Goal: Obtain resource: Obtain resource

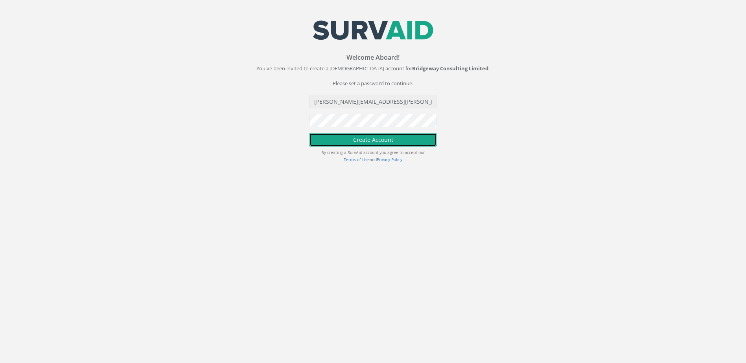
click at [377, 144] on button "Create Account" at bounding box center [373, 139] width 128 height 13
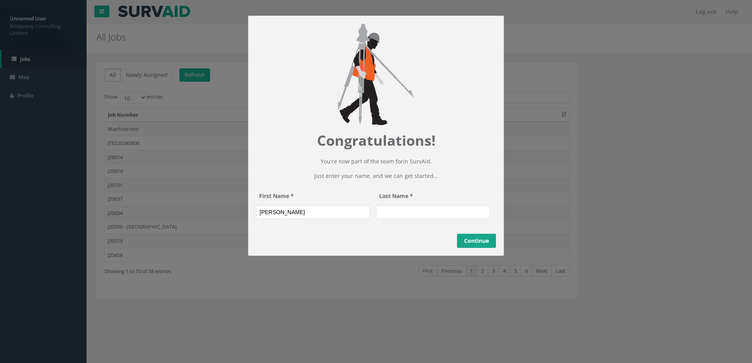
type input "[PERSON_NAME]"
click at [395, 219] on input "Last Name *" at bounding box center [433, 212] width 114 height 13
type input "Brown"
click at [466, 248] on link "Continue" at bounding box center [476, 241] width 39 height 14
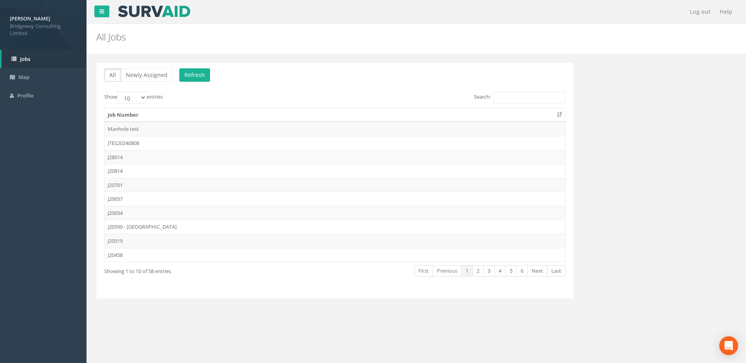
click at [145, 156] on td "J28014" at bounding box center [335, 157] width 461 height 14
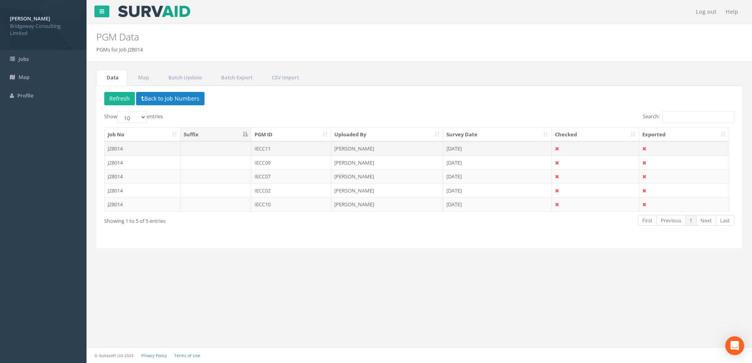
click at [262, 151] on td "IECC11" at bounding box center [291, 149] width 80 height 14
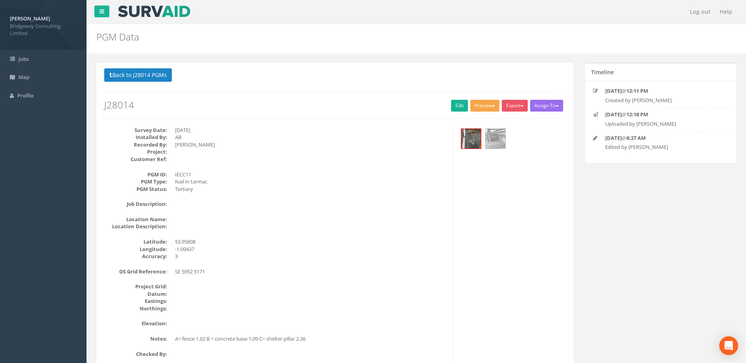
click at [484, 109] on button "Preview" at bounding box center [484, 106] width 29 height 12
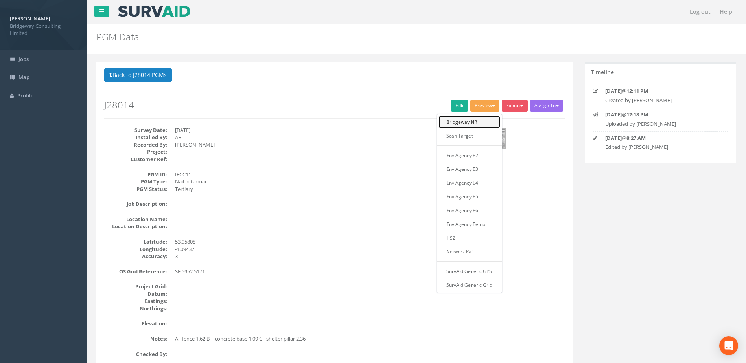
click at [477, 121] on link "Bridgeway NR" at bounding box center [470, 122] width 62 height 12
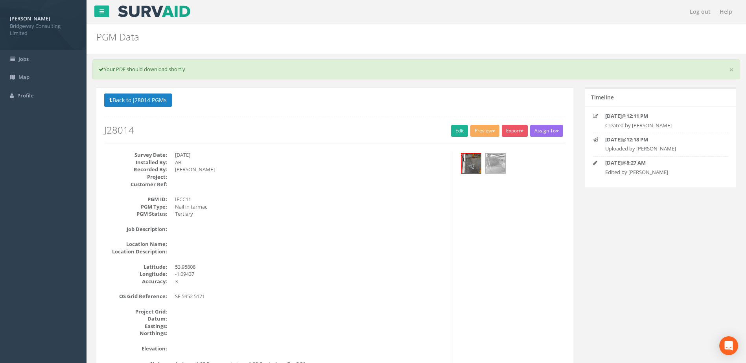
drag, startPoint x: 210, startPoint y: 170, endPoint x: 175, endPoint y: 173, distance: 35.5
click at [175, 173] on dl "Survey Date: [DATE] Installed By: AB Recorded By: [PERSON_NAME] Project: Custom…" at bounding box center [275, 169] width 343 height 37
drag, startPoint x: 175, startPoint y: 173, endPoint x: 222, endPoint y: 186, distance: 48.9
click at [226, 187] on dd at bounding box center [311, 184] width 272 height 7
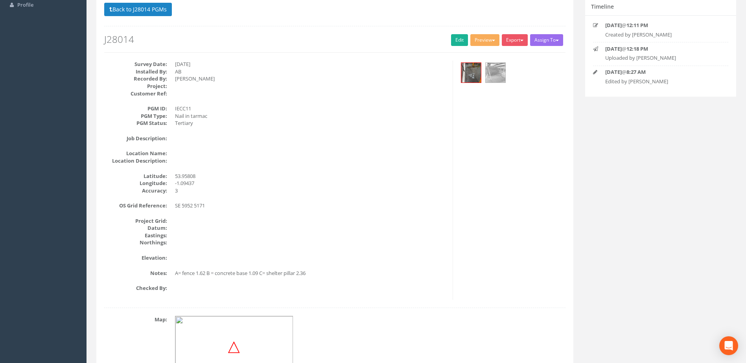
scroll to position [79, 0]
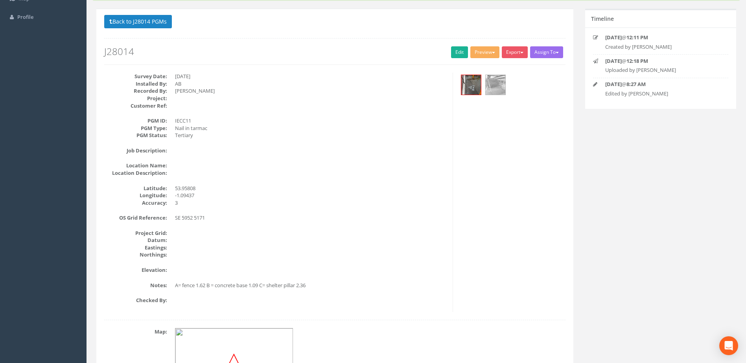
click at [291, 192] on dd "-1.09437" at bounding box center [311, 195] width 272 height 7
click at [155, 23] on button "Back to J28014 PGMs" at bounding box center [138, 21] width 68 height 13
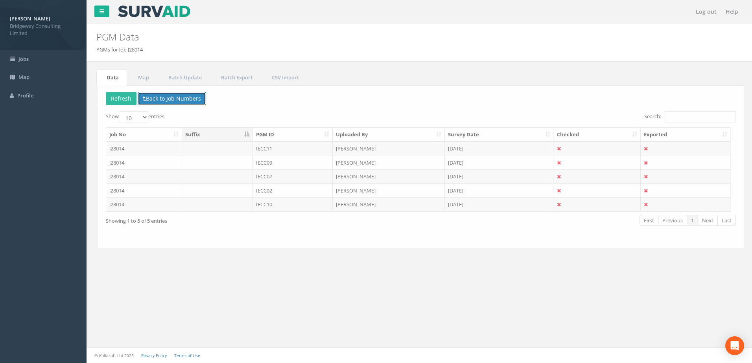
click at [157, 101] on button "Back to Job Numbers" at bounding box center [170, 98] width 68 height 13
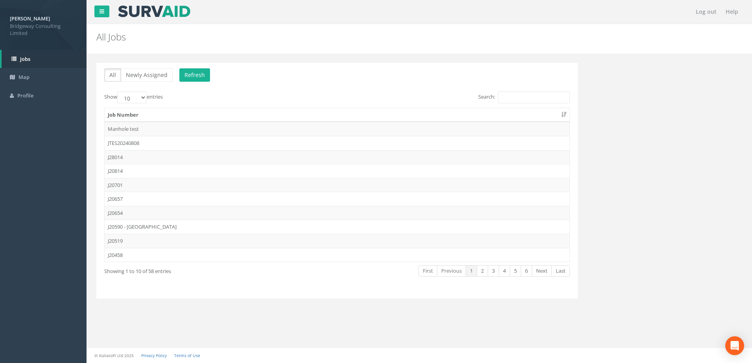
click at [310, 81] on p "All Newly Assigned Refresh" at bounding box center [337, 75] width 466 height 15
click at [144, 95] on select "10 25 50 100" at bounding box center [132, 98] width 30 height 12
select select "100"
click at [118, 92] on select "10 25 50 100" at bounding box center [132, 98] width 30 height 12
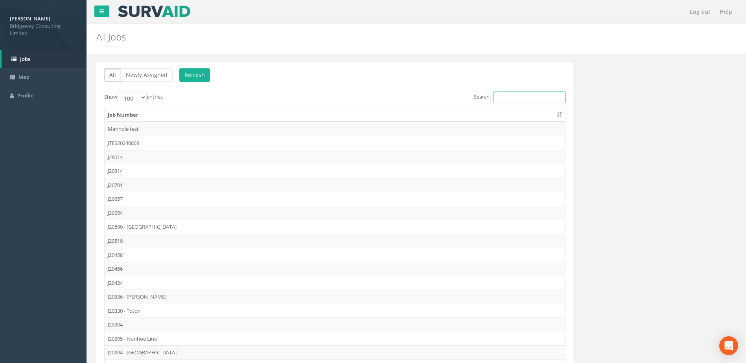
click at [527, 98] on input "Search:" at bounding box center [530, 98] width 72 height 12
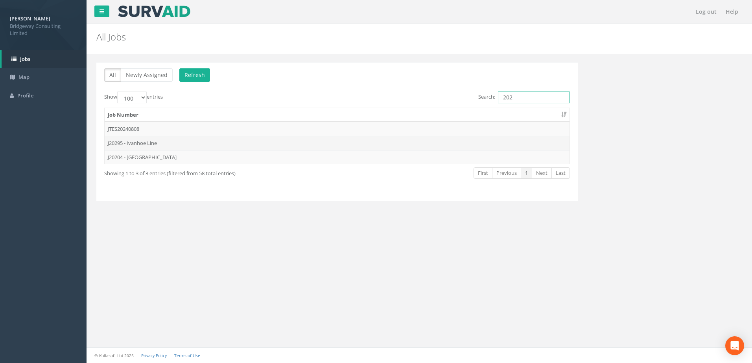
type input "202"
click at [169, 142] on td "J20295 - Ivanhoe Line" at bounding box center [337, 143] width 465 height 14
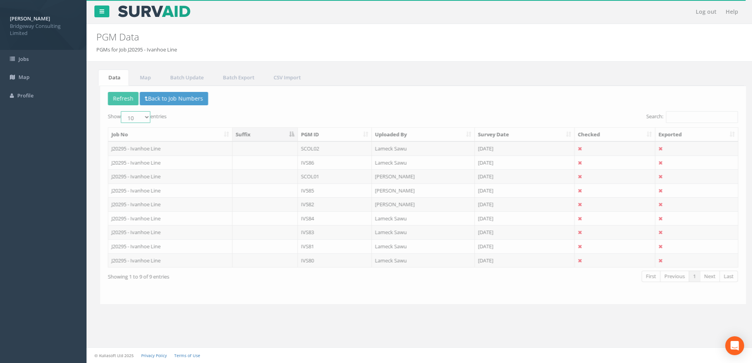
click at [140, 116] on select "10 25 50 100" at bounding box center [132, 117] width 30 height 12
select select "100"
click at [118, 111] on select "10 25 50 100" at bounding box center [132, 117] width 30 height 12
click at [172, 100] on button "Back to Job Numbers" at bounding box center [170, 98] width 68 height 13
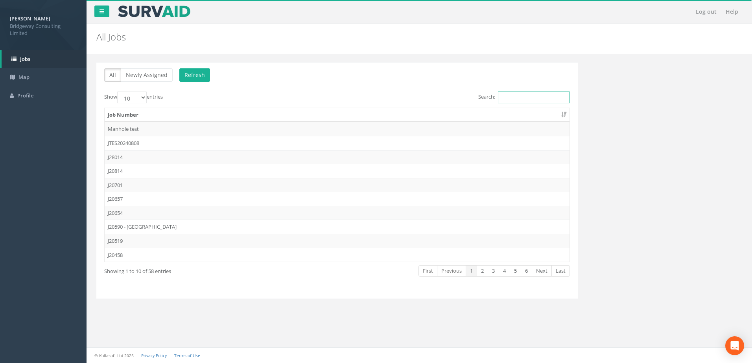
click at [528, 98] on input "Search:" at bounding box center [534, 98] width 72 height 12
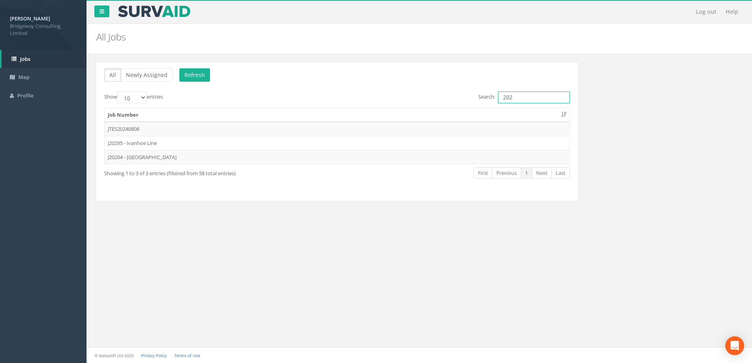
type input "202"
click at [164, 146] on td "J20295 - Ivanhoe Line" at bounding box center [337, 143] width 465 height 14
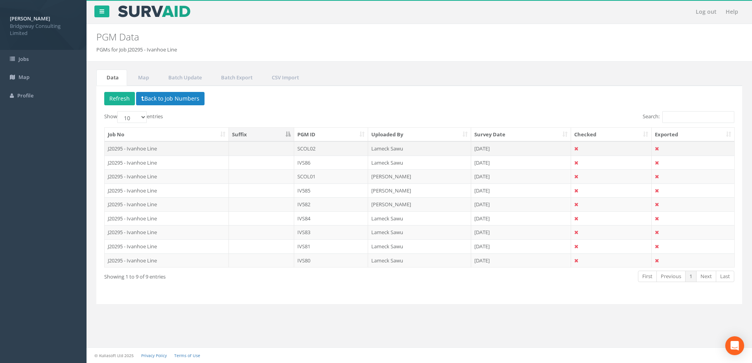
click at [155, 147] on td "J20295 - Ivanhoe Line" at bounding box center [167, 149] width 124 height 14
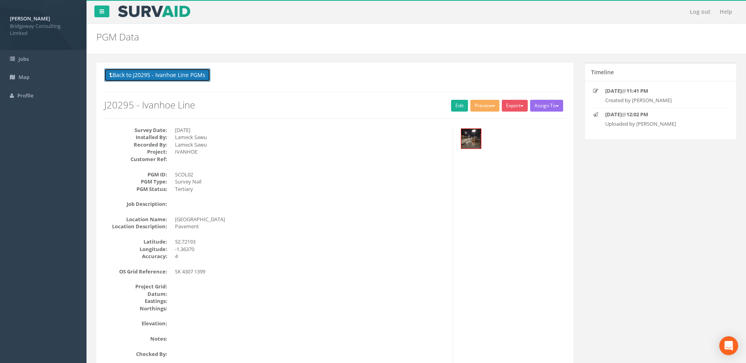
click at [143, 71] on button "Back to J20295 - Ivanhoe Line PGMs" at bounding box center [157, 74] width 106 height 13
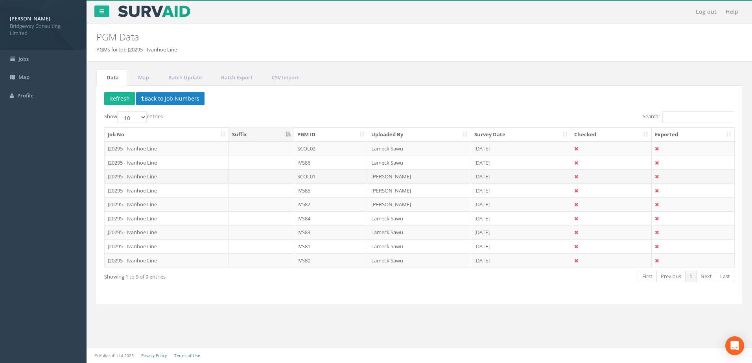
click at [264, 179] on td at bounding box center [261, 177] width 65 height 14
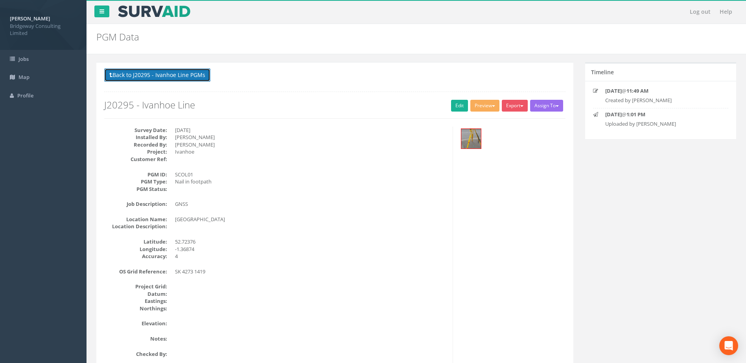
click at [199, 77] on button "Back to J20295 - Ivanhoe Line PGMs" at bounding box center [157, 74] width 106 height 13
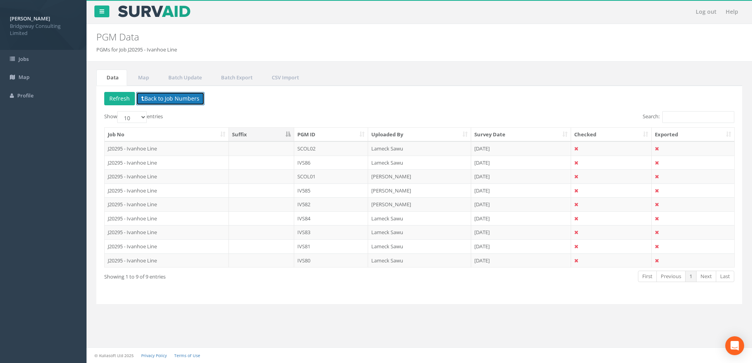
click at [162, 100] on button "Back to Job Numbers" at bounding box center [170, 98] width 68 height 13
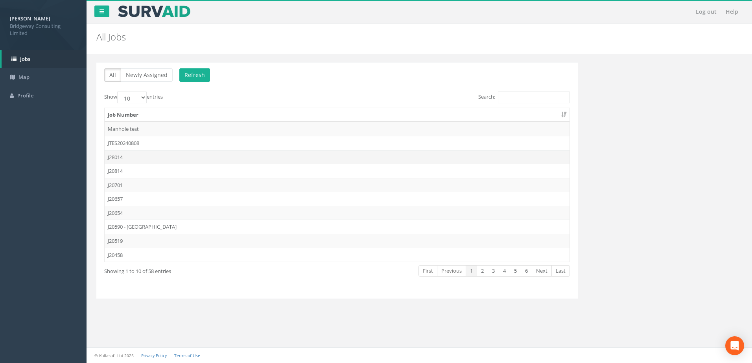
click at [163, 158] on td "J28014" at bounding box center [337, 157] width 465 height 14
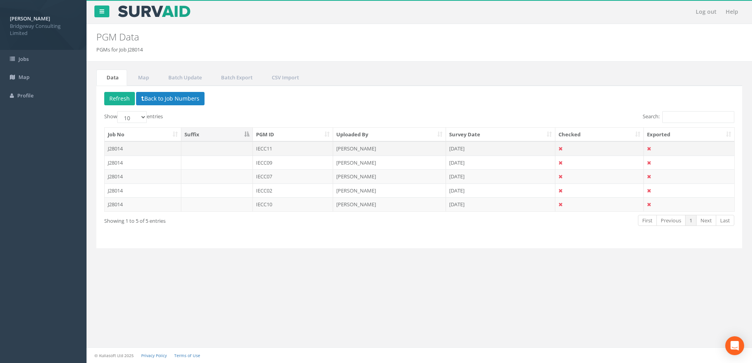
click at [201, 152] on td at bounding box center [217, 149] width 72 height 14
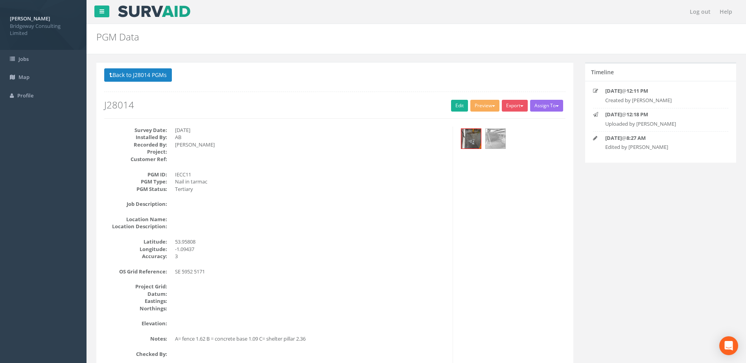
click at [616, 221] on div "Back to J28014 PGMs Back to Map Assign To No Companies Added Export Bridgeway N…" at bounding box center [416, 311] width 652 height 499
drag, startPoint x: 234, startPoint y: 2, endPoint x: 403, endPoint y: 129, distance: 212.0
click at [403, 129] on dd "[DATE]" at bounding box center [311, 130] width 272 height 7
click at [154, 78] on button "Back to J28014 PGMs" at bounding box center [138, 74] width 68 height 13
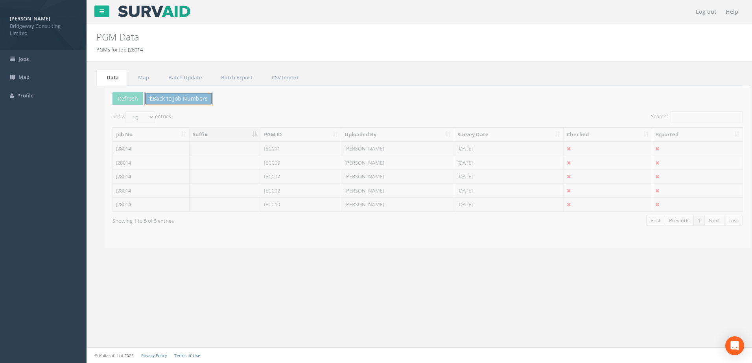
click at [172, 102] on button "Back to Job Numbers" at bounding box center [170, 98] width 68 height 13
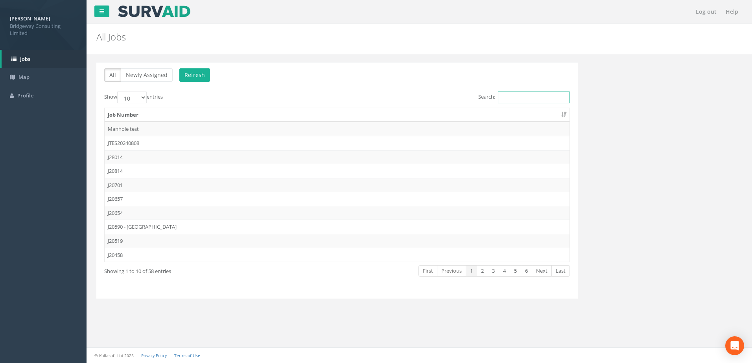
click at [537, 103] on input "Search:" at bounding box center [534, 98] width 72 height 12
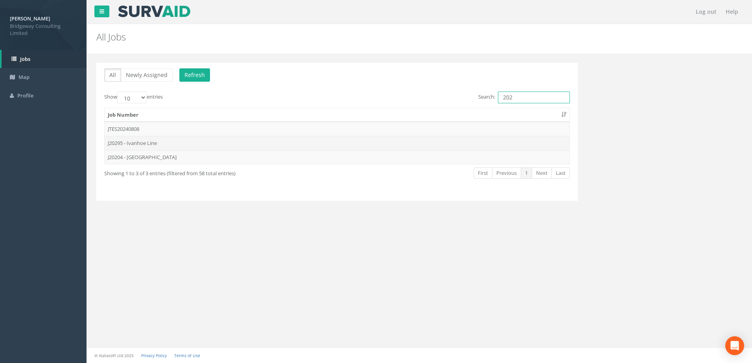
type input "202"
click at [227, 139] on td "J20295 - Ivanhoe Line" at bounding box center [337, 143] width 465 height 14
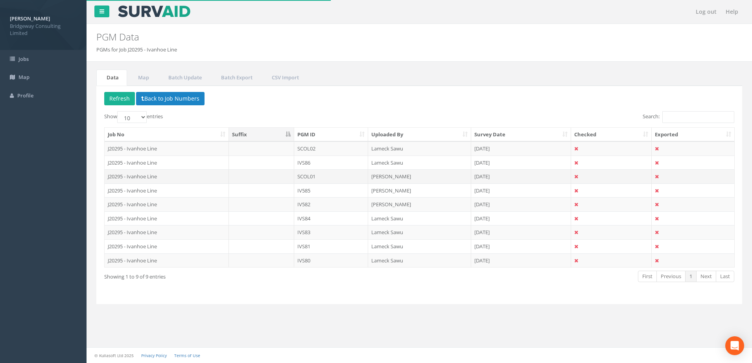
click at [323, 182] on td "SCOL01" at bounding box center [331, 177] width 74 height 14
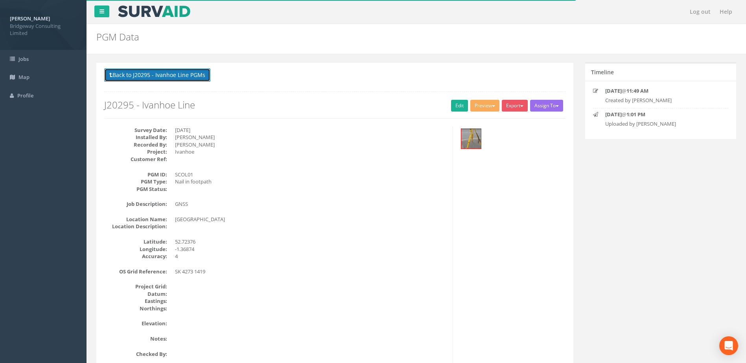
click at [175, 77] on button "Back to J20295 - Ivanhoe Line PGMs" at bounding box center [157, 74] width 106 height 13
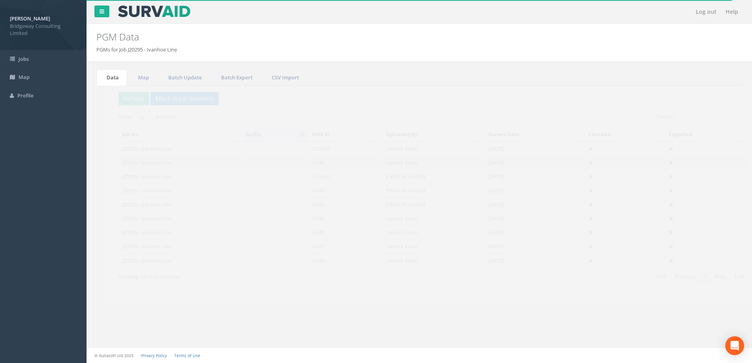
click at [416, 169] on td "Lameck Sawu" at bounding box center [419, 163] width 103 height 14
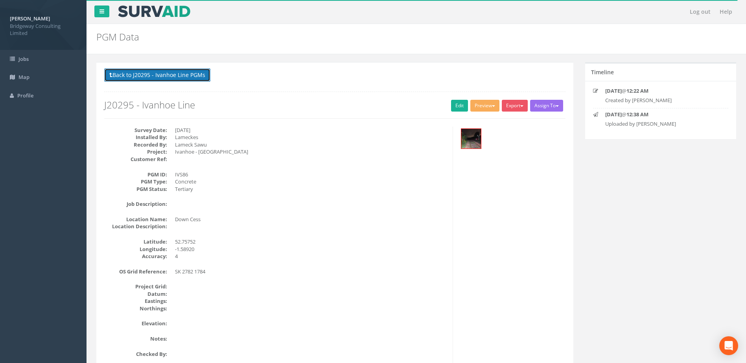
click at [184, 75] on button "Back to J20295 - Ivanhoe Line PGMs" at bounding box center [157, 74] width 106 height 13
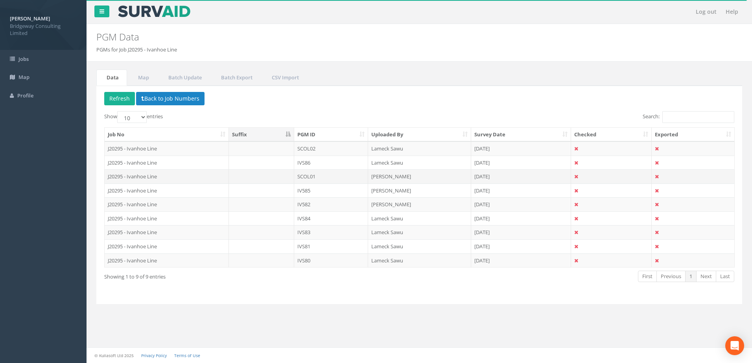
click at [412, 172] on td "[PERSON_NAME]" at bounding box center [419, 177] width 103 height 14
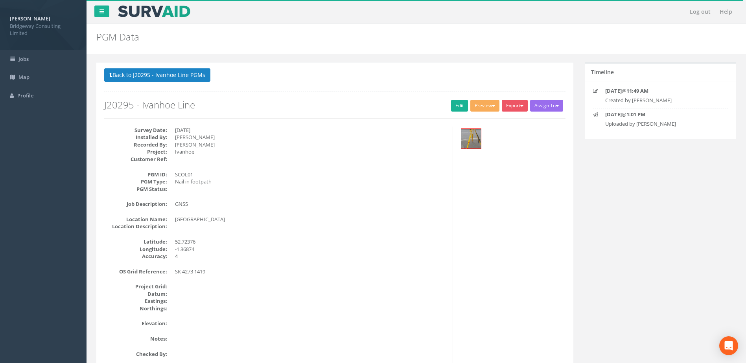
click at [177, 87] on div "Back to J20295 - Ivanhoe Line PGMs Back to Map Assign To No Companies Added Exp…" at bounding box center [334, 93] width 461 height 50
click at [184, 74] on button "Back to J20295 - Ivanhoe Line PGMs" at bounding box center [157, 74] width 106 height 13
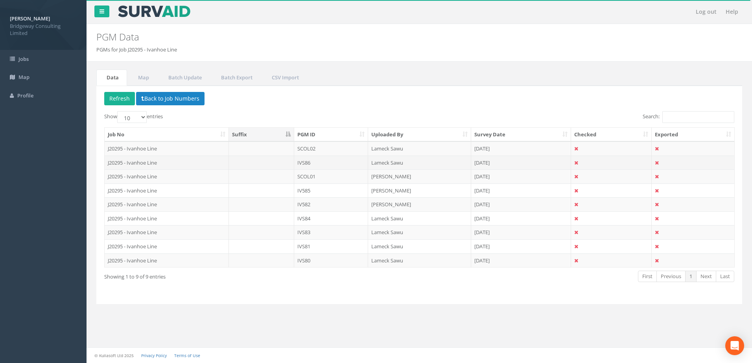
click at [411, 161] on td "Lameck Sawu" at bounding box center [419, 163] width 103 height 14
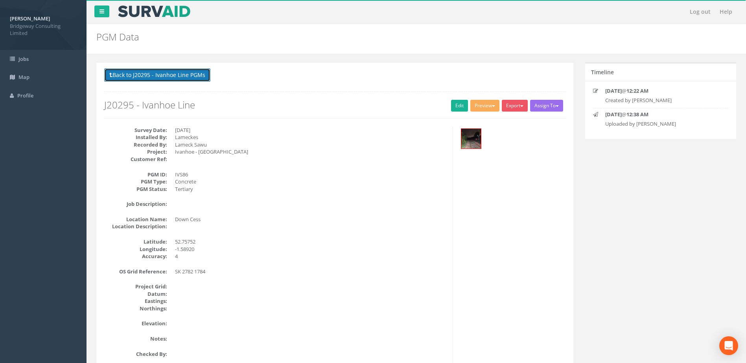
click at [181, 77] on button "Back to J20295 - Ivanhoe Line PGMs" at bounding box center [157, 74] width 106 height 13
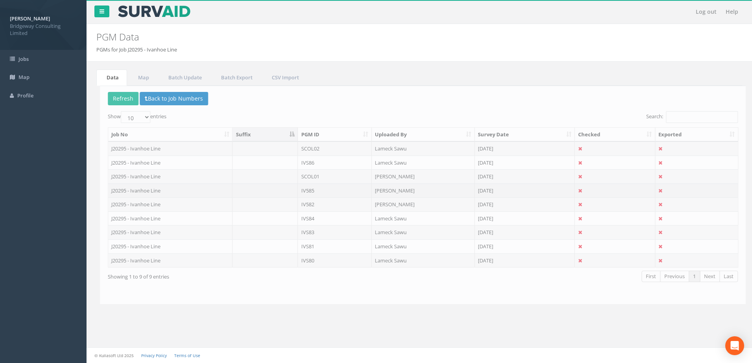
click at [399, 194] on td "[PERSON_NAME]" at bounding box center [419, 191] width 103 height 14
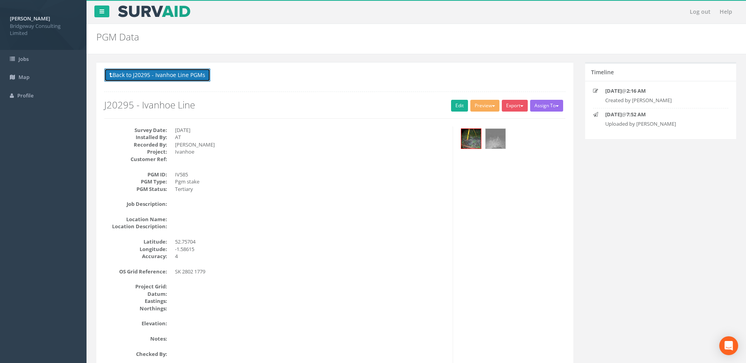
click at [183, 76] on button "Back to J20295 - Ivanhoe Line PGMs" at bounding box center [157, 74] width 106 height 13
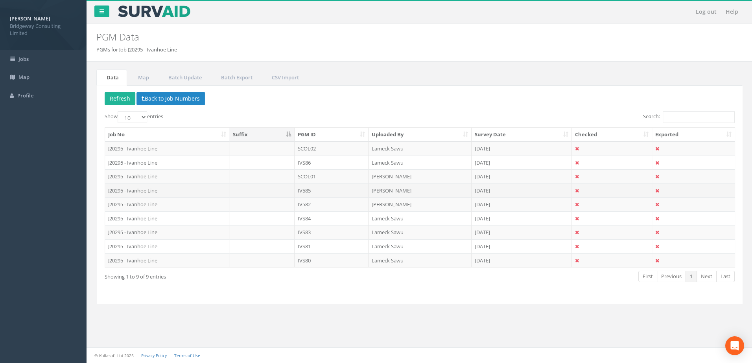
click at [402, 184] on td "[PERSON_NAME]" at bounding box center [419, 191] width 103 height 14
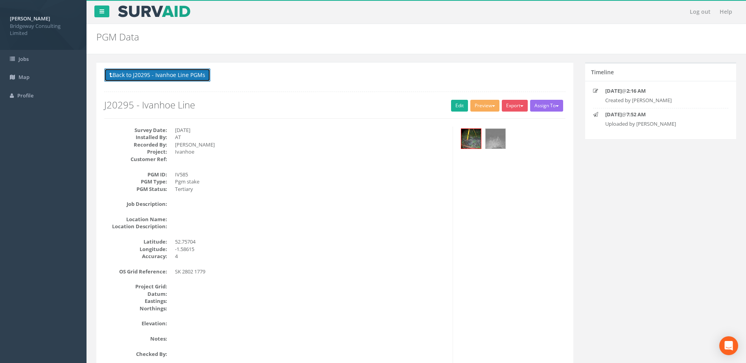
drag, startPoint x: 172, startPoint y: 81, endPoint x: 243, endPoint y: 96, distance: 72.8
click at [172, 81] on button "Back to J20295 - Ivanhoe Line PGMs" at bounding box center [157, 74] width 106 height 13
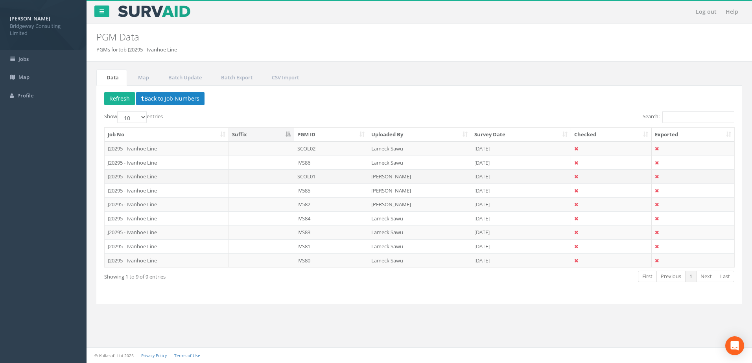
click at [406, 176] on td "[PERSON_NAME]" at bounding box center [419, 177] width 103 height 14
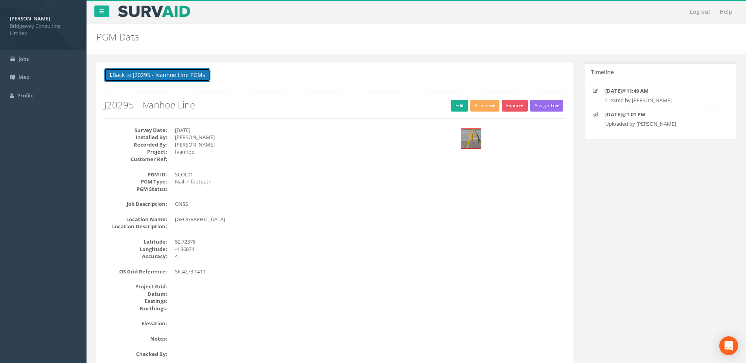
click at [174, 71] on button "Back to J20295 - Ivanhoe Line PGMs" at bounding box center [157, 74] width 106 height 13
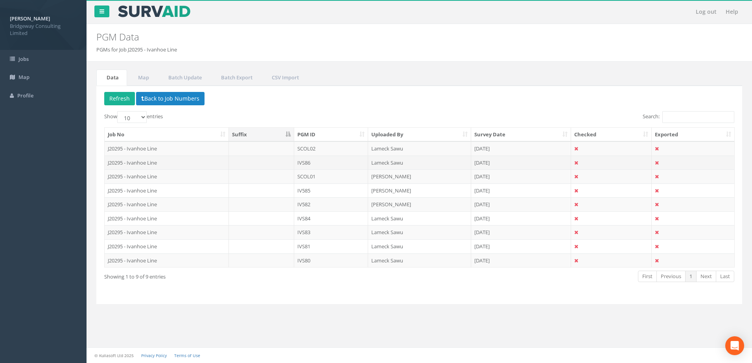
click at [434, 166] on td "Lameck Sawu" at bounding box center [419, 163] width 103 height 14
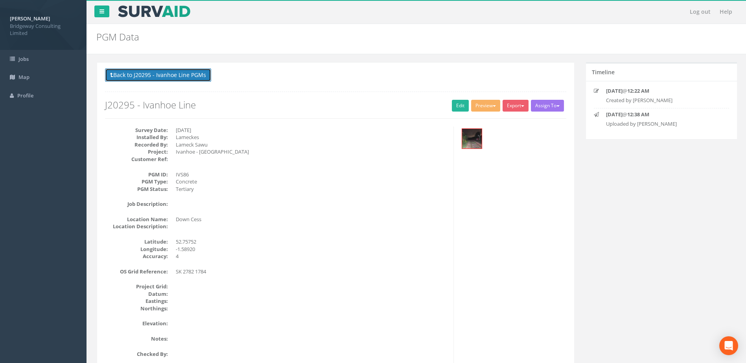
click at [193, 74] on button "Back to J20295 - Ivanhoe Line PGMs" at bounding box center [157, 74] width 106 height 13
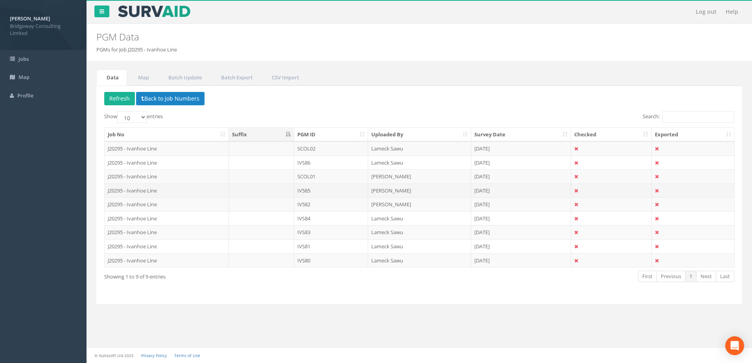
click at [411, 193] on td "[PERSON_NAME]" at bounding box center [419, 191] width 103 height 14
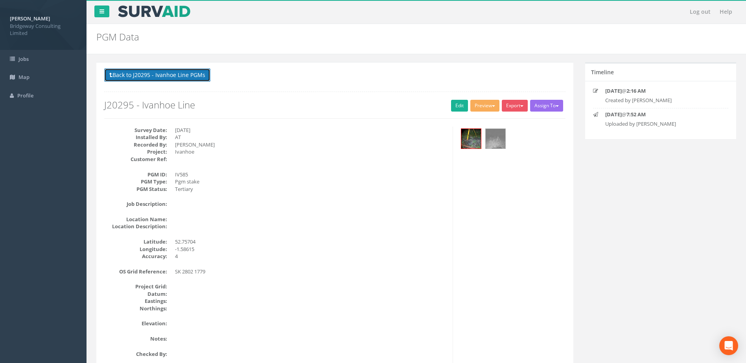
click at [196, 78] on button "Back to J20295 - Ivanhoe Line PGMs" at bounding box center [157, 74] width 106 height 13
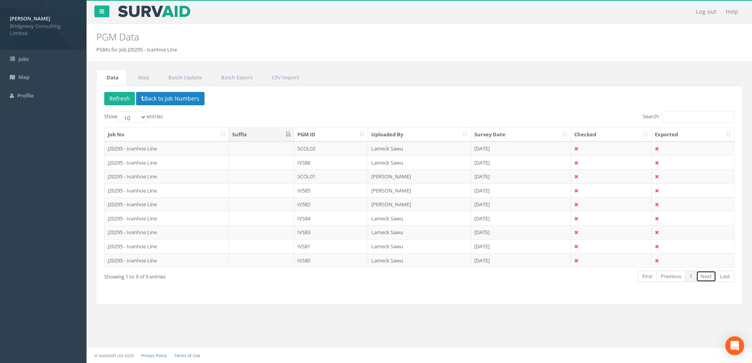
click at [711, 282] on link "Next" at bounding box center [706, 276] width 20 height 11
click at [168, 100] on button "Back to Job Numbers" at bounding box center [170, 98] width 68 height 13
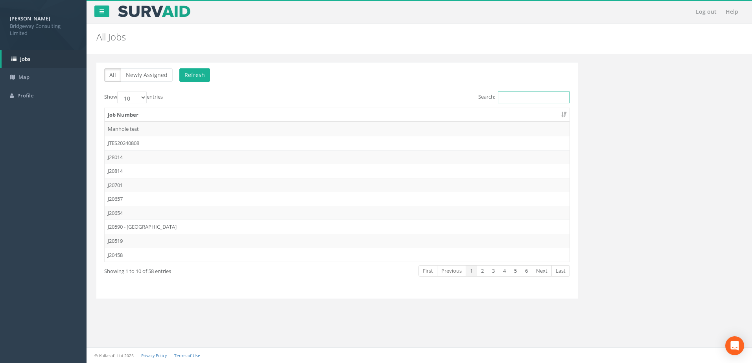
click at [536, 96] on input "Search:" at bounding box center [534, 98] width 72 height 12
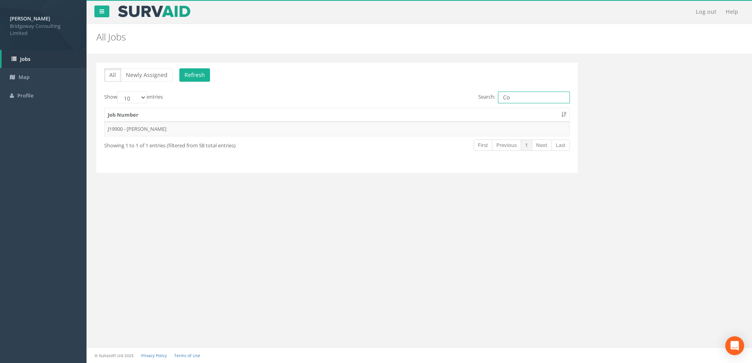
type input "C"
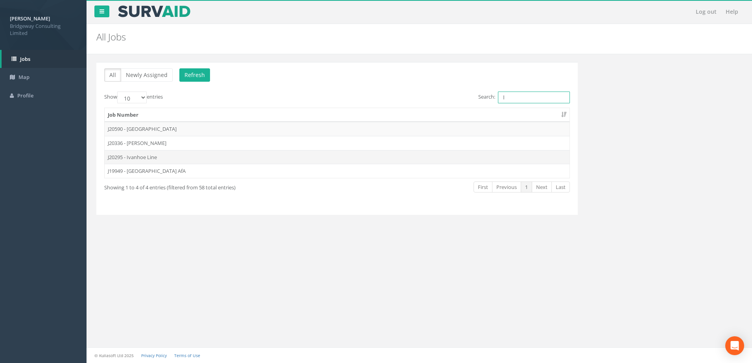
type input "I"
click at [129, 160] on td "J20295 - Ivanhoe Line" at bounding box center [337, 157] width 465 height 14
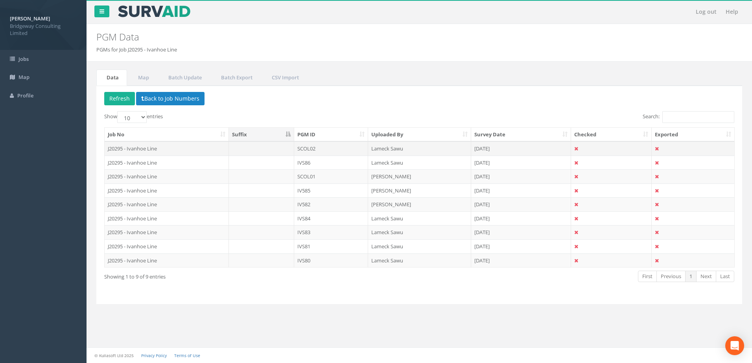
click at [303, 147] on td "SCOL02" at bounding box center [331, 149] width 74 height 14
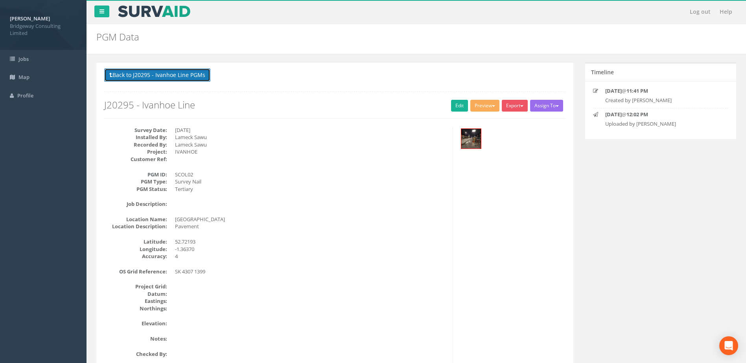
click at [193, 72] on button "Back to J20295 - Ivanhoe Line PGMs" at bounding box center [157, 74] width 106 height 13
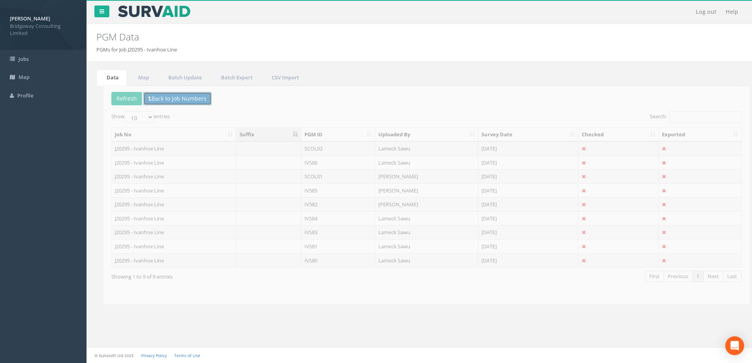
click at [152, 96] on button "Back to Job Numbers" at bounding box center [170, 98] width 68 height 13
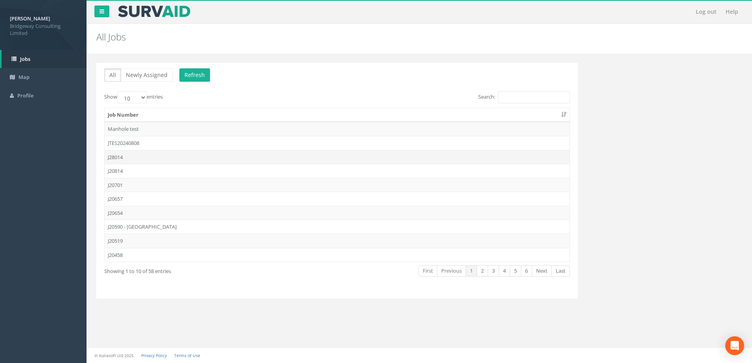
click at [155, 160] on td "J28014" at bounding box center [337, 157] width 465 height 14
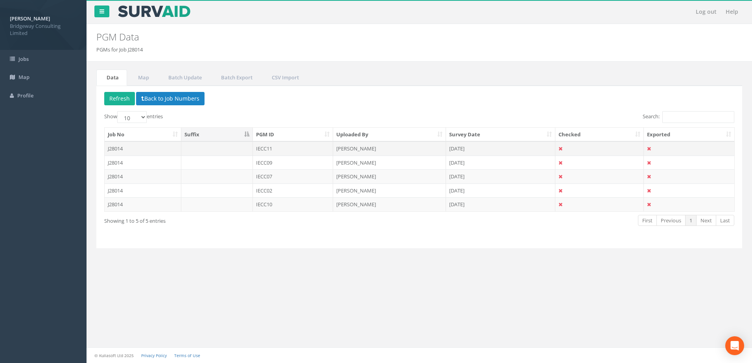
click at [314, 149] on td "IECC11" at bounding box center [293, 149] width 81 height 14
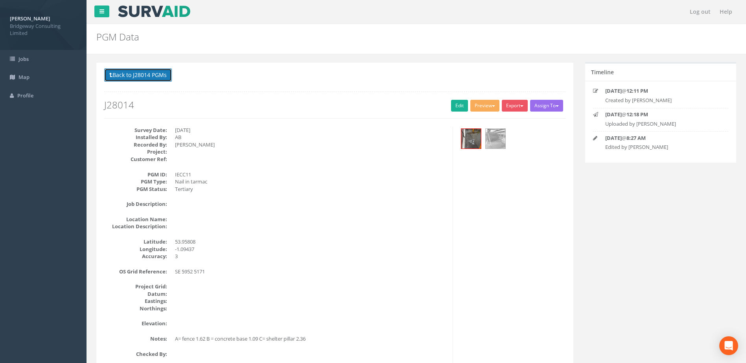
click at [148, 79] on button "Back to J28014 PGMs" at bounding box center [138, 74] width 68 height 13
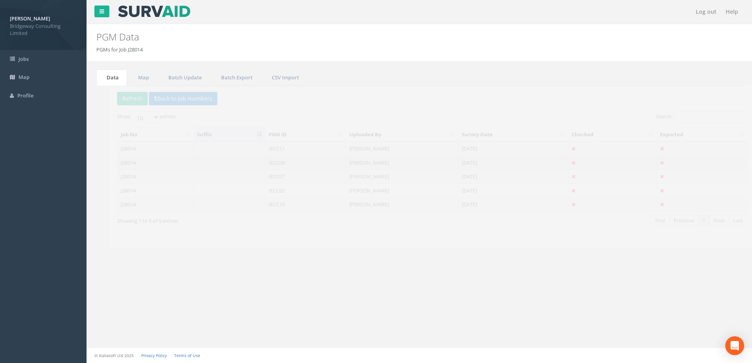
click at [306, 164] on td "IECC09" at bounding box center [293, 163] width 81 height 14
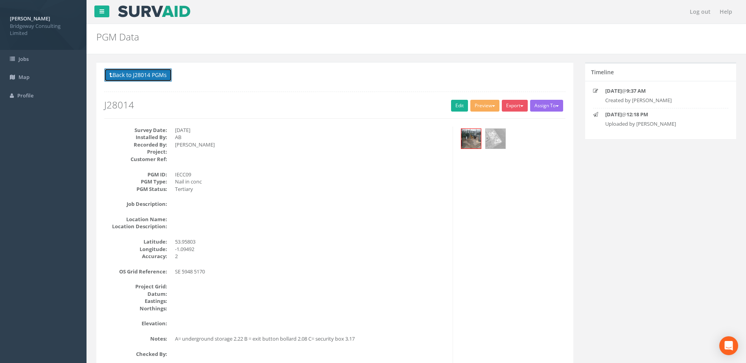
click at [151, 77] on button "Back to J28014 PGMs" at bounding box center [138, 74] width 68 height 13
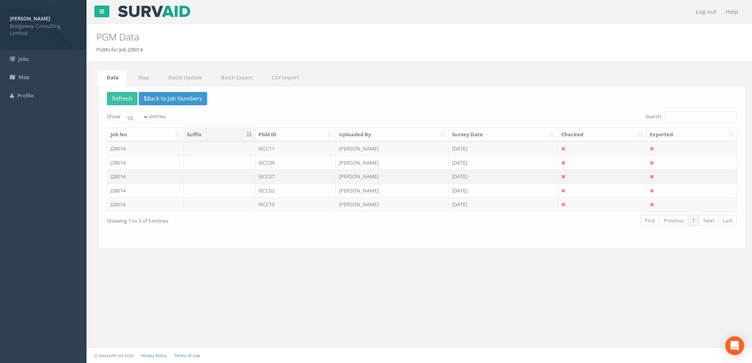
click at [322, 176] on td "IECC07" at bounding box center [293, 177] width 81 height 14
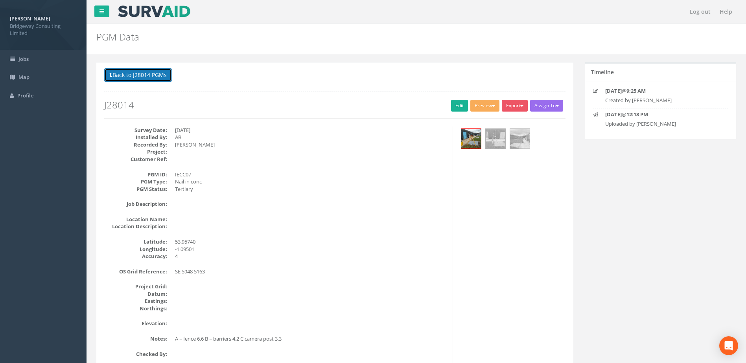
click at [149, 73] on button "Back to J28014 PGMs" at bounding box center [138, 74] width 68 height 13
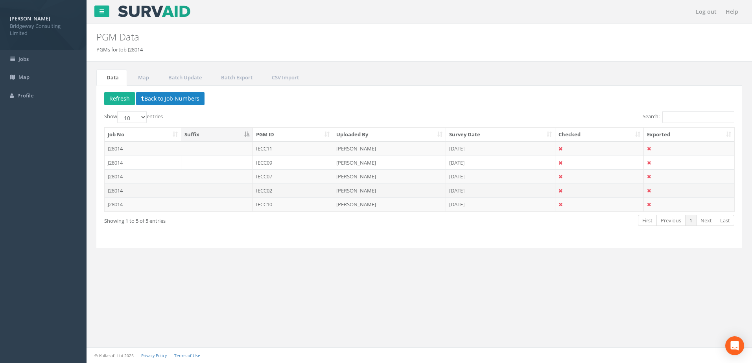
click at [291, 190] on td "IECC02" at bounding box center [293, 191] width 81 height 14
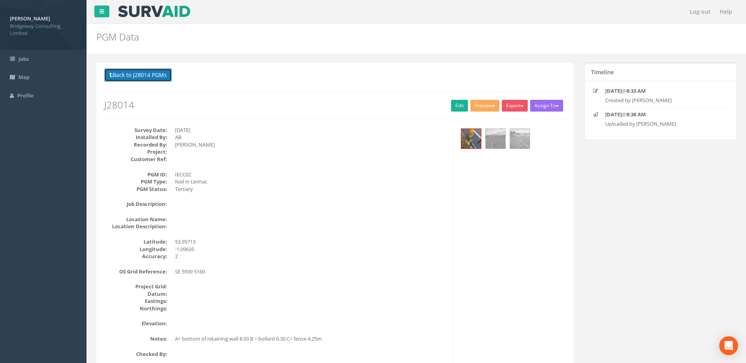
click at [154, 69] on button "Back to J28014 PGMs" at bounding box center [138, 74] width 68 height 13
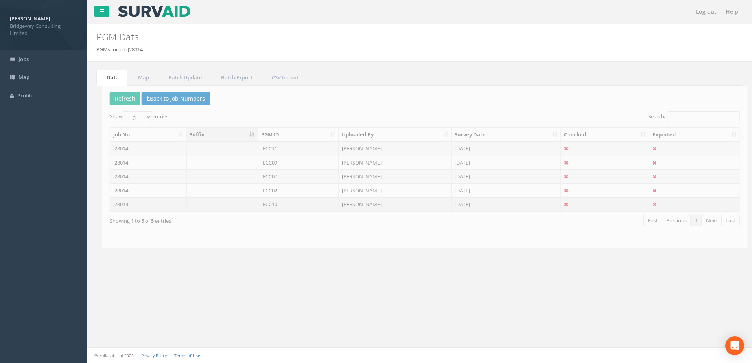
click at [267, 208] on td "IECC10" at bounding box center [293, 204] width 81 height 14
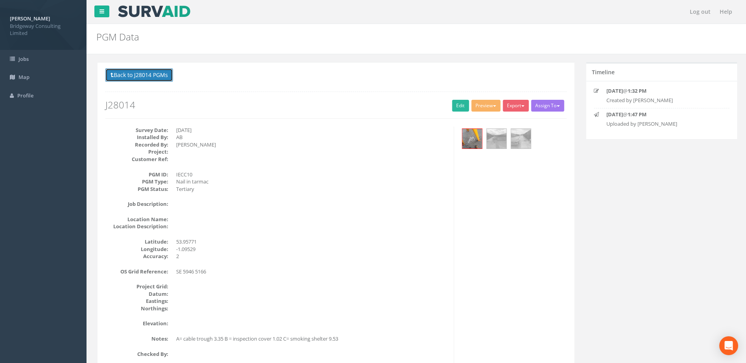
click at [159, 71] on button "Back to J28014 PGMs" at bounding box center [138, 74] width 68 height 13
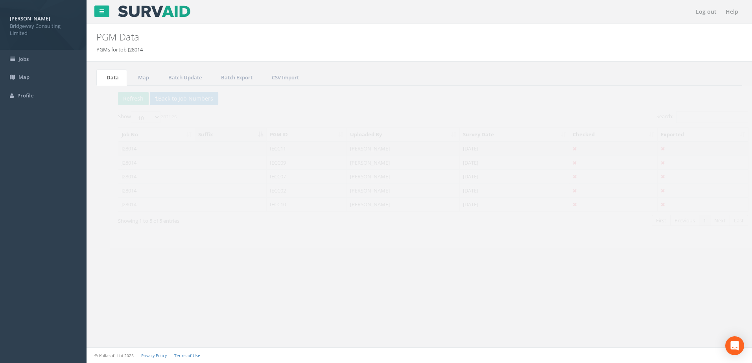
click at [259, 148] on td "IECC11" at bounding box center [293, 149] width 81 height 14
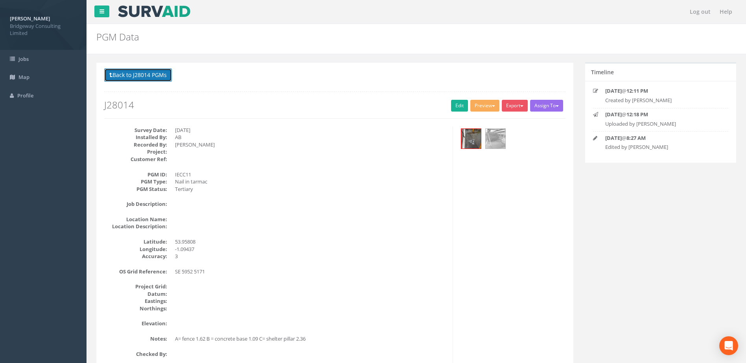
click at [141, 71] on button "Back to J28014 PGMs" at bounding box center [138, 74] width 68 height 13
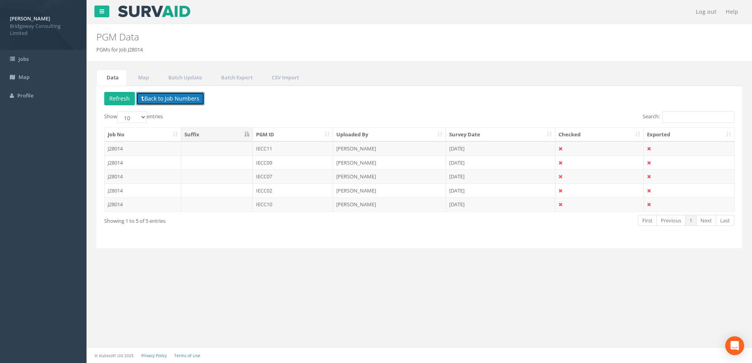
click at [159, 98] on button "Back to Job Numbers" at bounding box center [170, 98] width 68 height 13
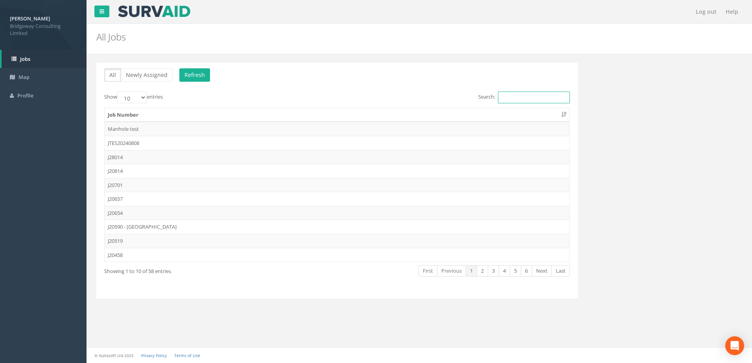
click at [518, 101] on input "Search:" at bounding box center [534, 98] width 72 height 12
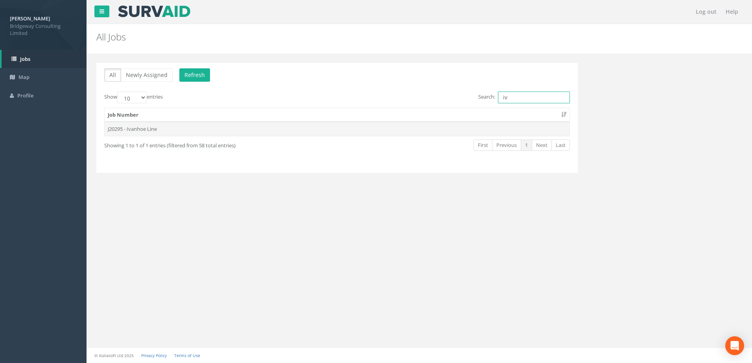
type input "iv"
click at [319, 130] on td "J20295 - Ivanhoe Line" at bounding box center [337, 129] width 465 height 14
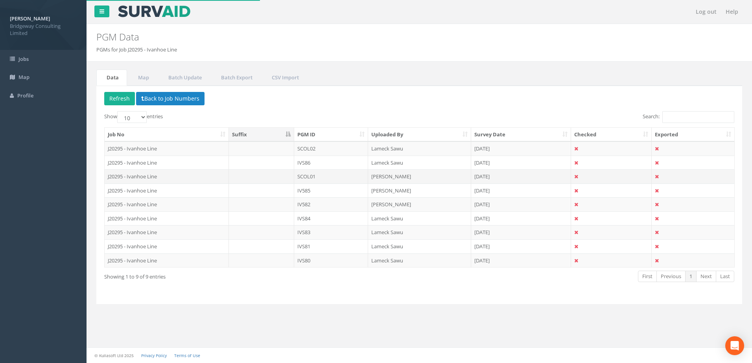
click at [316, 175] on td "SCOL01" at bounding box center [331, 177] width 74 height 14
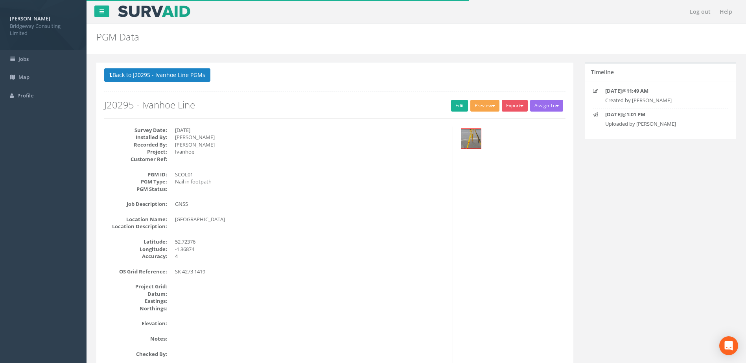
click at [496, 107] on button "Preview" at bounding box center [484, 106] width 29 height 12
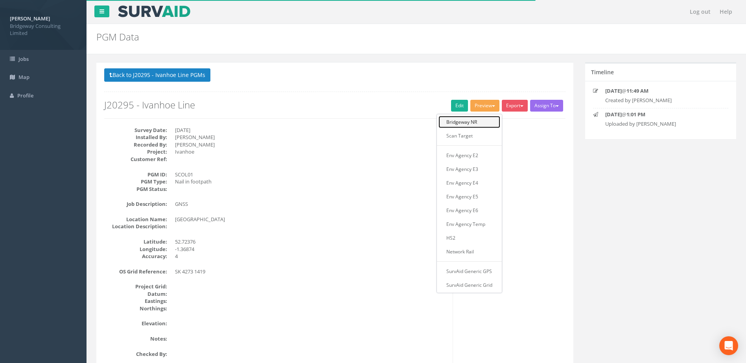
click at [480, 120] on link "Bridgeway NR" at bounding box center [470, 122] width 62 height 12
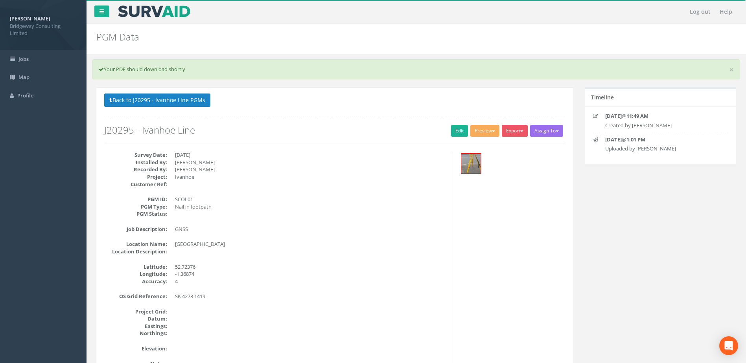
click at [389, 19] on nav "Log out Help" at bounding box center [417, 12] width 660 height 24
drag, startPoint x: 330, startPoint y: 126, endPoint x: 359, endPoint y: 117, distance: 30.2
click at [331, 126] on h2 "J20295 - Ivanhoe Line" at bounding box center [334, 130] width 461 height 10
click at [197, 103] on button "Back to J20295 - Ivanhoe Line PGMs" at bounding box center [157, 100] width 106 height 13
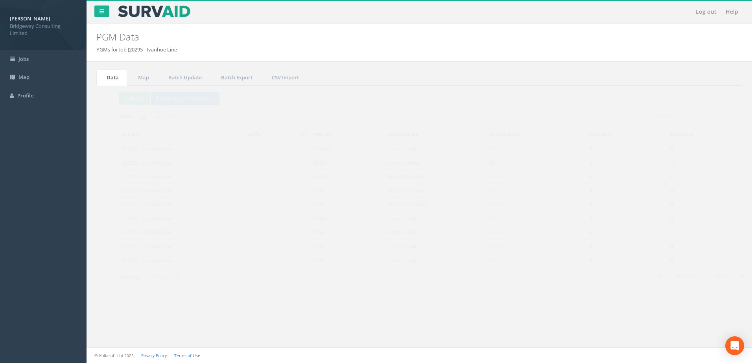
click at [190, 176] on td "J20295 - Ivanhoe Line" at bounding box center [167, 177] width 124 height 14
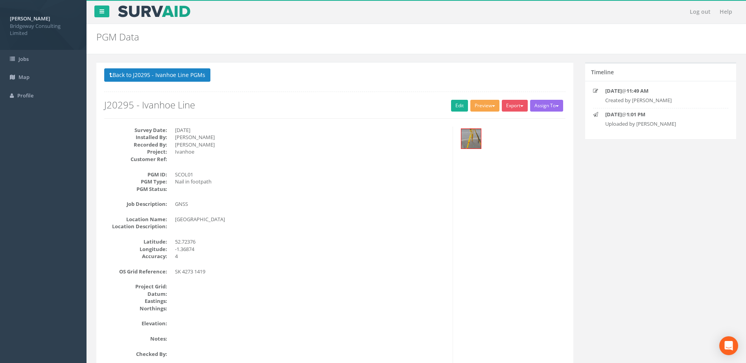
click at [489, 110] on button "Preview" at bounding box center [484, 106] width 29 height 12
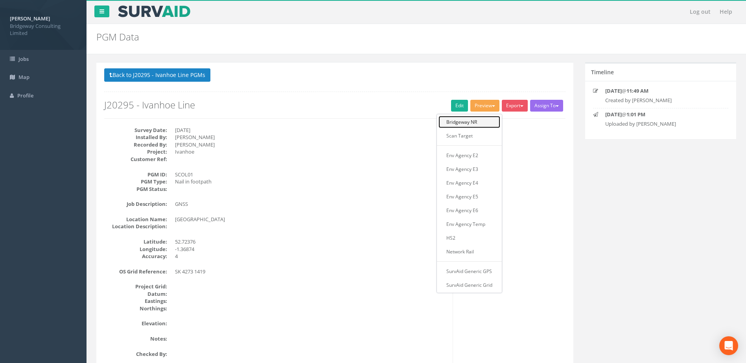
click at [479, 122] on link "Bridgeway NR" at bounding box center [470, 122] width 62 height 12
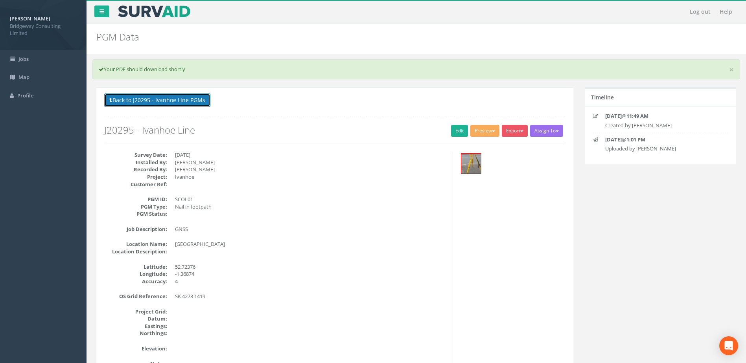
click at [196, 100] on button "Back to J20295 - Ivanhoe Line PGMs" at bounding box center [157, 100] width 106 height 13
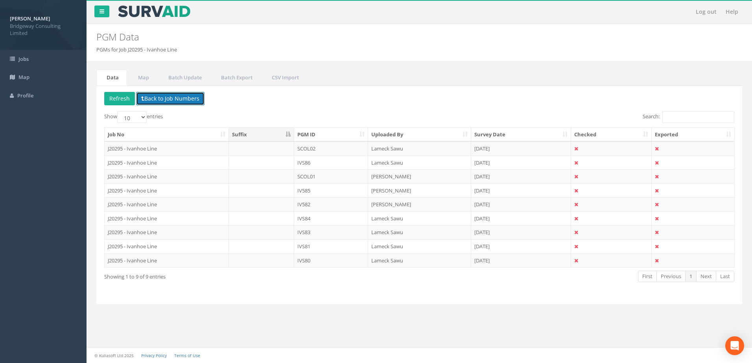
click at [178, 97] on button "Back to Job Numbers" at bounding box center [170, 98] width 68 height 13
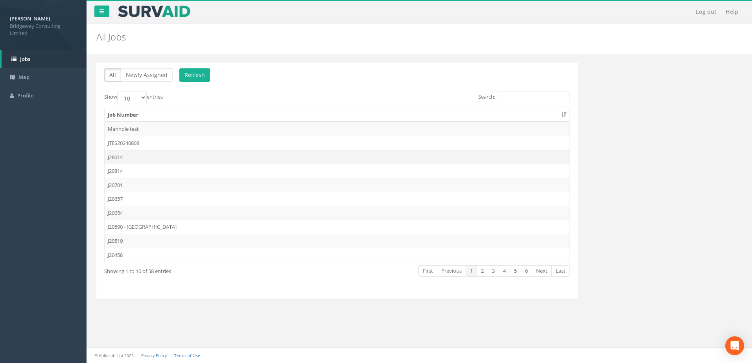
click at [129, 155] on td "J28014" at bounding box center [337, 157] width 465 height 14
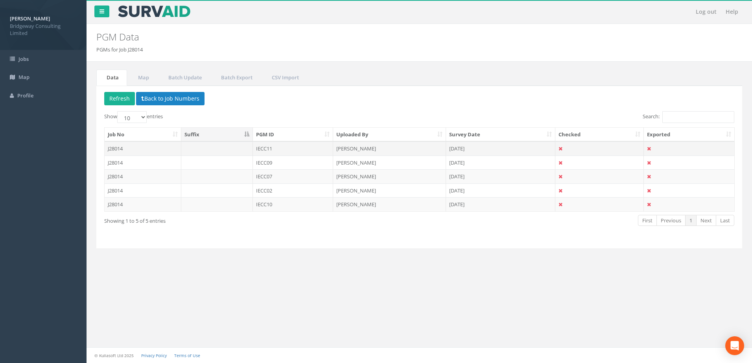
click at [212, 150] on td at bounding box center [217, 149] width 72 height 14
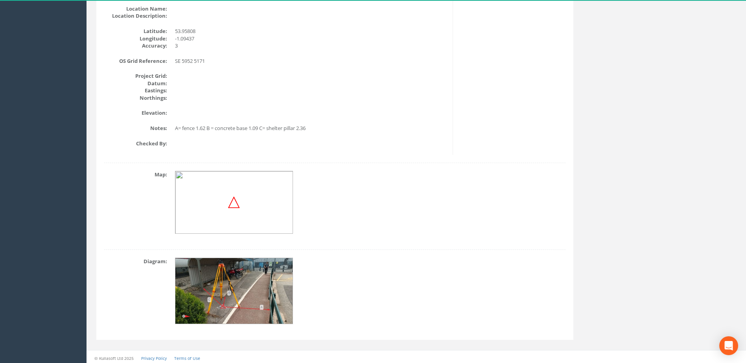
scroll to position [213, 0]
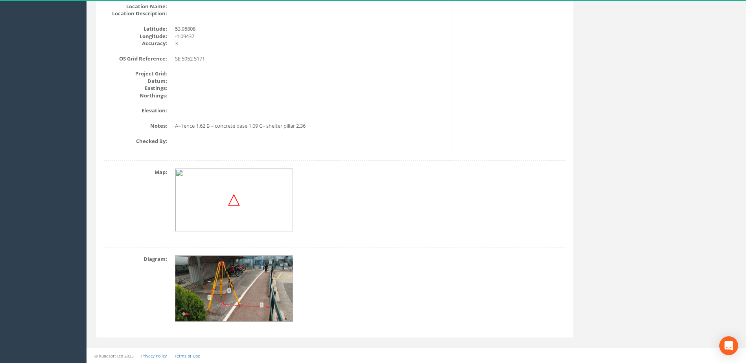
click at [232, 203] on img at bounding box center [234, 200] width 12 height 12
click at [222, 195] on img at bounding box center [234, 200] width 118 height 63
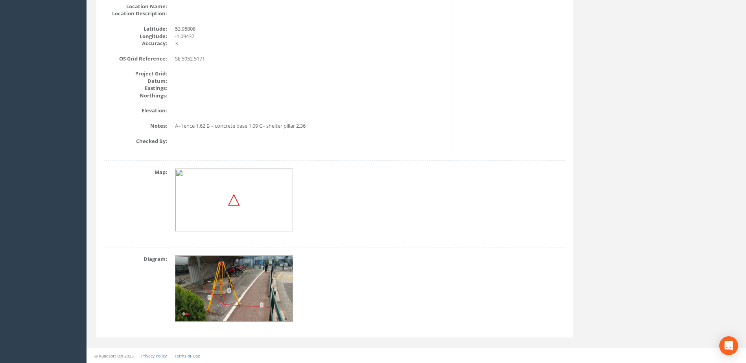
click at [452, 129] on div "Survey Date: [DATE] Installed By: AB Recorded By: [PERSON_NAME] Project: Custom…" at bounding box center [275, 32] width 355 height 239
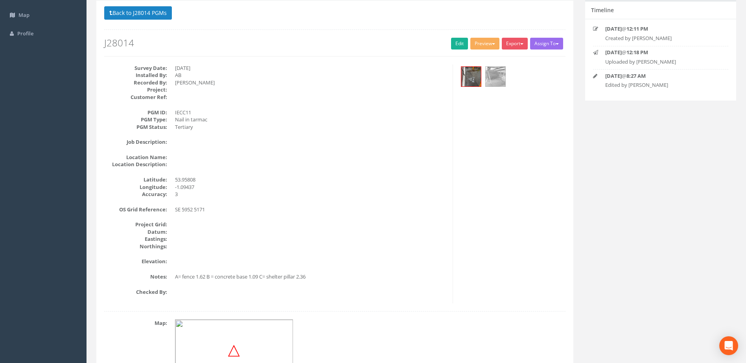
scroll to position [17, 0]
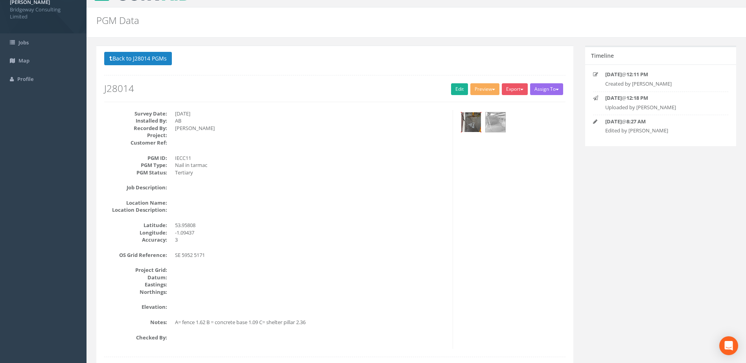
click at [476, 125] on img at bounding box center [471, 122] width 20 height 20
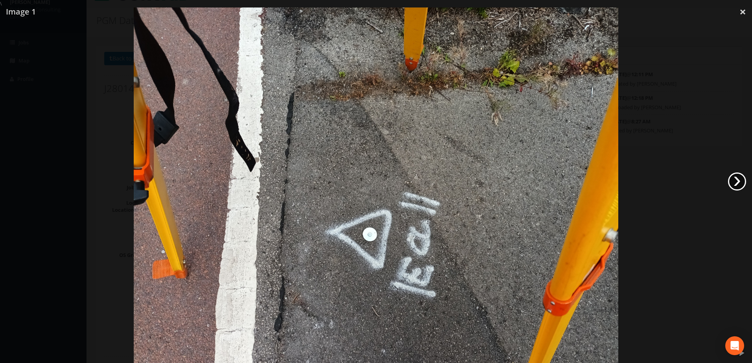
click at [741, 185] on link "›" at bounding box center [737, 182] width 18 height 18
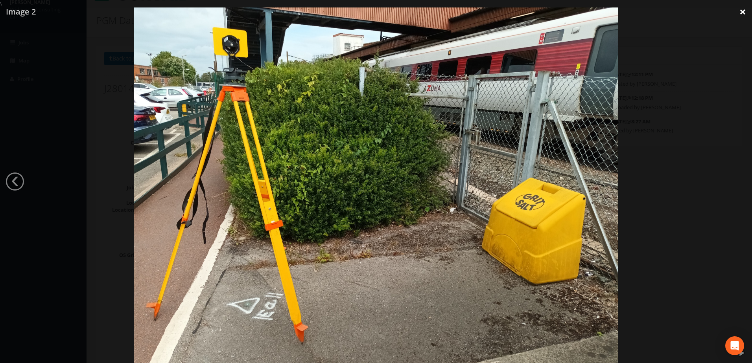
click at [740, 8] on link "×" at bounding box center [743, 12] width 18 height 24
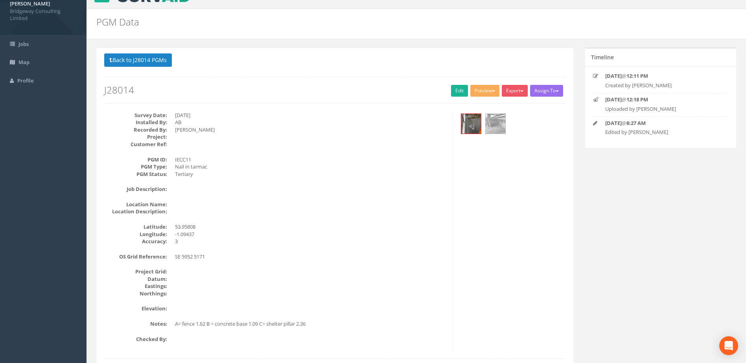
scroll to position [0, 0]
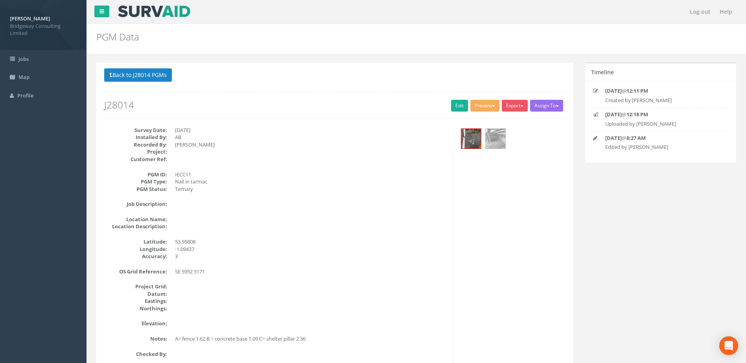
click at [617, 225] on div "Back to J28014 PGMs Back to Map Assign To No Companies Added Export Bridgeway N…" at bounding box center [416, 311] width 652 height 499
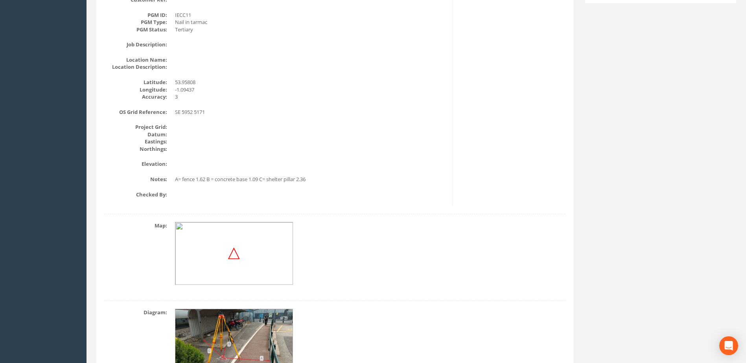
scroll to position [174, 0]
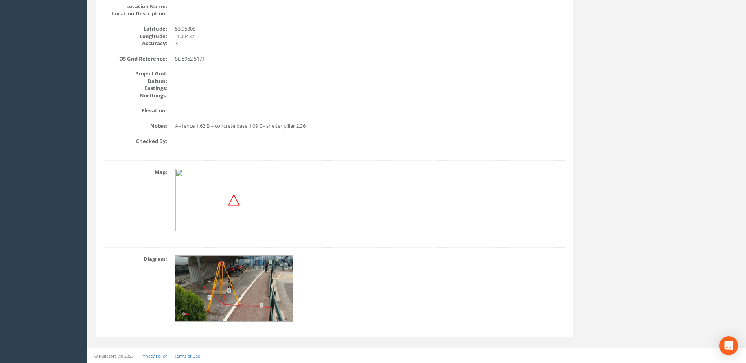
click at [245, 206] on img at bounding box center [234, 200] width 118 height 63
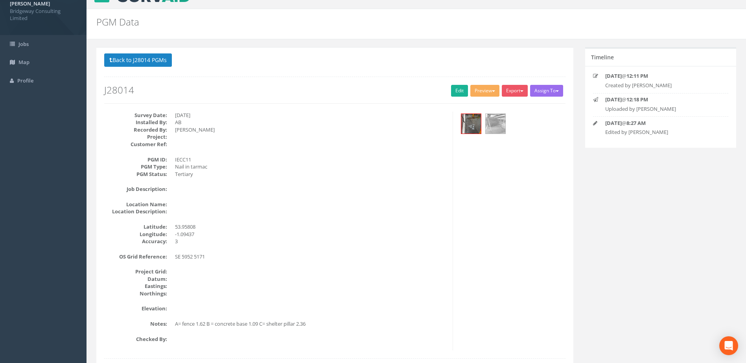
scroll to position [0, 0]
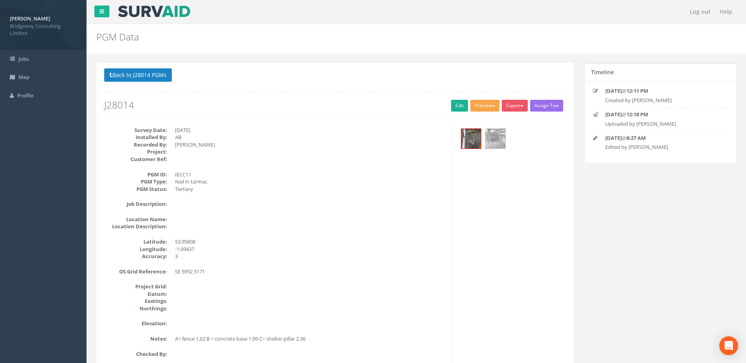
click at [492, 107] on span "button" at bounding box center [493, 106] width 3 height 2
click at [360, 113] on div "Back to J28014 PGMs Back to Map Assign To No Companies Added Export Bridgeway N…" at bounding box center [334, 93] width 461 height 50
click at [491, 101] on button "Preview" at bounding box center [484, 106] width 29 height 12
click at [389, 83] on p "Back to J28014 PGMs Back to Map" at bounding box center [334, 75] width 461 height 15
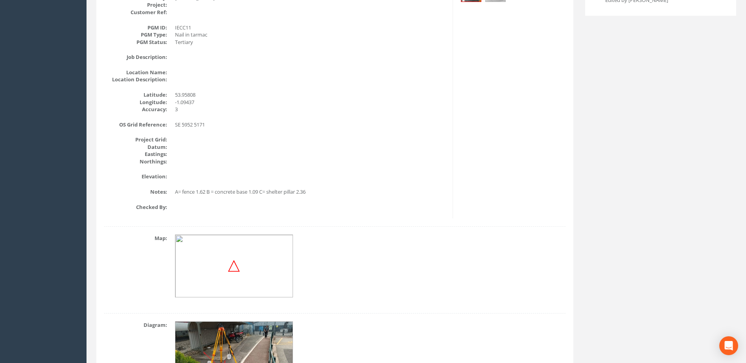
scroll to position [197, 0]
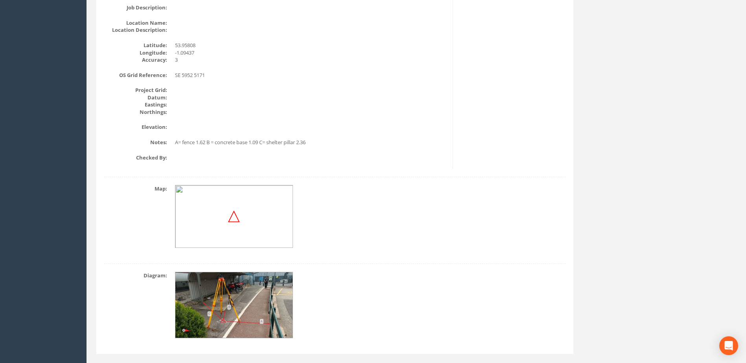
drag, startPoint x: 154, startPoint y: 190, endPoint x: 184, endPoint y: 190, distance: 29.9
click at [154, 190] on dt "Map:" at bounding box center [135, 188] width 63 height 7
click at [237, 205] on img at bounding box center [234, 216] width 118 height 63
click at [239, 229] on img at bounding box center [234, 216] width 118 height 63
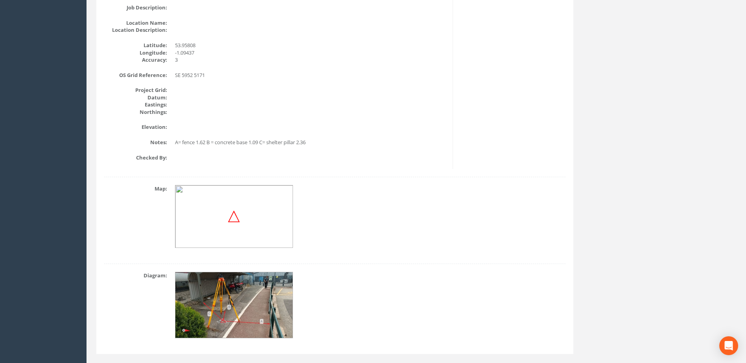
click at [257, 219] on img at bounding box center [234, 216] width 118 height 63
click at [348, 228] on dd at bounding box center [311, 216] width 272 height 63
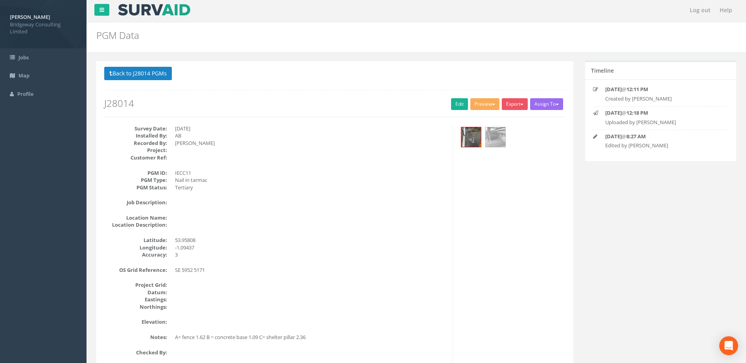
scroll to position [0, 0]
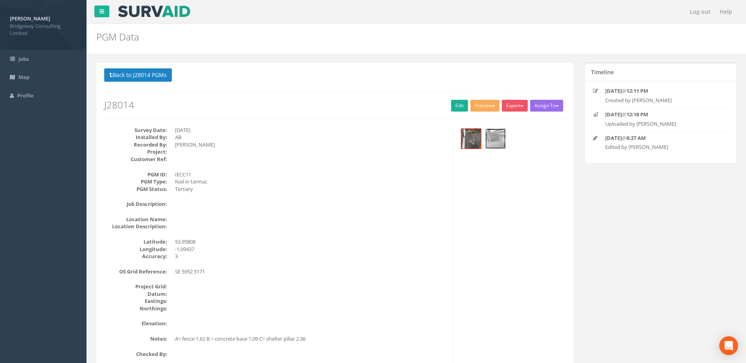
click at [497, 133] on img at bounding box center [496, 139] width 20 height 20
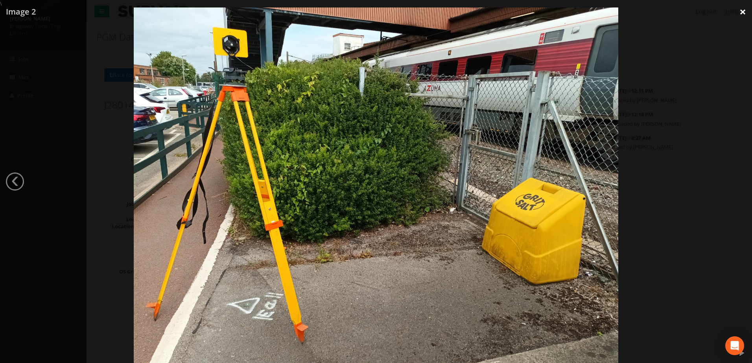
click at [740, 10] on link "×" at bounding box center [743, 12] width 18 height 24
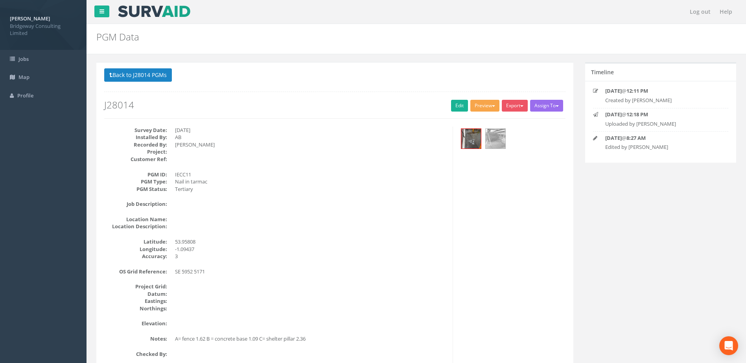
click at [494, 105] on button "Preview" at bounding box center [484, 106] width 29 height 12
click at [516, 103] on button "Export" at bounding box center [515, 106] width 26 height 12
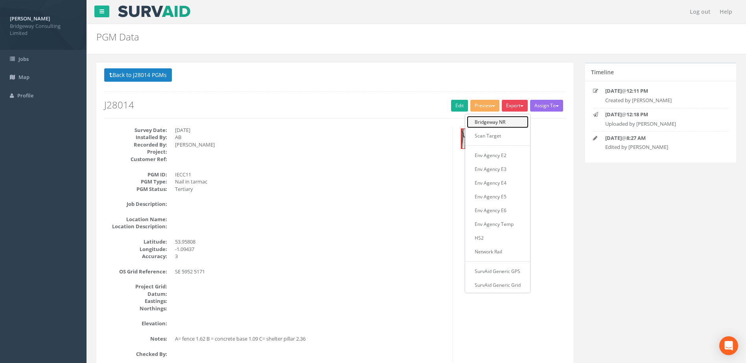
click at [516, 118] on link "Bridgeway NR" at bounding box center [498, 122] width 62 height 12
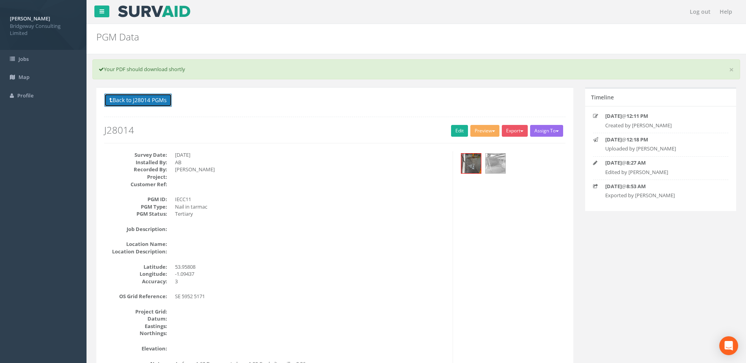
click at [163, 100] on button "Back to J28014 PGMs" at bounding box center [138, 100] width 68 height 13
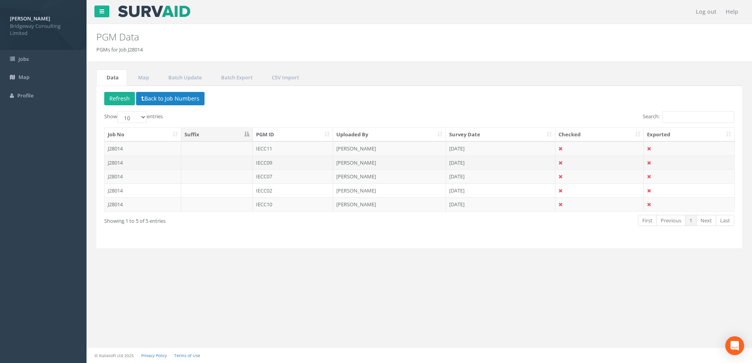
click at [306, 161] on td "IECC09" at bounding box center [293, 163] width 81 height 14
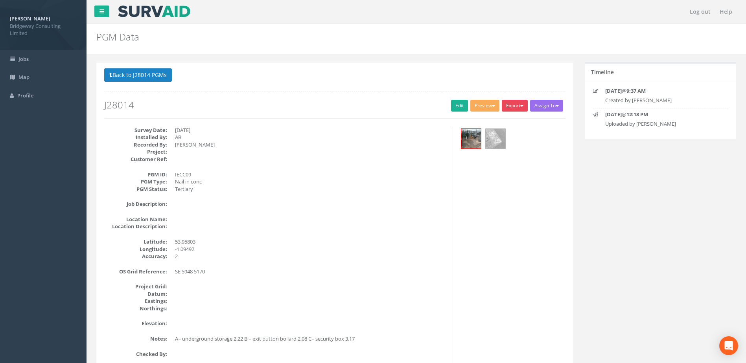
click at [518, 106] on button "Export" at bounding box center [515, 106] width 26 height 12
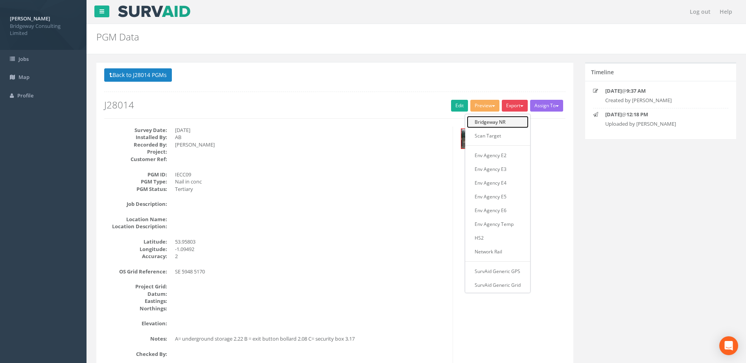
click at [515, 122] on link "Bridgeway NR" at bounding box center [498, 122] width 62 height 12
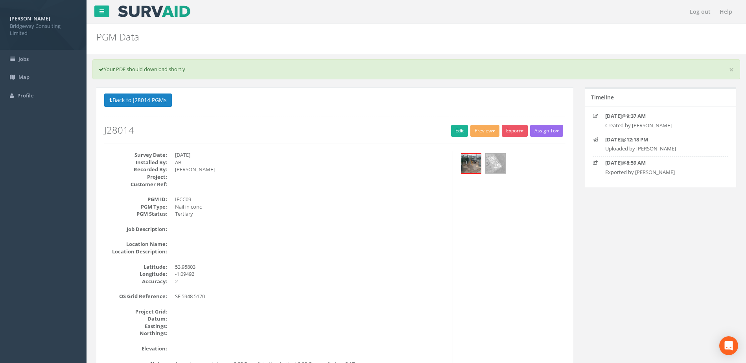
click at [323, 323] on dd at bounding box center [311, 326] width 272 height 7
drag, startPoint x: 327, startPoint y: 131, endPoint x: 332, endPoint y: 131, distance: 5.2
click at [327, 131] on h2 "J28014" at bounding box center [334, 130] width 461 height 10
click at [478, 126] on button "Preview" at bounding box center [484, 131] width 29 height 12
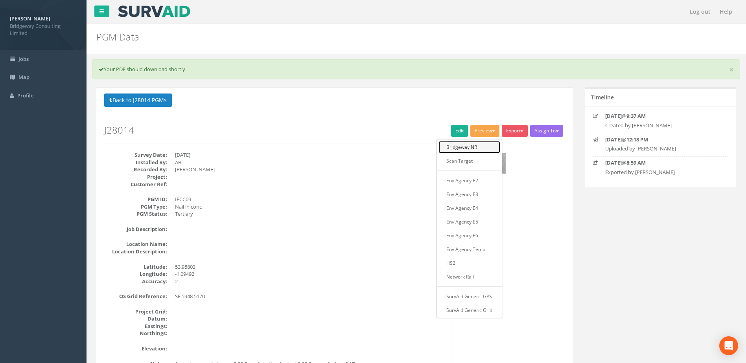
click at [478, 145] on link "Bridgeway NR" at bounding box center [470, 147] width 62 height 12
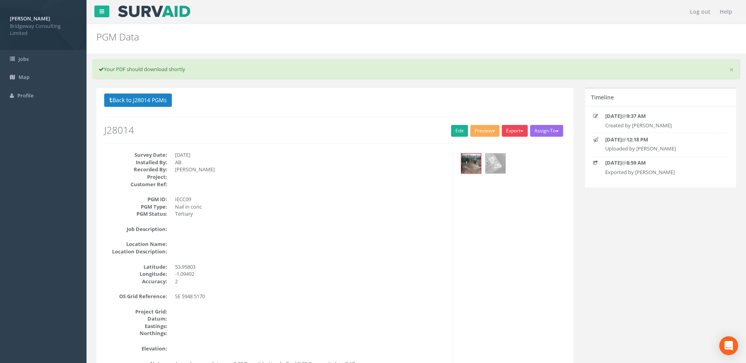
click at [518, 131] on button "Export" at bounding box center [515, 131] width 26 height 12
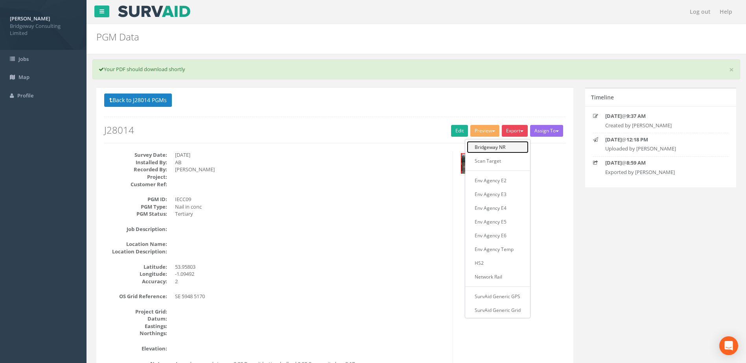
click at [513, 143] on link "Bridgeway NR" at bounding box center [498, 147] width 62 height 12
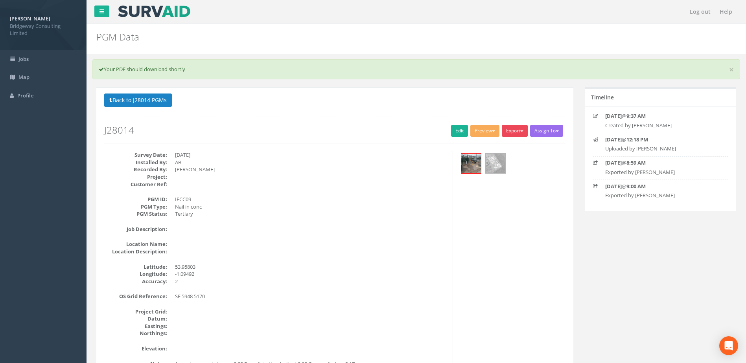
click at [513, 129] on button "Export" at bounding box center [515, 131] width 26 height 12
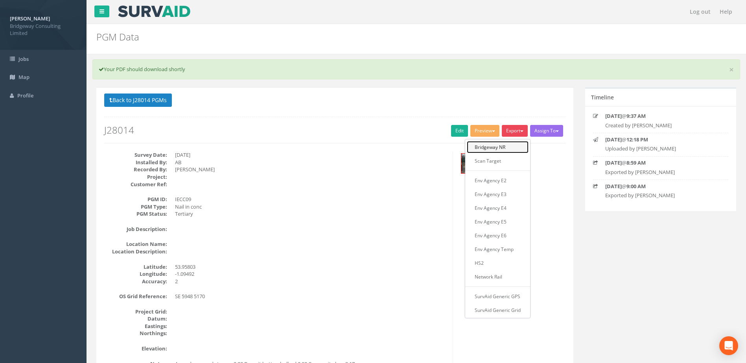
click at [520, 149] on link "Bridgeway NR" at bounding box center [498, 147] width 62 height 12
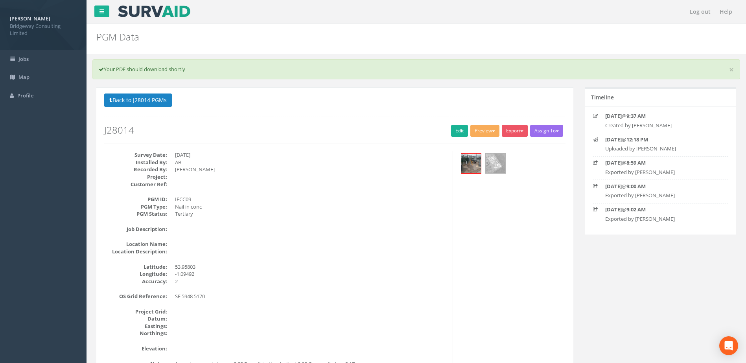
click at [451, 304] on div "Survey Date: [DATE] Installed By: AB Recorded By: [PERSON_NAME] Project: Custom…" at bounding box center [275, 270] width 355 height 239
click at [472, 193] on div "Survey Date: [DATE] Installed By: AB Recorded By: [PERSON_NAME] Project: Custom…" at bounding box center [334, 270] width 473 height 239
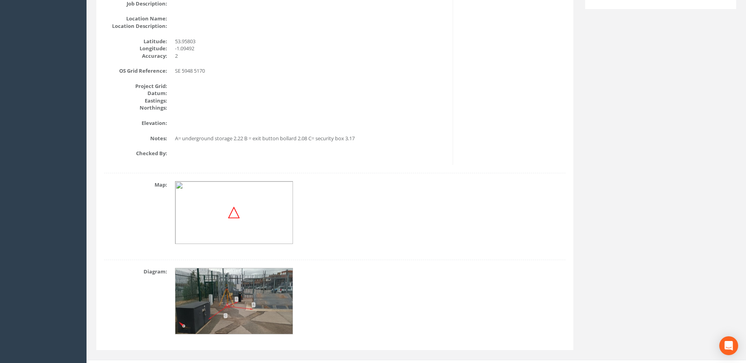
scroll to position [238, 0]
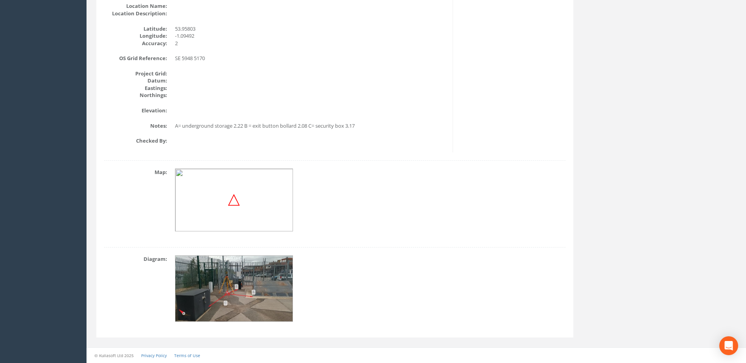
click at [255, 269] on img at bounding box center [234, 289] width 118 height 66
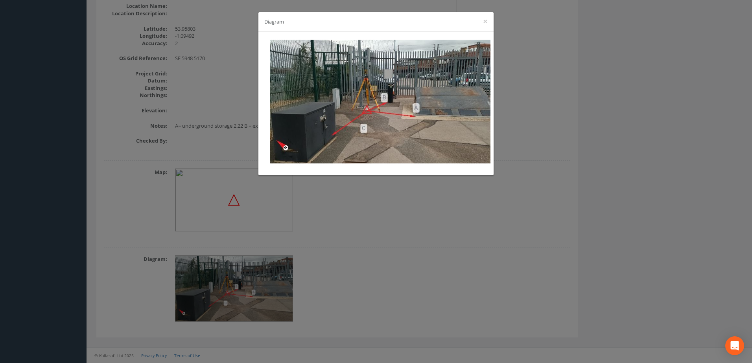
click at [445, 225] on div "Diagram ×" at bounding box center [376, 181] width 752 height 363
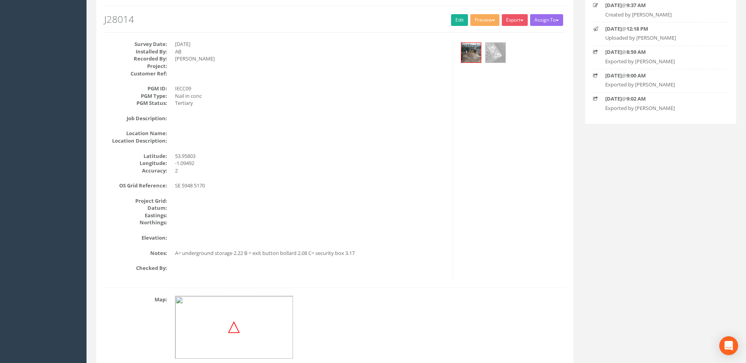
scroll to position [81, 0]
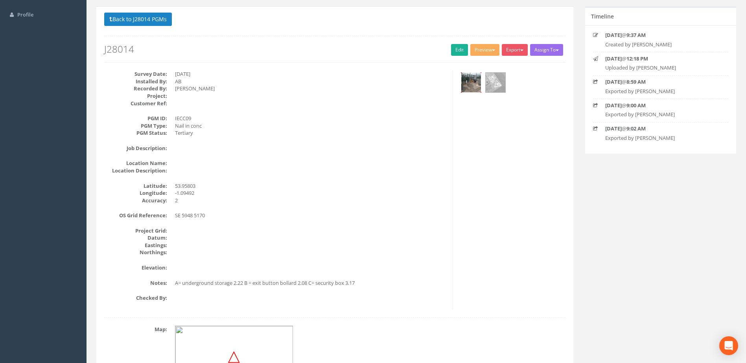
click at [474, 88] on img at bounding box center [471, 83] width 20 height 20
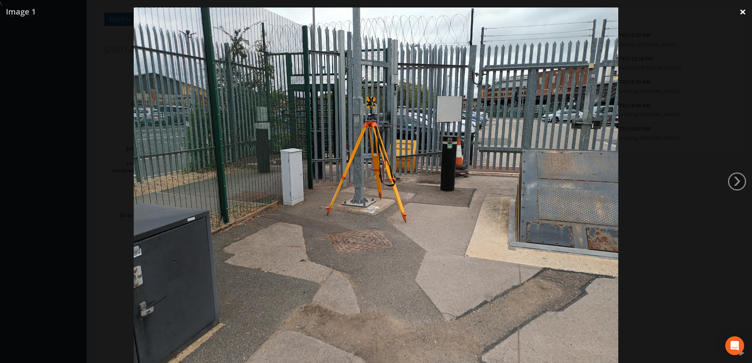
click at [741, 9] on link "×" at bounding box center [743, 12] width 18 height 24
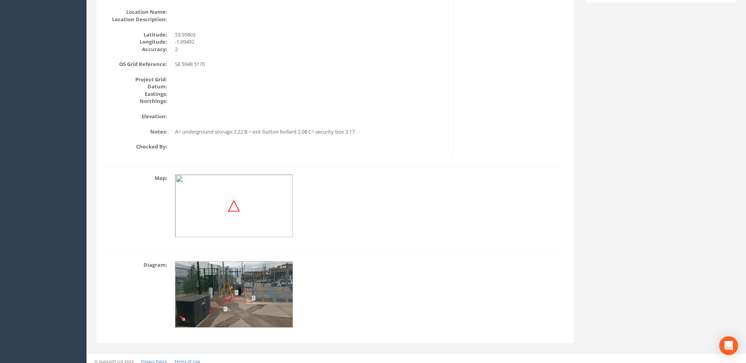
scroll to position [238, 0]
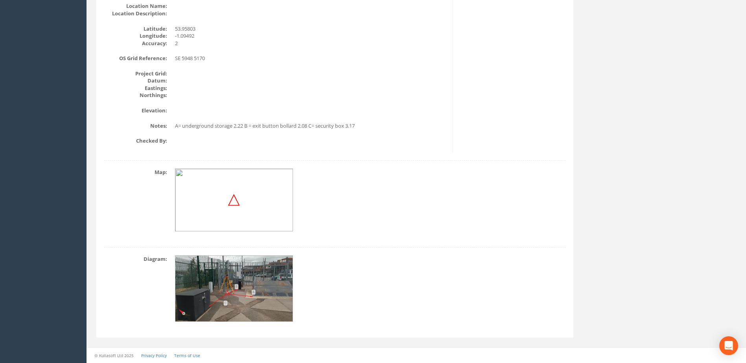
click at [218, 295] on img at bounding box center [234, 289] width 118 height 66
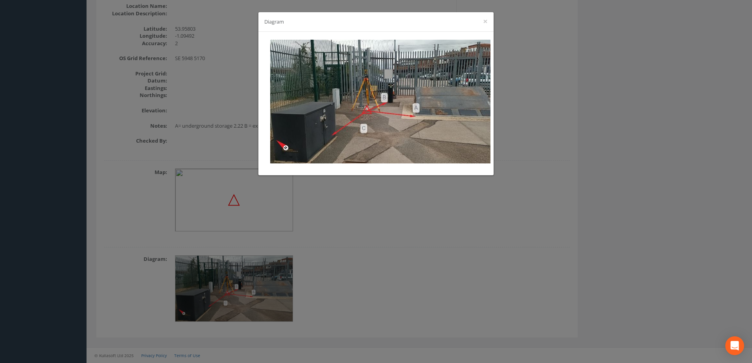
click at [395, 210] on div "Diagram ×" at bounding box center [376, 181] width 752 height 363
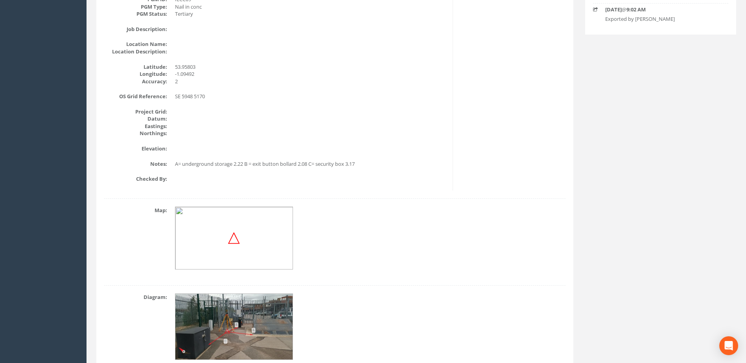
scroll to position [81, 0]
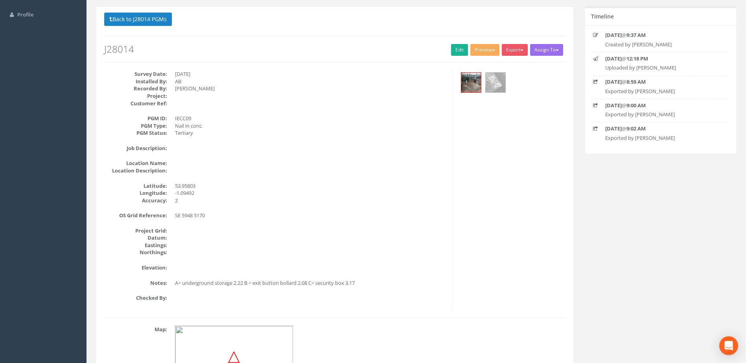
drag, startPoint x: 392, startPoint y: 22, endPoint x: 313, endPoint y: 26, distance: 79.2
click at [392, 22] on p "Back to J28014 PGMs Back to Map" at bounding box center [334, 20] width 461 height 15
click at [159, 20] on button "Back to J28014 PGMs" at bounding box center [138, 19] width 68 height 13
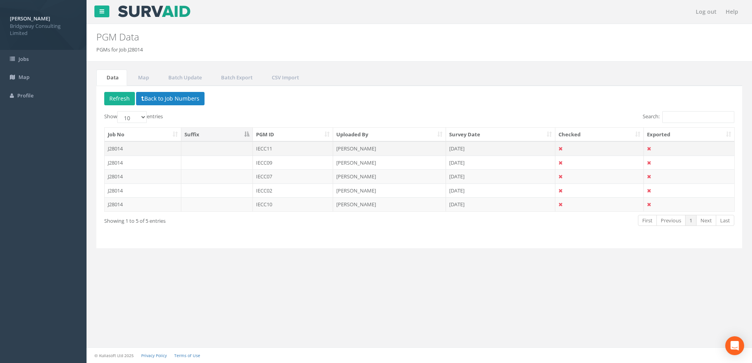
click at [280, 150] on td "IECC11" at bounding box center [293, 149] width 81 height 14
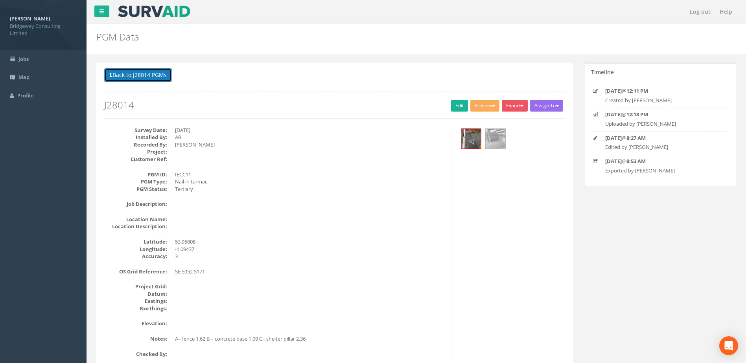
click at [146, 76] on button "Back to J28014 PGMs" at bounding box center [138, 74] width 68 height 13
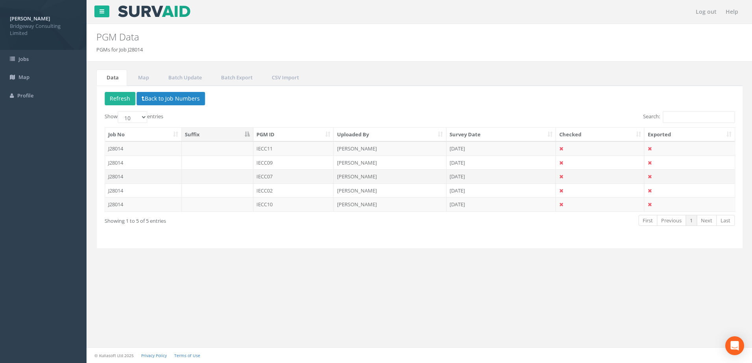
click at [265, 176] on td "IECC07" at bounding box center [293, 177] width 81 height 14
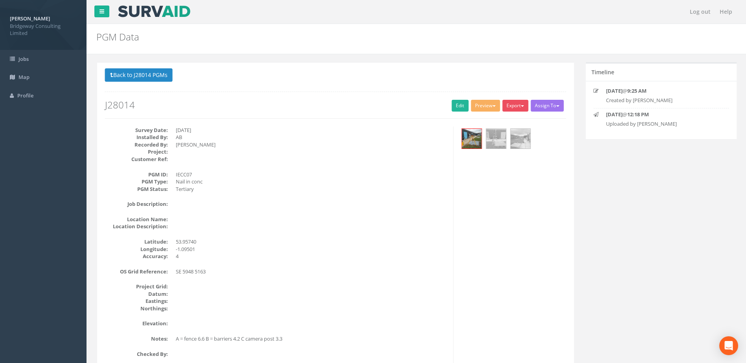
click at [516, 104] on button "Export" at bounding box center [515, 106] width 26 height 12
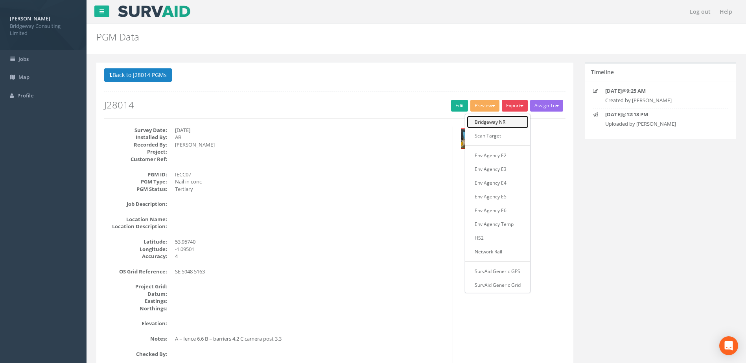
click at [512, 119] on link "Bridgeway NR" at bounding box center [498, 122] width 62 height 12
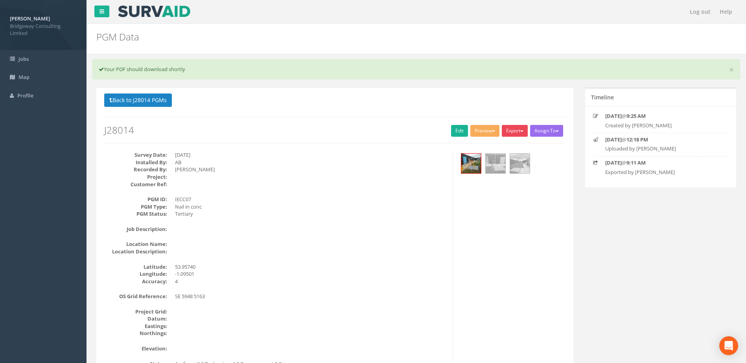
click at [513, 129] on button "Export" at bounding box center [515, 131] width 26 height 12
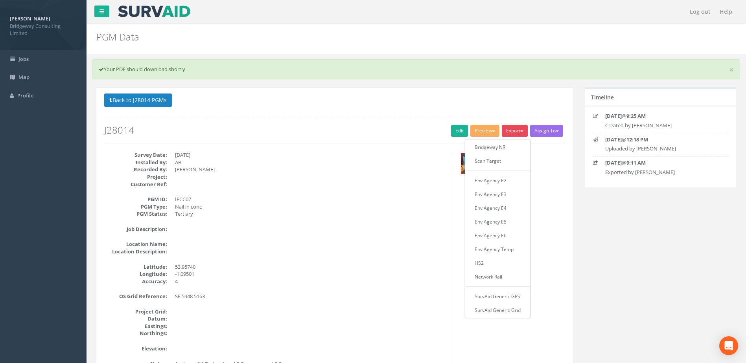
click at [496, 111] on div "Back to J28014 PGMs Back to Map Assign To No Companies Added Export Bridgeway N…" at bounding box center [334, 119] width 461 height 50
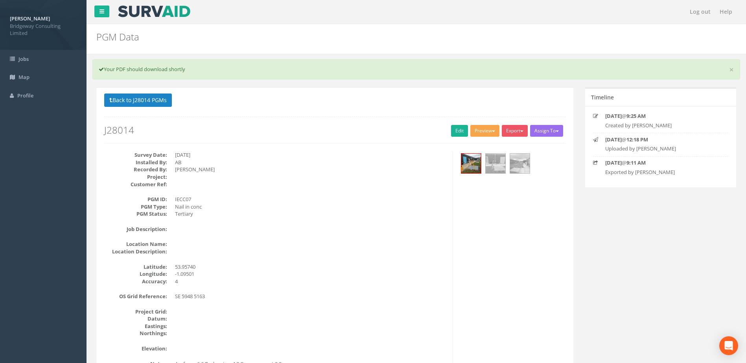
click at [483, 133] on button "Preview" at bounding box center [484, 131] width 29 height 12
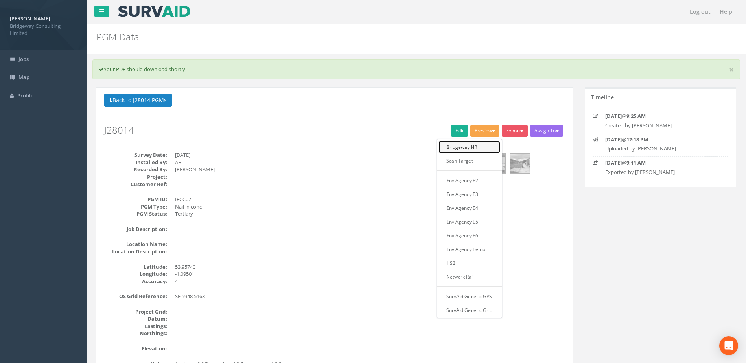
click at [482, 148] on link "Bridgeway NR" at bounding box center [470, 147] width 62 height 12
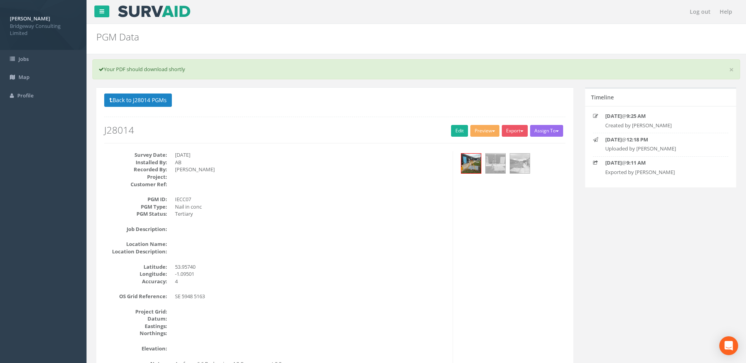
click at [492, 110] on div "Back to J28014 PGMs Back to Map Assign To No Companies Added Export Bridgeway N…" at bounding box center [334, 119] width 461 height 50
click at [734, 69] on div "× Your PDF should download shortly" at bounding box center [416, 69] width 648 height 20
click at [730, 70] on link "×" at bounding box center [731, 70] width 5 height 8
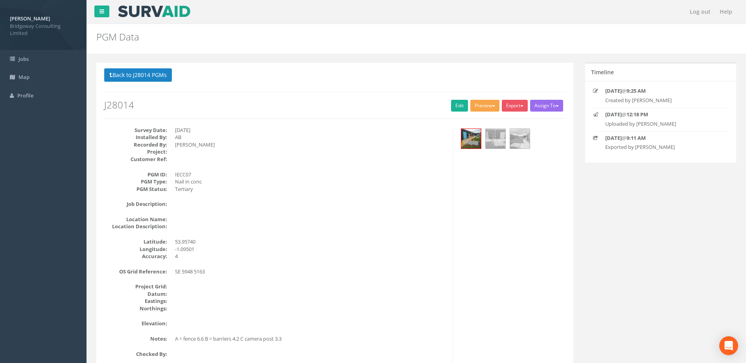
click at [483, 110] on button "Preview" at bounding box center [484, 106] width 29 height 12
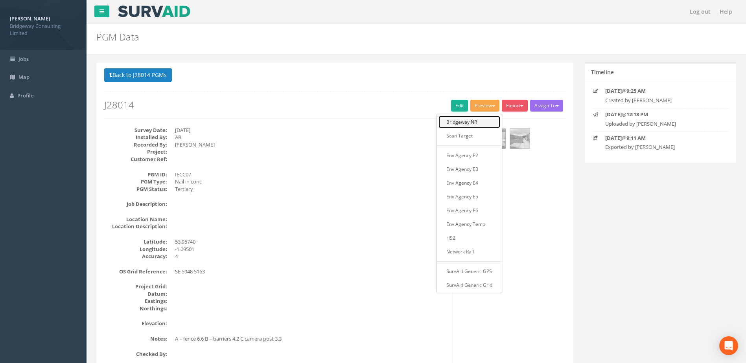
click at [482, 121] on link "Bridgeway NR" at bounding box center [470, 122] width 62 height 12
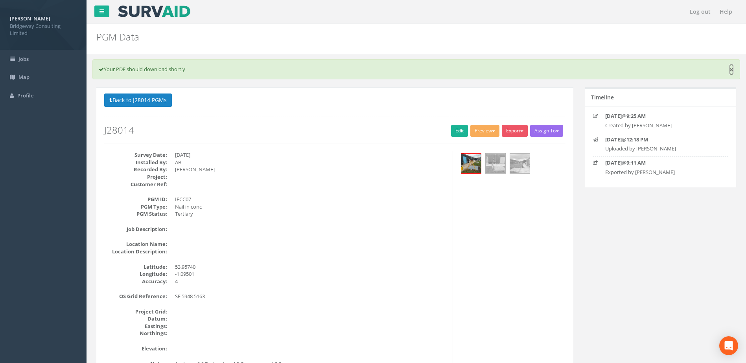
click at [732, 68] on link "×" at bounding box center [731, 70] width 5 height 8
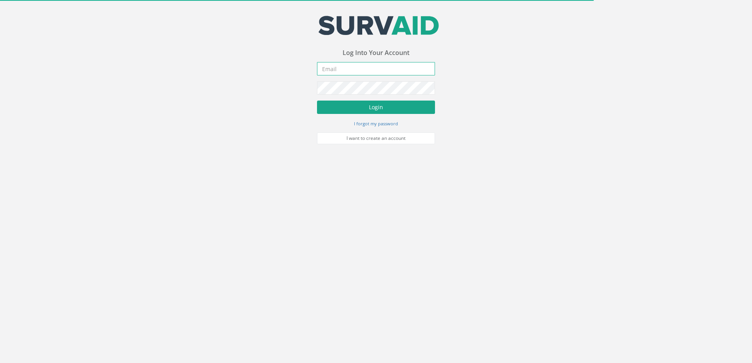
type input "[PERSON_NAME][EMAIL_ADDRESS][PERSON_NAME][DOMAIN_NAME]"
click at [395, 104] on button "Login" at bounding box center [376, 107] width 118 height 13
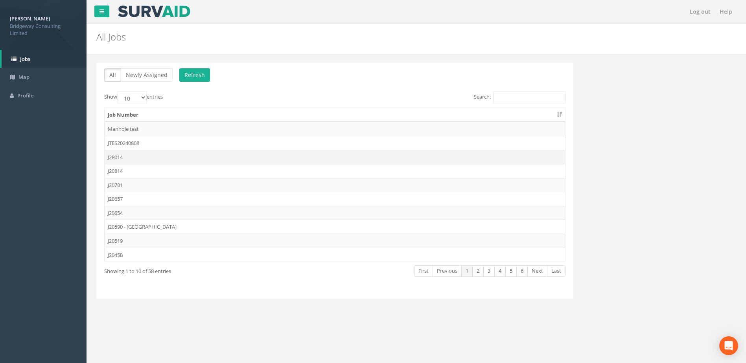
click at [136, 156] on td "J28014" at bounding box center [335, 157] width 461 height 14
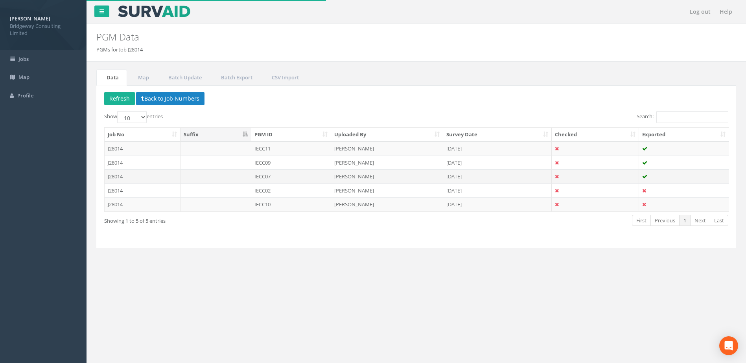
click at [230, 175] on td at bounding box center [216, 177] width 71 height 14
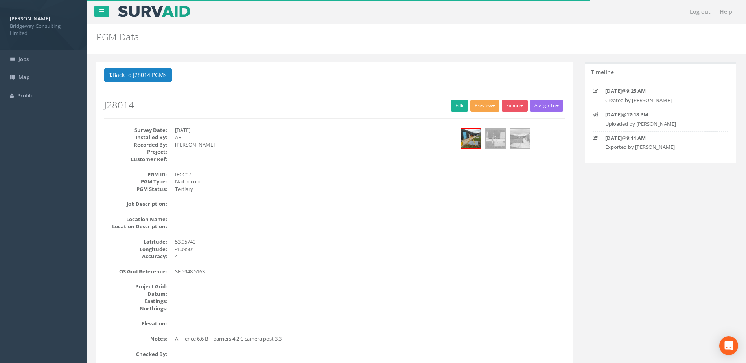
click at [492, 107] on span "button" at bounding box center [493, 106] width 3 height 2
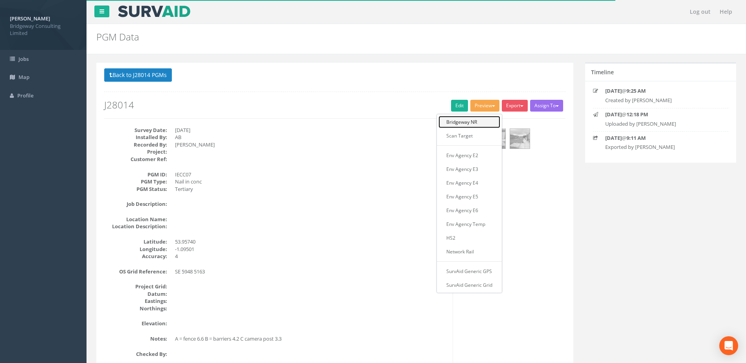
click at [481, 123] on link "Bridgeway NR" at bounding box center [470, 122] width 62 height 12
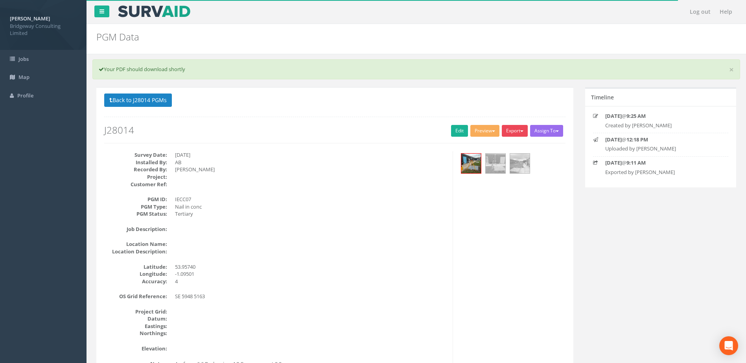
click at [510, 127] on button "Export" at bounding box center [515, 131] width 26 height 12
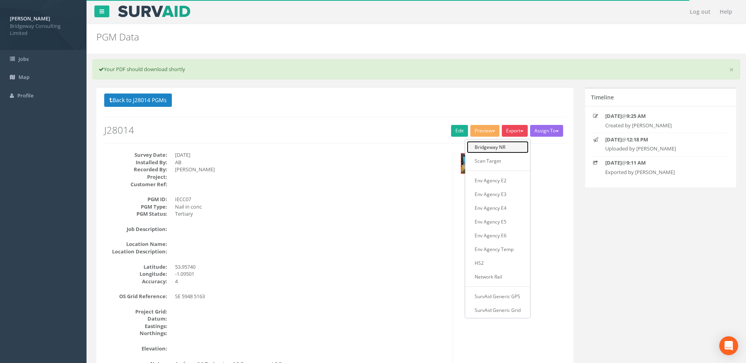
click at [511, 146] on link "Bridgeway NR" at bounding box center [498, 147] width 62 height 12
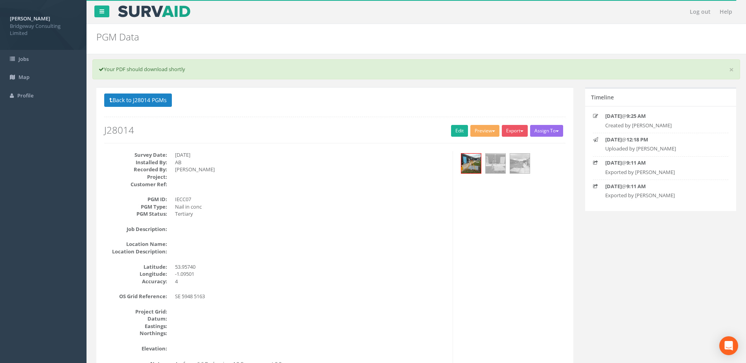
click at [534, 234] on div "Survey Date: 07/08/2025 Installed By: AB Recorded By: Alasdair Taylor Project: …" at bounding box center [334, 270] width 473 height 239
click at [519, 132] on button "Export" at bounding box center [515, 131] width 26 height 12
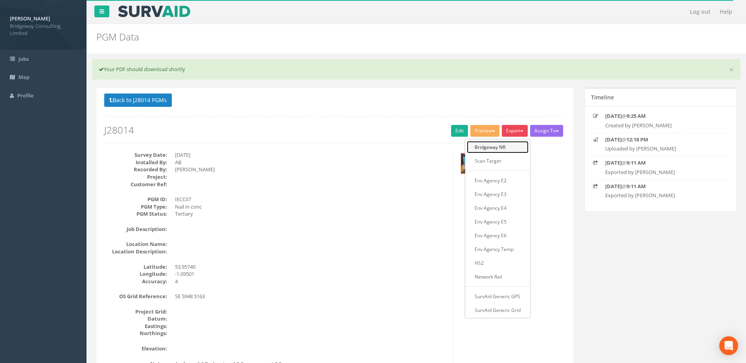
click at [515, 143] on link "Bridgeway NR" at bounding box center [498, 147] width 62 height 12
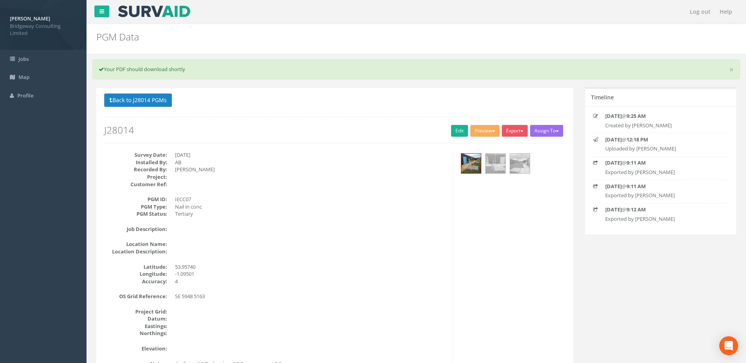
click at [334, 170] on dd "[PERSON_NAME]" at bounding box center [311, 169] width 272 height 7
click at [152, 100] on button "Back to J28014 PGMs" at bounding box center [138, 100] width 68 height 13
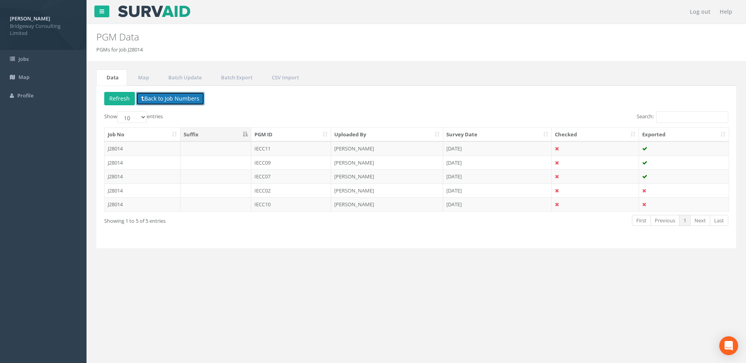
click at [157, 100] on button "Back to Job Numbers" at bounding box center [170, 98] width 68 height 13
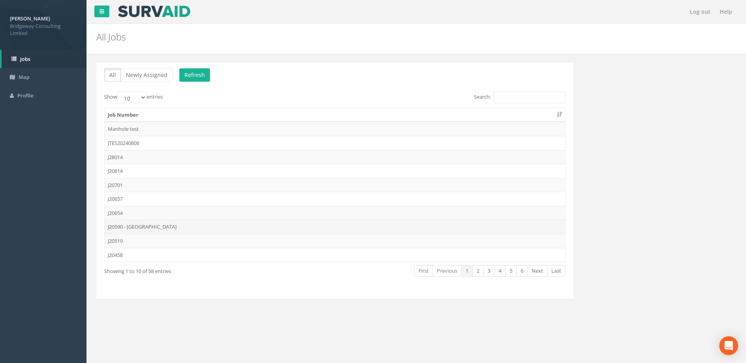
click at [173, 227] on td "J20590 - [GEOGRAPHIC_DATA]" at bounding box center [335, 227] width 461 height 14
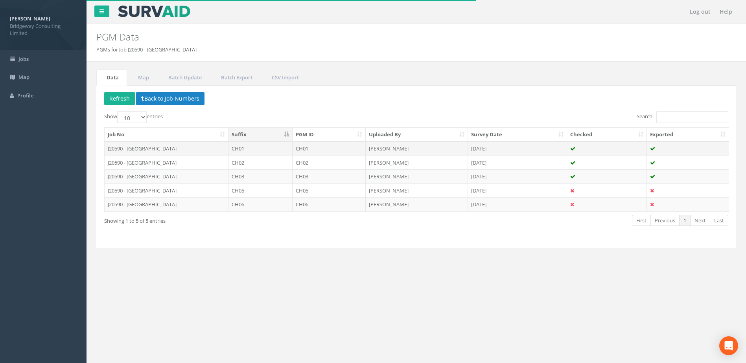
click at [259, 152] on td "CH01" at bounding box center [261, 149] width 65 height 14
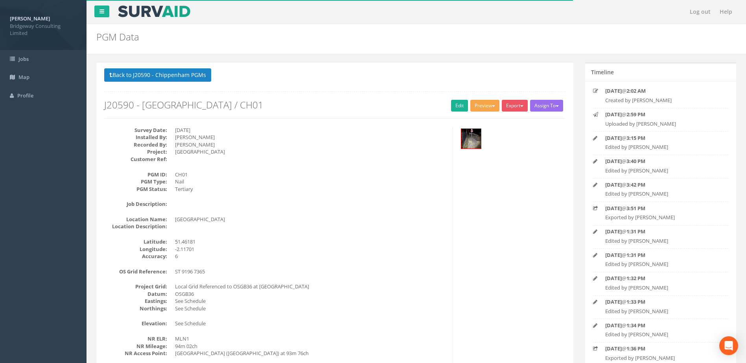
click at [481, 105] on button "Preview" at bounding box center [484, 106] width 29 height 12
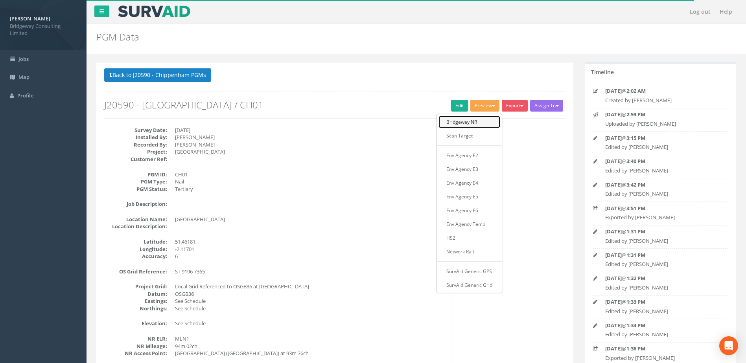
click at [482, 122] on link "Bridgeway NR" at bounding box center [470, 122] width 62 height 12
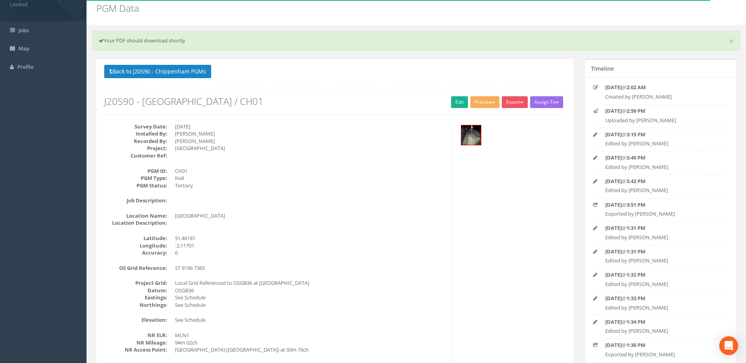
scroll to position [118, 0]
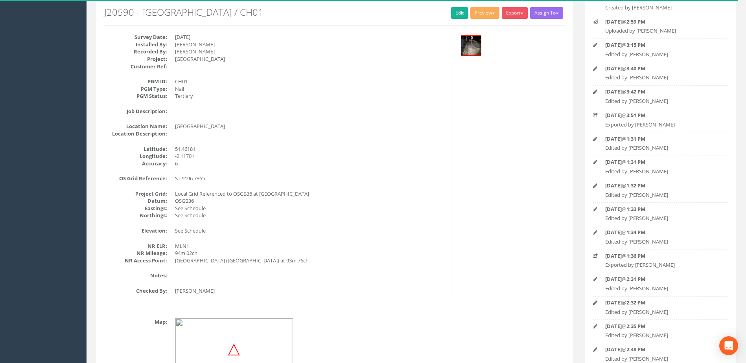
click at [326, 104] on div "Survey Date: 12/12/2024 Installed By: Grant Knox Recorded By: Grant Knox Projec…" at bounding box center [275, 167] width 355 height 269
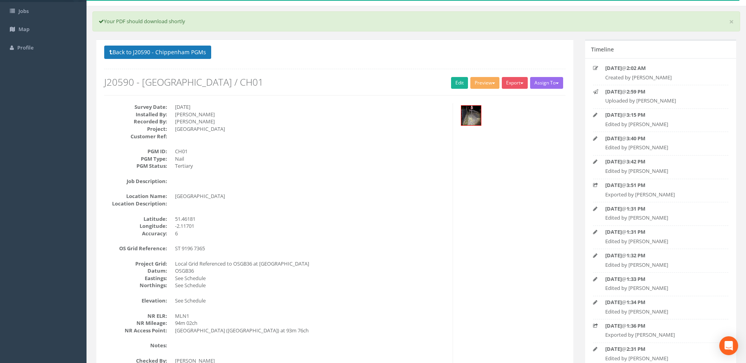
scroll to position [39, 0]
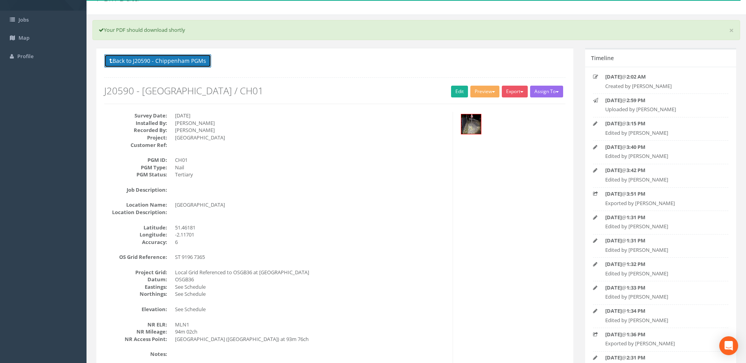
click at [195, 62] on button "Back to J20590 - Chippenham PGMs" at bounding box center [157, 60] width 107 height 13
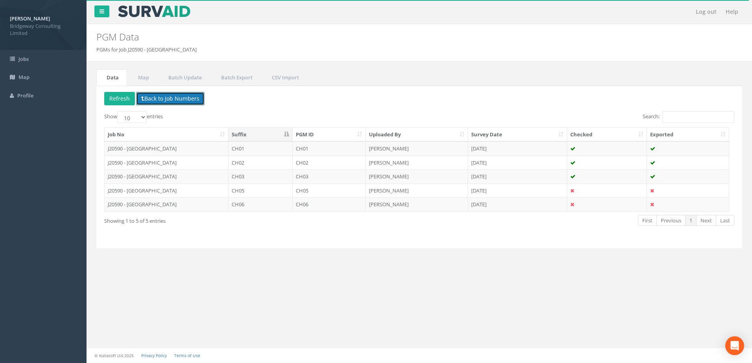
click at [183, 94] on button "Back to Job Numbers" at bounding box center [170, 98] width 68 height 13
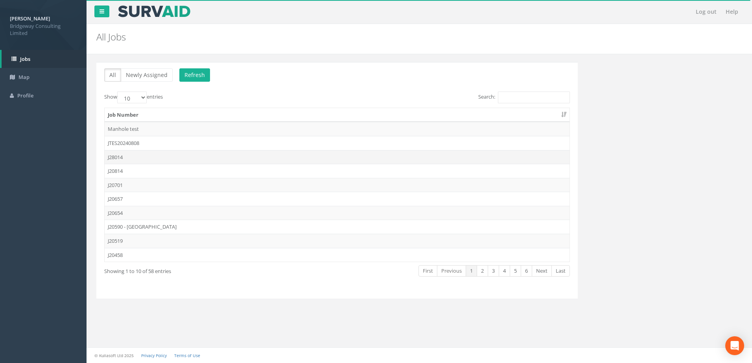
click at [164, 160] on td "J28014" at bounding box center [337, 157] width 465 height 14
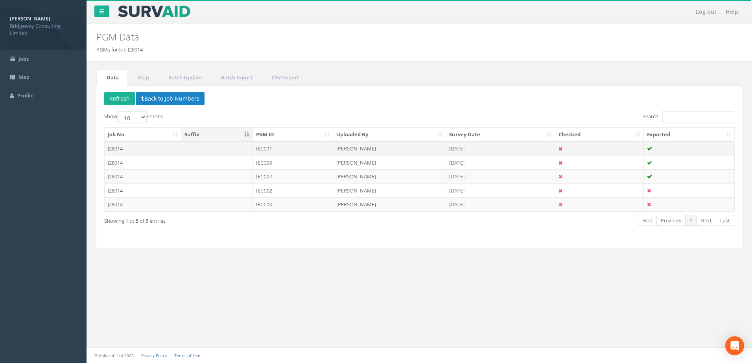
click at [164, 153] on td "J28014" at bounding box center [143, 149] width 77 height 14
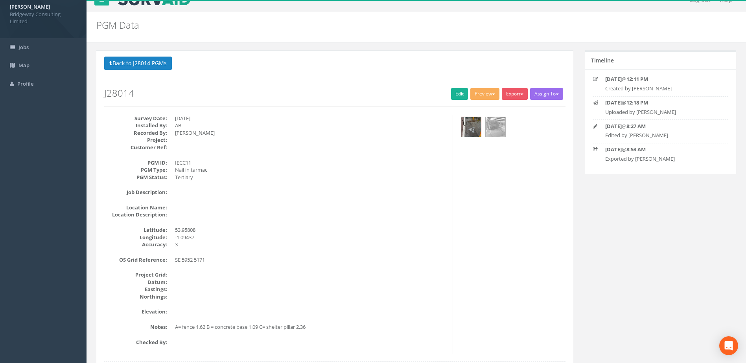
scroll to position [39, 0]
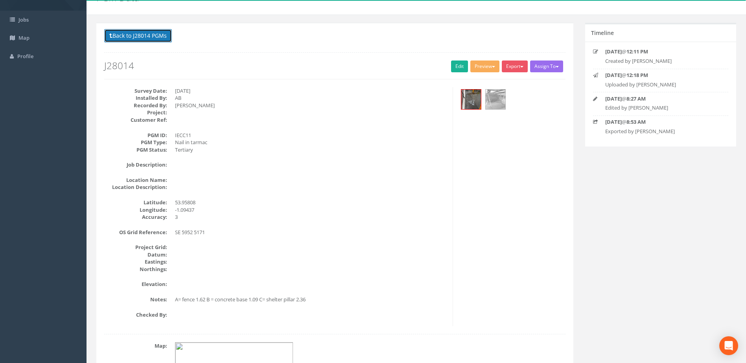
click at [168, 34] on button "Back to J28014 PGMs" at bounding box center [138, 35] width 68 height 13
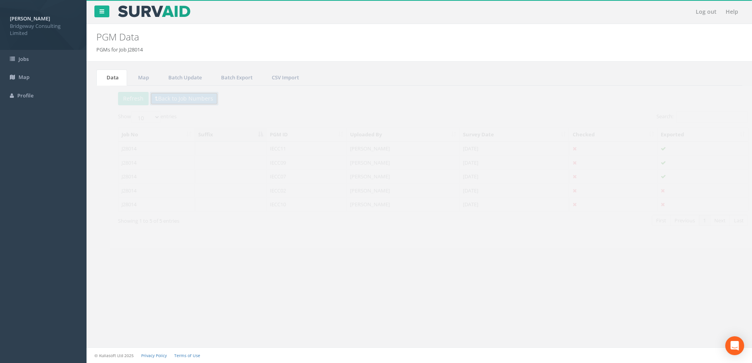
click at [162, 99] on button "Back to Job Numbers" at bounding box center [170, 98] width 68 height 13
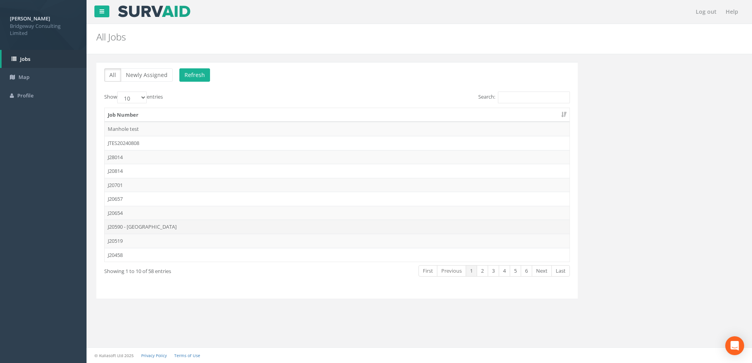
click at [167, 223] on td "J20590 - [GEOGRAPHIC_DATA]" at bounding box center [337, 227] width 465 height 14
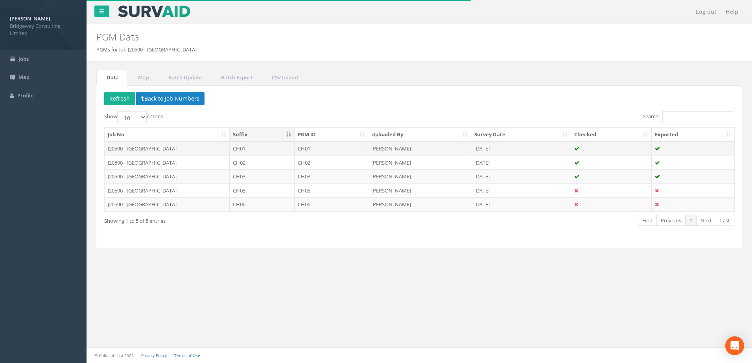
click at [222, 148] on td "J20590 - [GEOGRAPHIC_DATA]" at bounding box center [167, 149] width 125 height 14
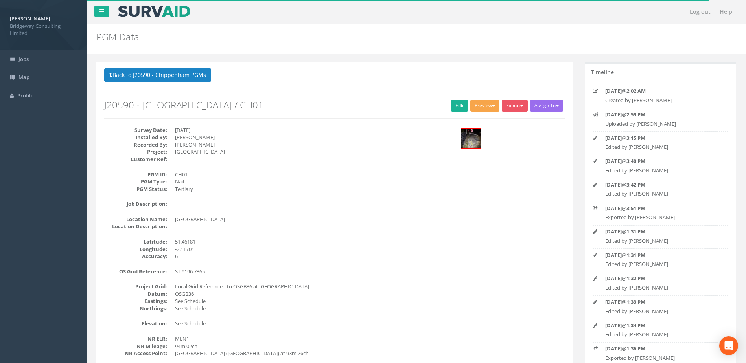
click at [487, 106] on button "Preview" at bounding box center [484, 106] width 29 height 12
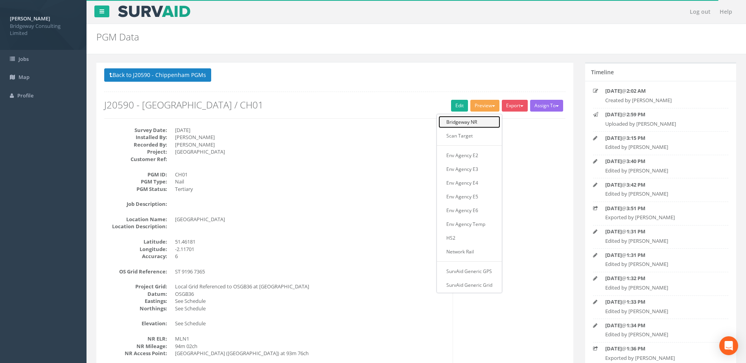
click at [481, 118] on link "Bridgeway NR" at bounding box center [470, 122] width 62 height 12
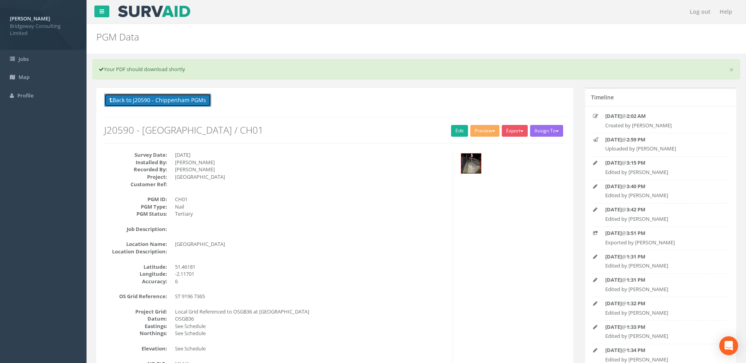
click at [189, 105] on button "Back to J20590 - Chippenham PGMs" at bounding box center [157, 100] width 107 height 13
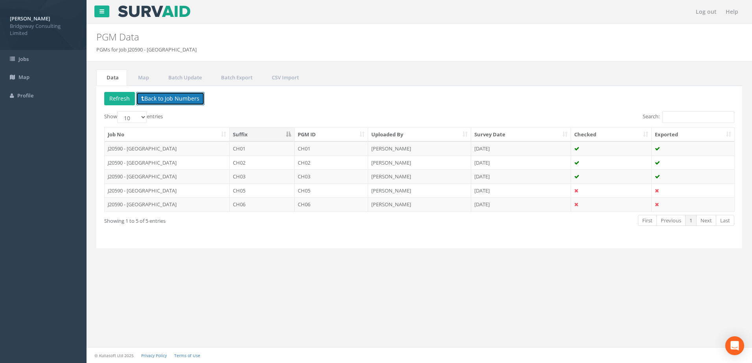
click at [190, 99] on button "Back to Job Numbers" at bounding box center [170, 98] width 68 height 13
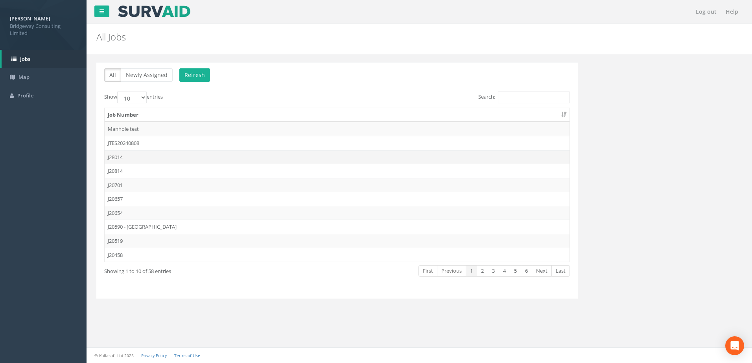
click at [191, 155] on td "J28014" at bounding box center [337, 157] width 465 height 14
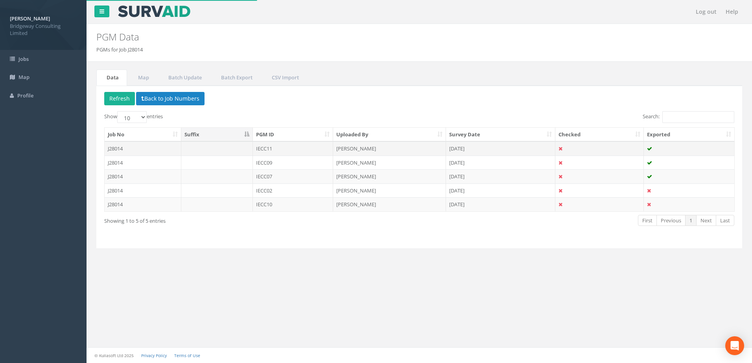
click at [207, 148] on td at bounding box center [217, 149] width 72 height 14
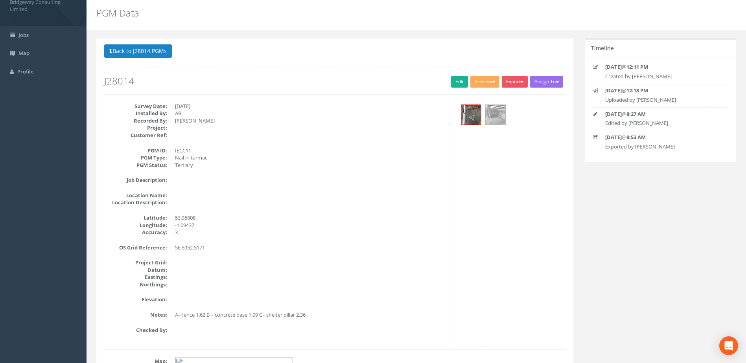
scroll to position [17, 0]
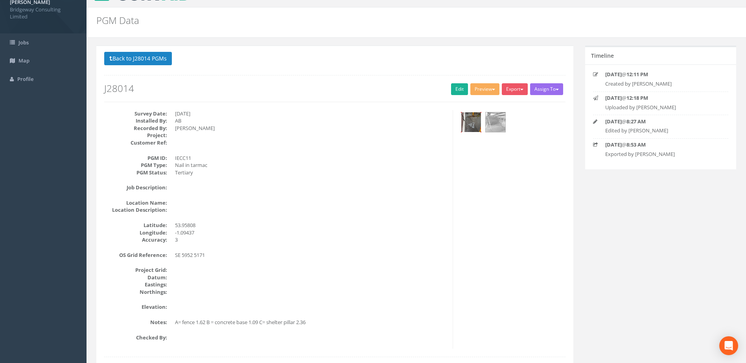
click at [470, 124] on img at bounding box center [471, 122] width 20 height 20
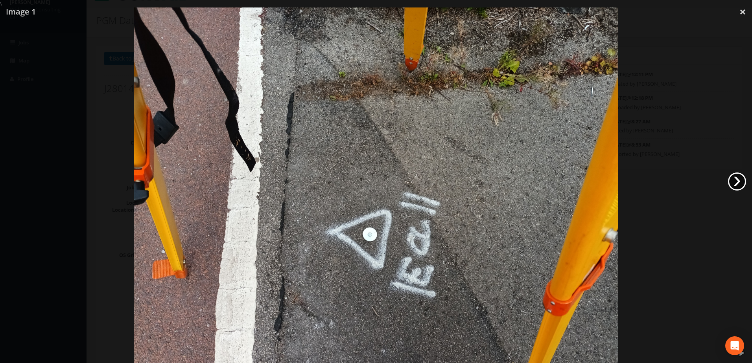
click at [731, 177] on link "›" at bounding box center [737, 182] width 18 height 18
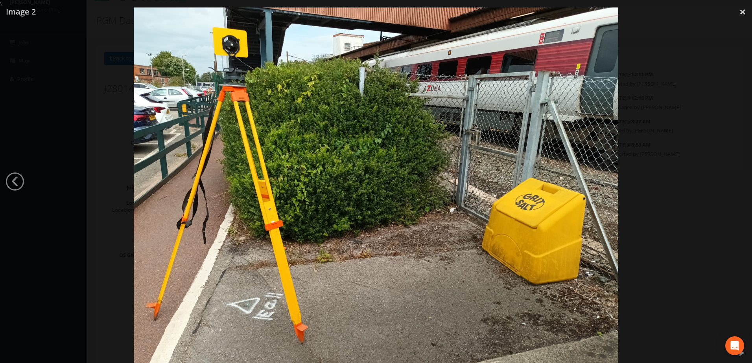
click at [727, 48] on div at bounding box center [376, 188] width 752 height 363
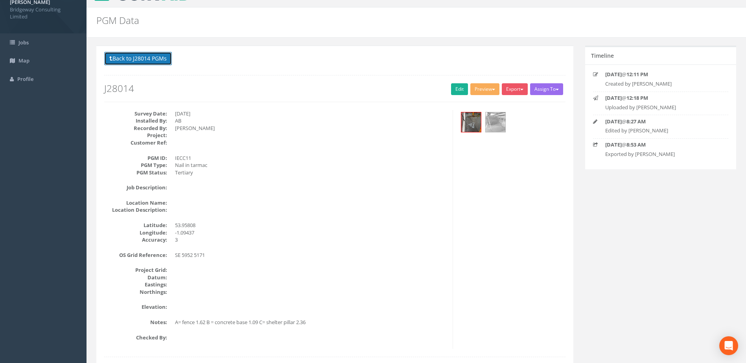
click at [160, 59] on button "Back to J28014 PGMs" at bounding box center [138, 58] width 68 height 13
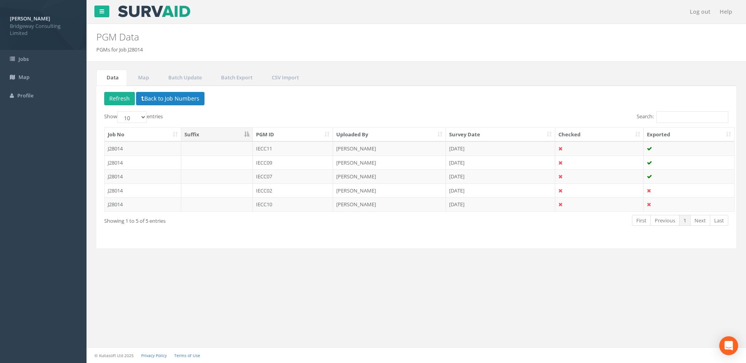
scroll to position [0, 0]
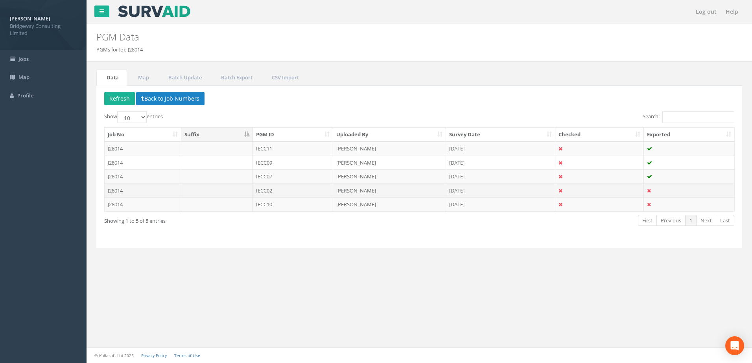
click at [247, 192] on td at bounding box center [217, 191] width 72 height 14
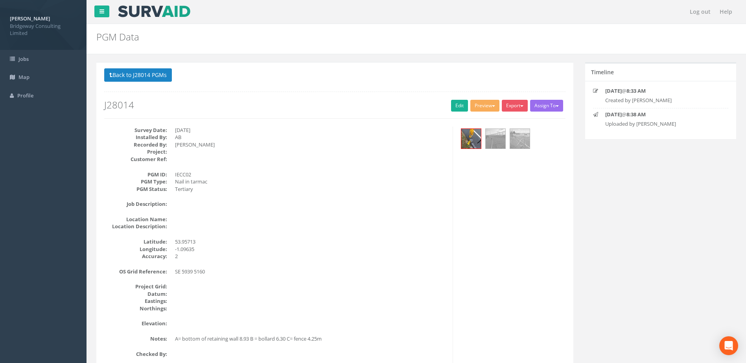
drag, startPoint x: 610, startPoint y: 230, endPoint x: 612, endPoint y: 220, distance: 9.9
click at [610, 230] on div "Back to J28014 PGMs Back to Map Assign To No Companies Added Export Bridgeway N…" at bounding box center [416, 311] width 652 height 499
click at [477, 107] on button "Preview" at bounding box center [484, 106] width 29 height 12
drag, startPoint x: 587, startPoint y: 161, endPoint x: 523, endPoint y: 124, distance: 73.7
click at [583, 156] on div "Back to J28014 PGMs Back to Map Assign To No Companies Added Export Bridgeway N…" at bounding box center [416, 311] width 652 height 499
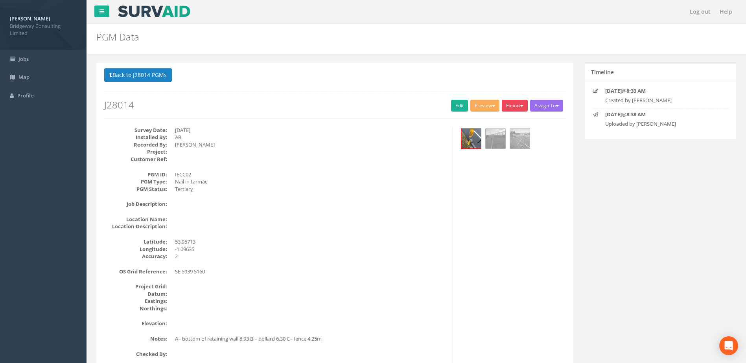
click at [515, 106] on button "Export" at bounding box center [515, 106] width 26 height 12
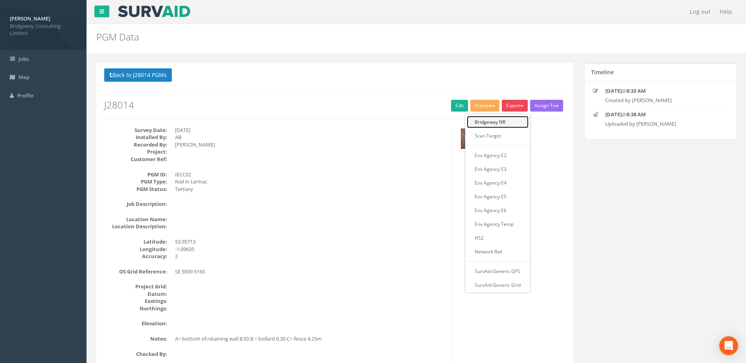
click at [512, 124] on link "Bridgeway NR" at bounding box center [498, 122] width 62 height 12
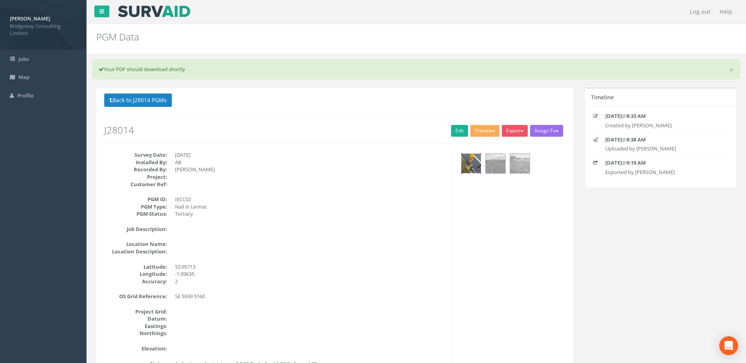
click at [466, 160] on img at bounding box center [471, 164] width 20 height 20
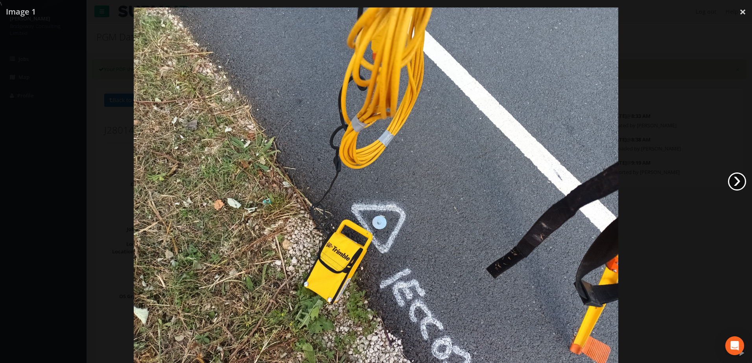
click at [734, 179] on link "›" at bounding box center [737, 182] width 18 height 18
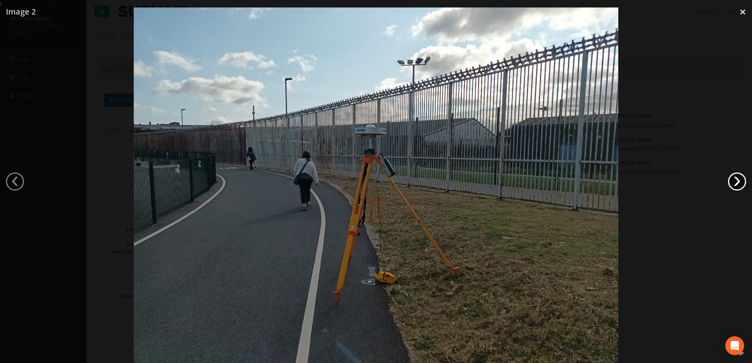
click at [734, 179] on link "›" at bounding box center [737, 182] width 18 height 18
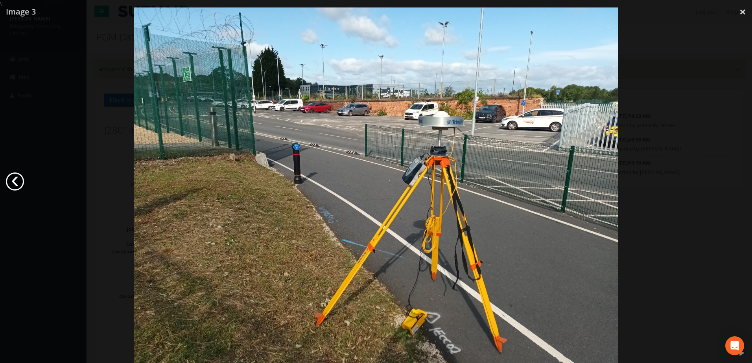
click at [17, 181] on link "‹" at bounding box center [15, 182] width 18 height 18
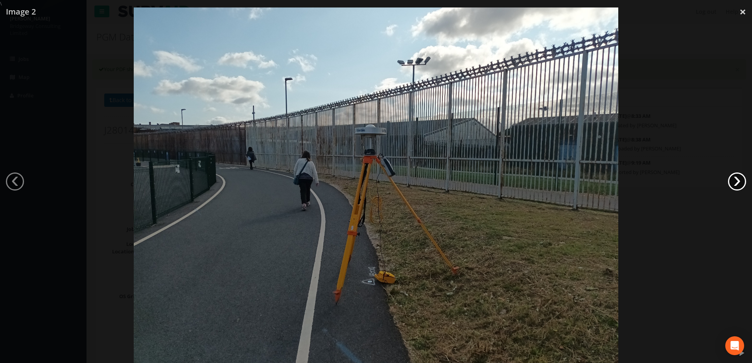
click at [741, 177] on link "›" at bounding box center [737, 182] width 18 height 18
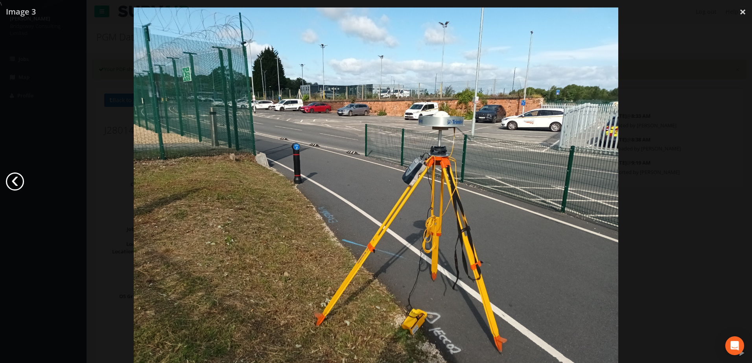
click at [14, 181] on link "‹" at bounding box center [15, 182] width 18 height 18
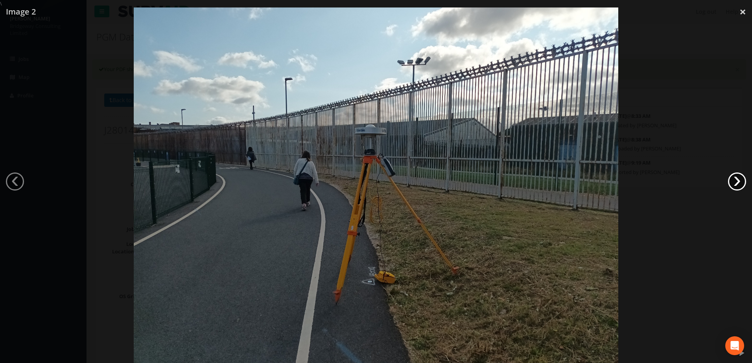
click at [738, 179] on link "›" at bounding box center [737, 182] width 18 height 18
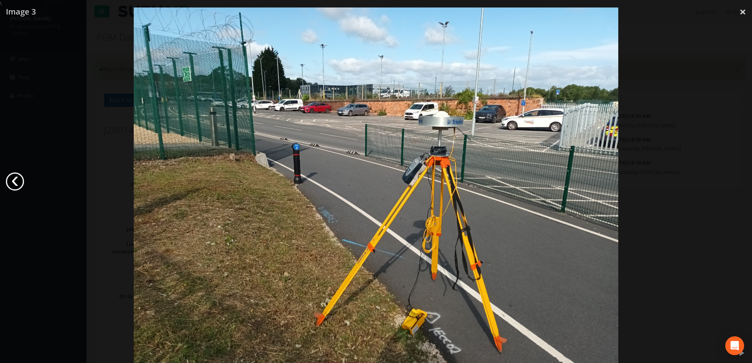
click at [13, 181] on link "‹" at bounding box center [15, 182] width 18 height 18
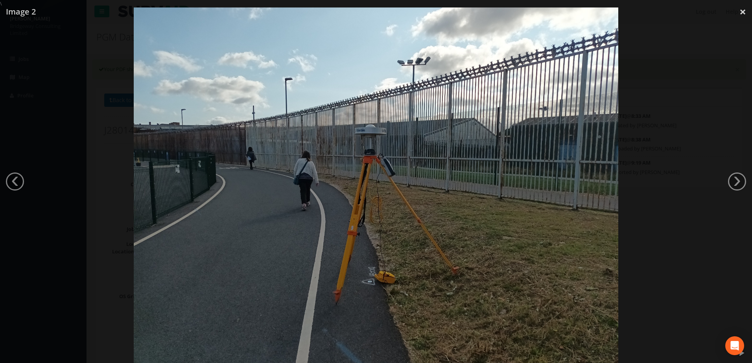
drag, startPoint x: 741, startPoint y: 13, endPoint x: 731, endPoint y: 22, distance: 13.7
click at [741, 13] on link "×" at bounding box center [743, 12] width 18 height 24
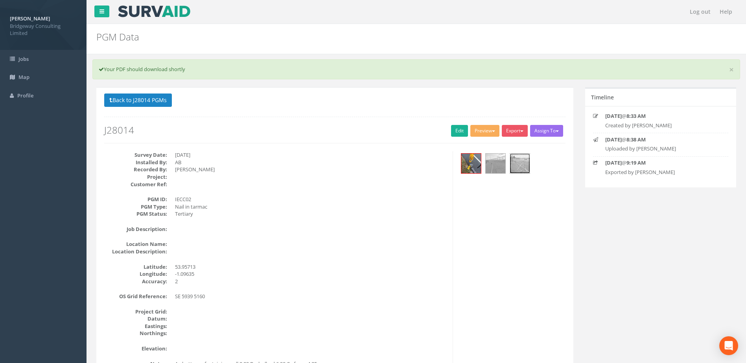
click at [518, 164] on img at bounding box center [520, 164] width 20 height 20
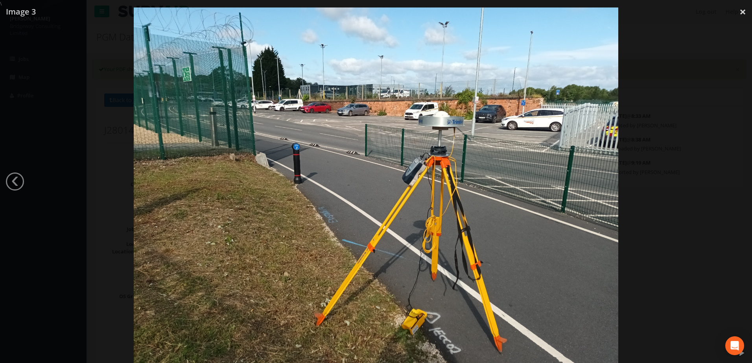
click at [701, 89] on div at bounding box center [376, 188] width 752 height 363
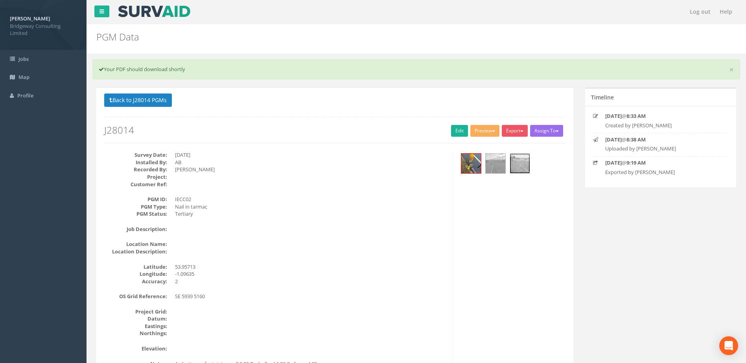
click at [522, 164] on img at bounding box center [520, 164] width 20 height 20
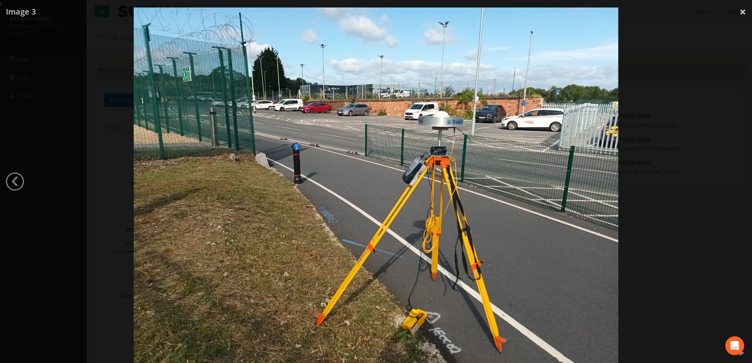
click at [661, 84] on div at bounding box center [376, 188] width 752 height 363
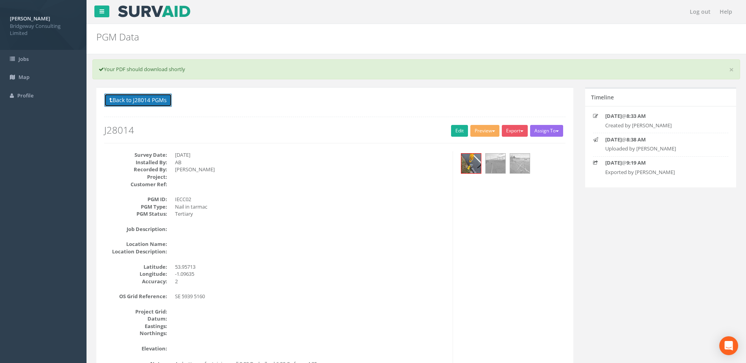
click at [148, 105] on button "Back to J28014 PGMs" at bounding box center [138, 100] width 68 height 13
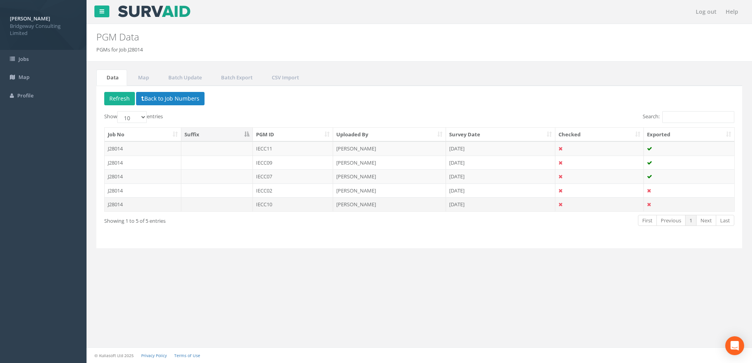
click at [179, 202] on td "J28014" at bounding box center [143, 204] width 77 height 14
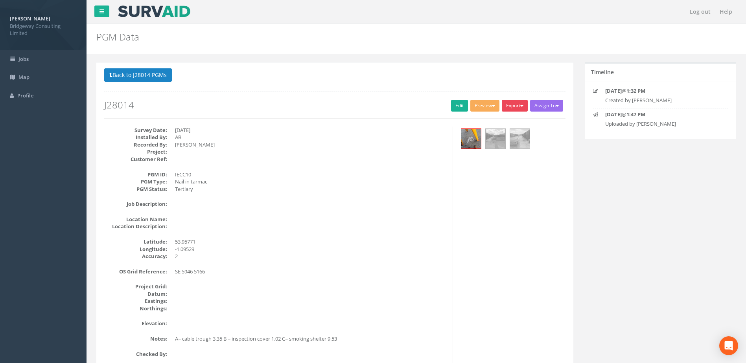
click at [512, 108] on button "Export" at bounding box center [515, 106] width 26 height 12
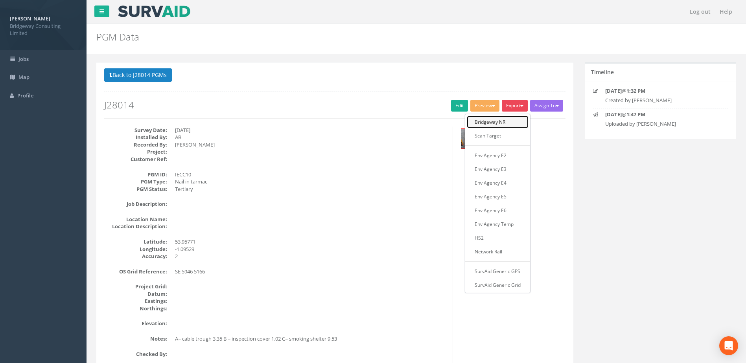
click at [508, 125] on link "Bridgeway NR" at bounding box center [498, 122] width 62 height 12
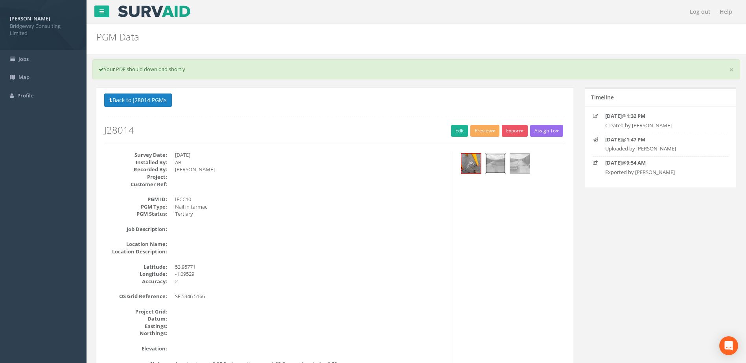
click at [500, 163] on img at bounding box center [496, 164] width 20 height 20
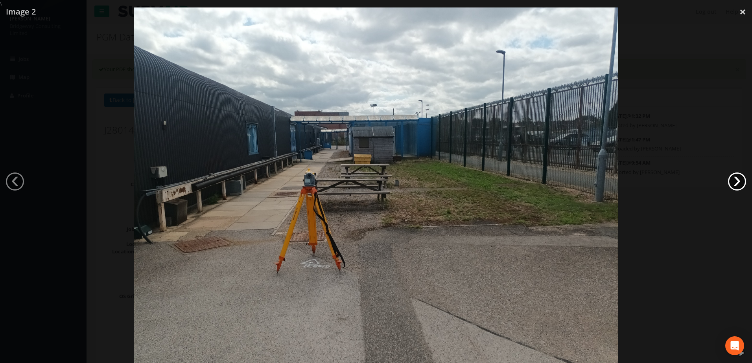
click at [737, 176] on link "›" at bounding box center [737, 182] width 18 height 18
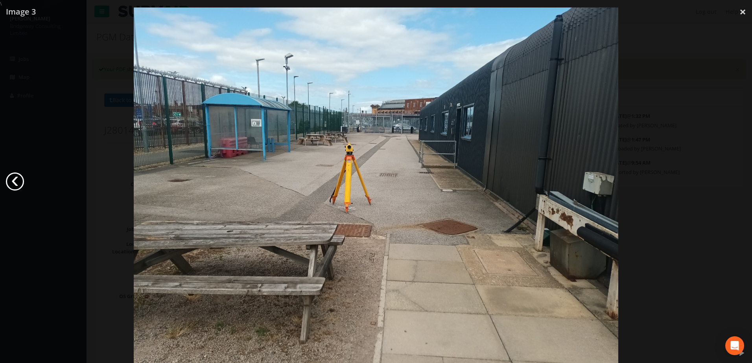
click at [15, 183] on link "‹" at bounding box center [15, 182] width 18 height 18
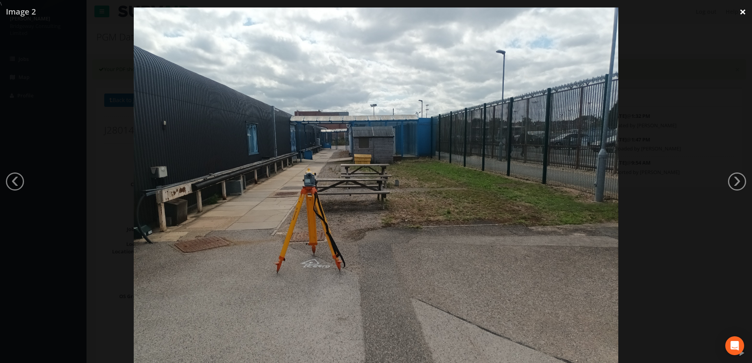
click at [742, 12] on link "×" at bounding box center [743, 12] width 18 height 24
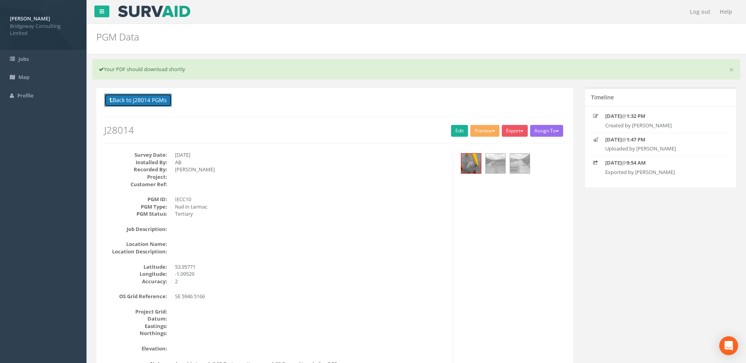
click at [151, 106] on button "Back to J28014 PGMs" at bounding box center [138, 100] width 68 height 13
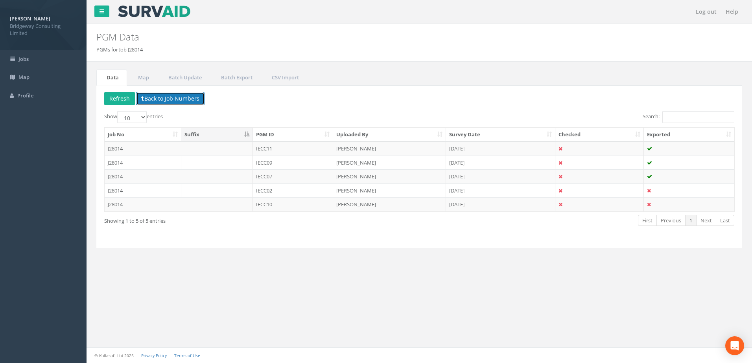
click at [167, 97] on button "Back to Job Numbers" at bounding box center [170, 98] width 68 height 13
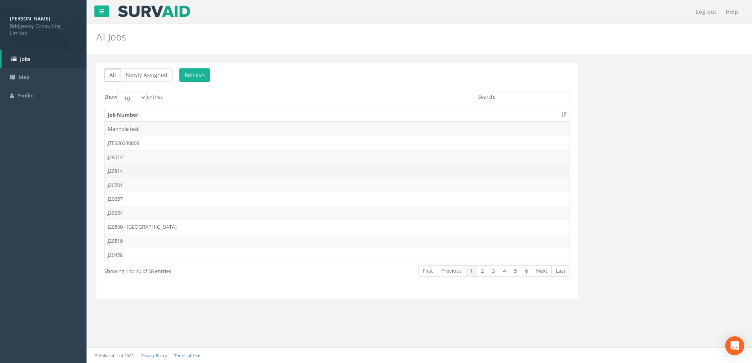
click at [143, 175] on td "J20814" at bounding box center [337, 171] width 465 height 14
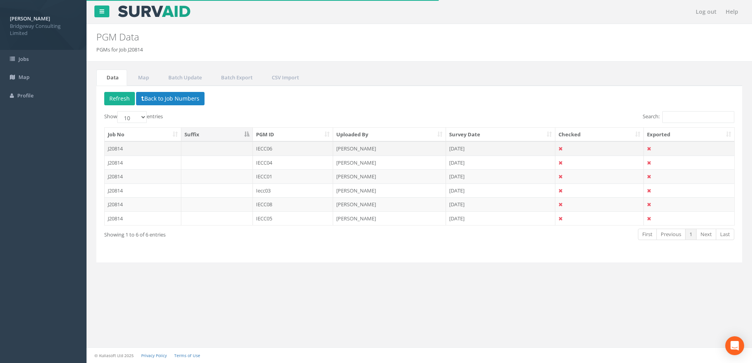
click at [218, 151] on td at bounding box center [217, 149] width 72 height 14
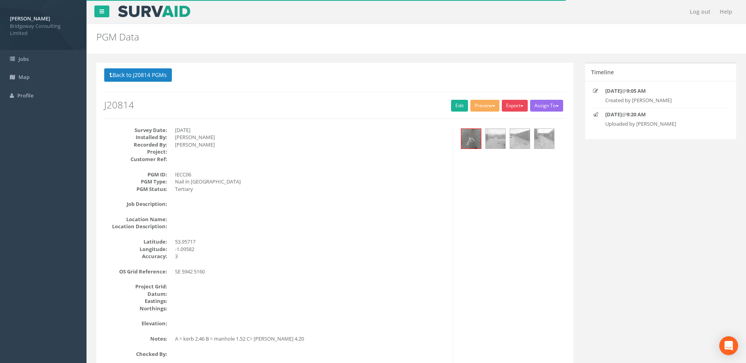
click at [515, 107] on button "Export" at bounding box center [515, 106] width 26 height 12
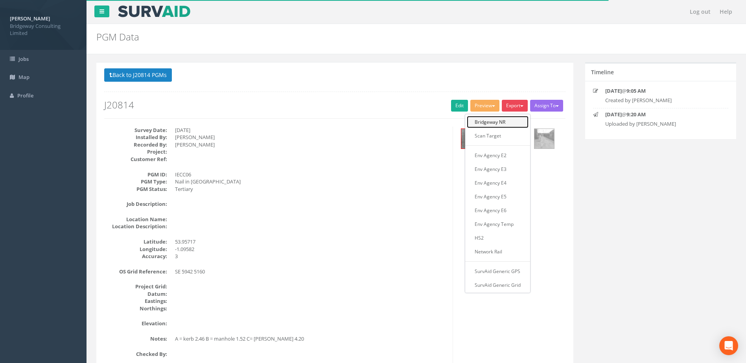
click at [518, 120] on link "Bridgeway NR" at bounding box center [498, 122] width 62 height 12
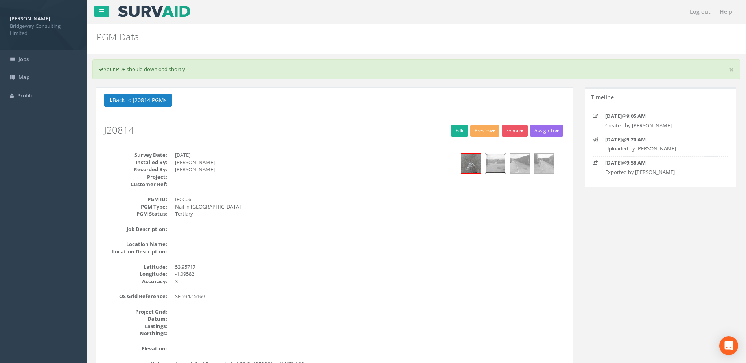
click at [487, 166] on img at bounding box center [496, 164] width 20 height 20
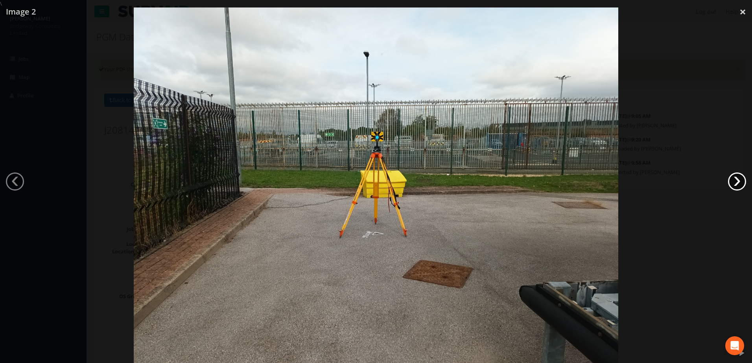
click at [739, 179] on link "›" at bounding box center [737, 182] width 18 height 18
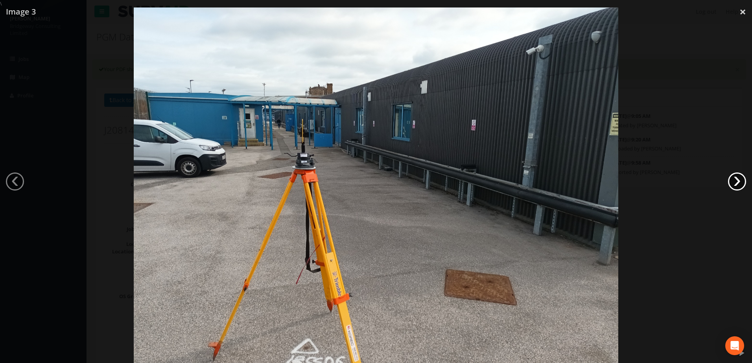
click at [737, 180] on link "›" at bounding box center [737, 182] width 18 height 18
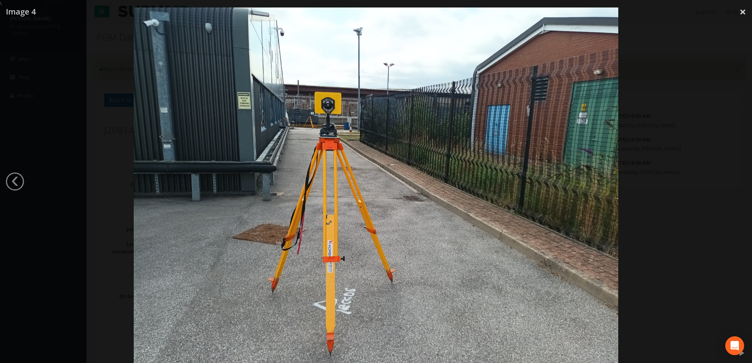
click at [25, 184] on div at bounding box center [376, 188] width 752 height 363
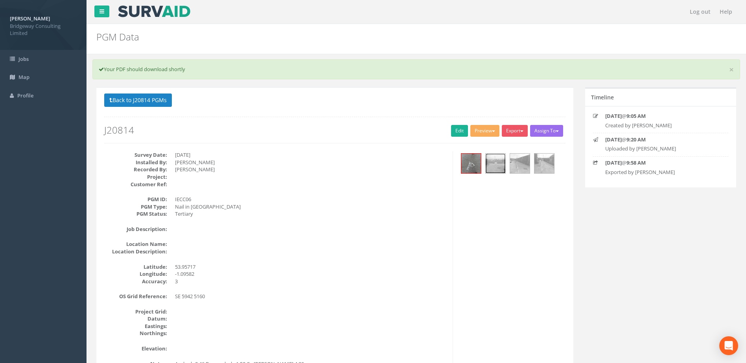
click at [498, 167] on img at bounding box center [496, 164] width 20 height 20
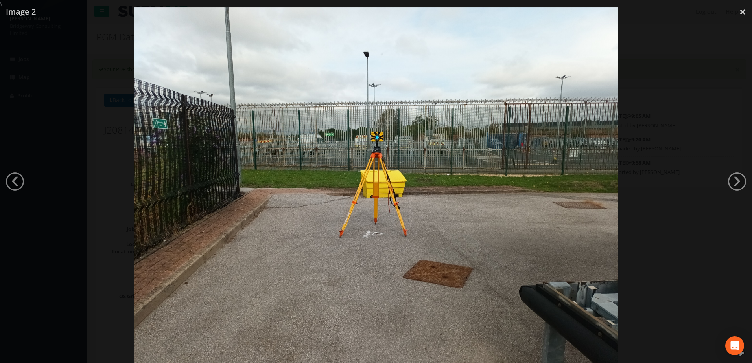
click at [704, 67] on div at bounding box center [376, 188] width 752 height 363
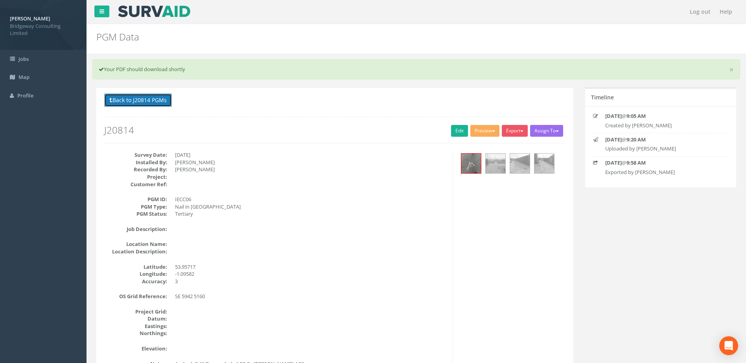
click at [123, 100] on button "Back to J20814 PGMs" at bounding box center [138, 100] width 68 height 13
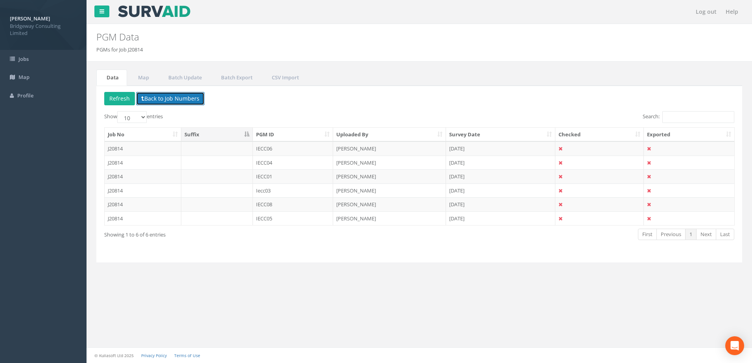
click at [159, 102] on button "Back to Job Numbers" at bounding box center [170, 98] width 68 height 13
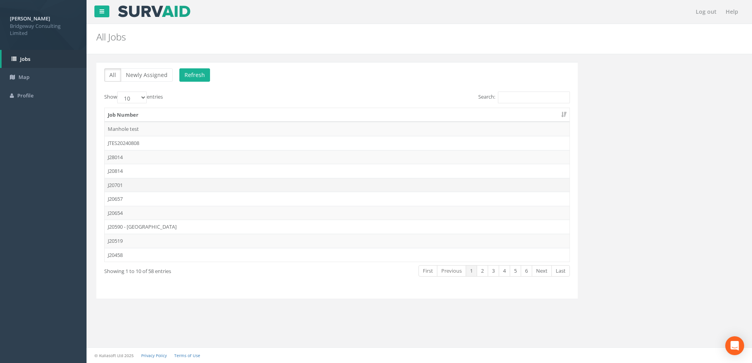
click at [146, 191] on td "J20701" at bounding box center [337, 185] width 465 height 14
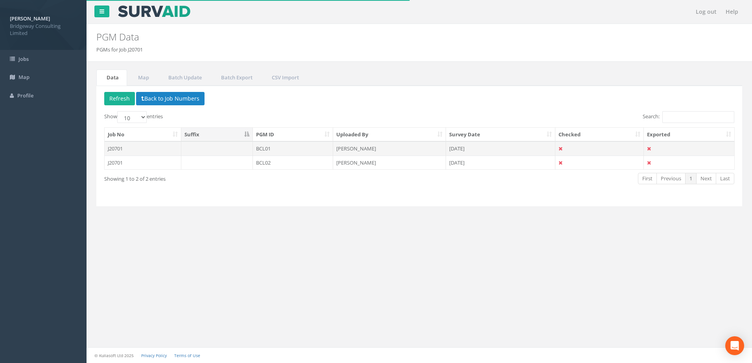
click at [180, 153] on td "J20701" at bounding box center [143, 149] width 77 height 14
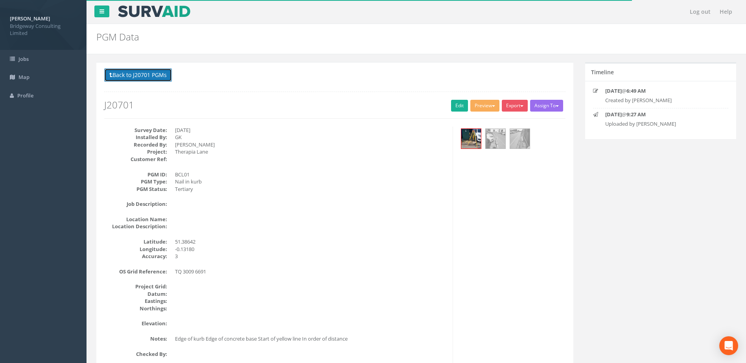
click at [161, 76] on button "Back to J20701 PGMs" at bounding box center [138, 74] width 68 height 13
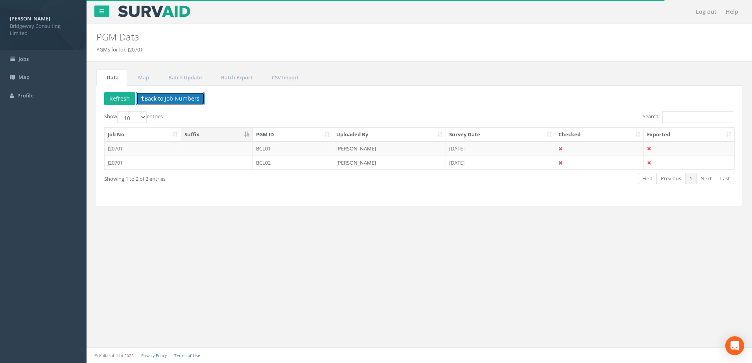
click at [167, 98] on button "Back to Job Numbers" at bounding box center [170, 98] width 68 height 13
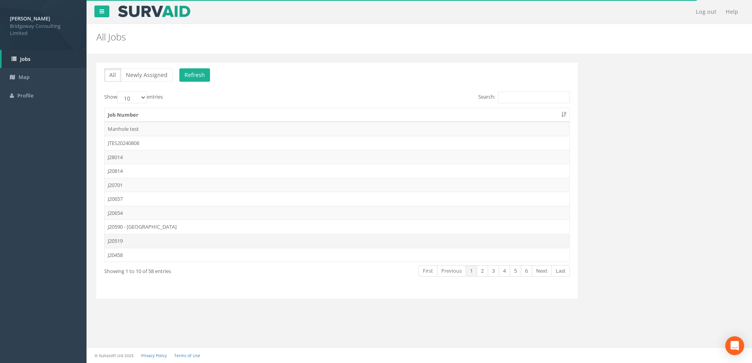
click at [161, 236] on td "J20519" at bounding box center [337, 241] width 465 height 14
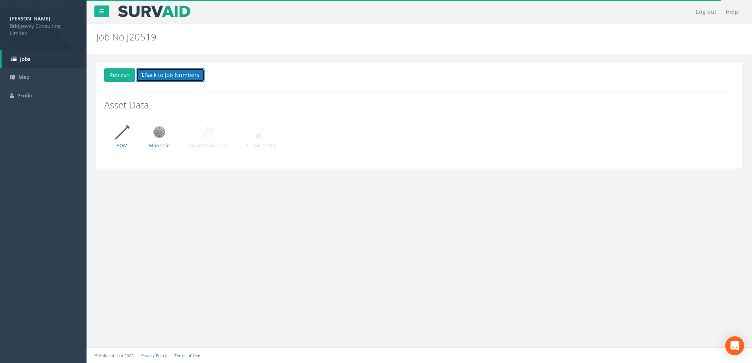
click at [174, 79] on button "Back to Job Numbers" at bounding box center [170, 74] width 68 height 13
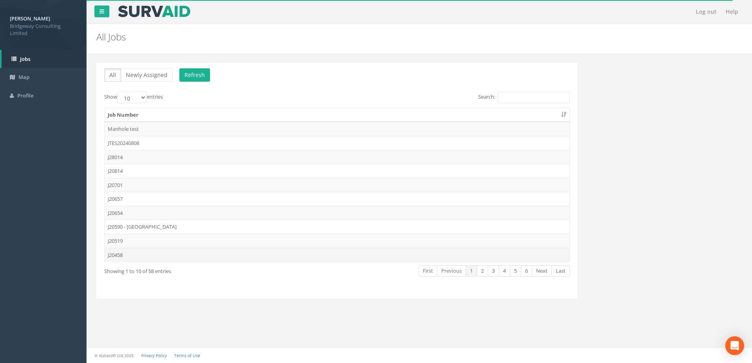
click at [165, 251] on td "J20458" at bounding box center [337, 255] width 465 height 14
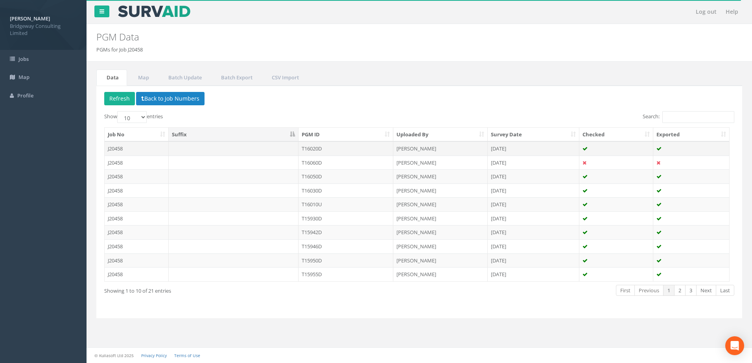
click at [186, 151] on td at bounding box center [234, 149] width 130 height 14
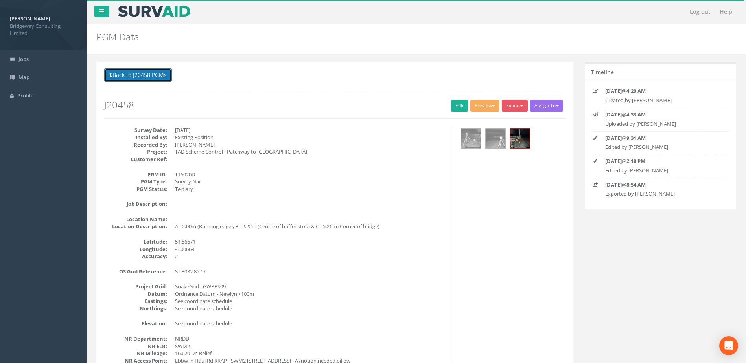
click at [151, 72] on button "Back to J20458 PGMs" at bounding box center [138, 74] width 68 height 13
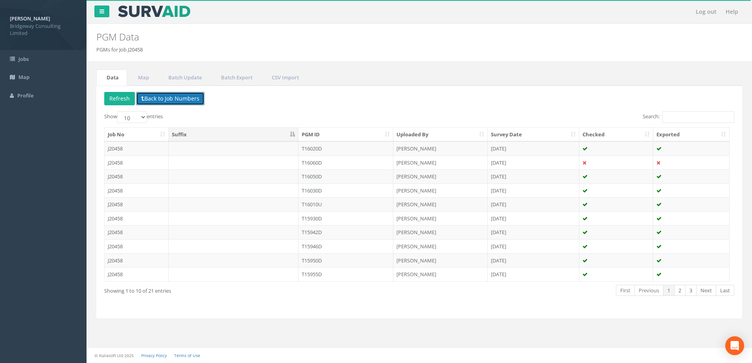
click at [177, 96] on button "Back to Job Numbers" at bounding box center [170, 98] width 68 height 13
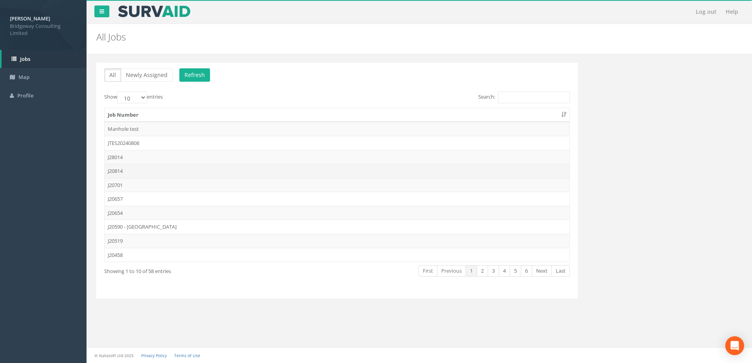
click at [160, 175] on td "J20814" at bounding box center [337, 171] width 465 height 14
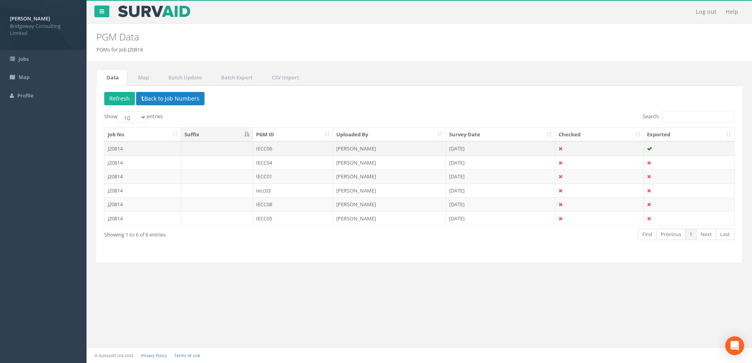
click at [246, 149] on td at bounding box center [217, 149] width 72 height 14
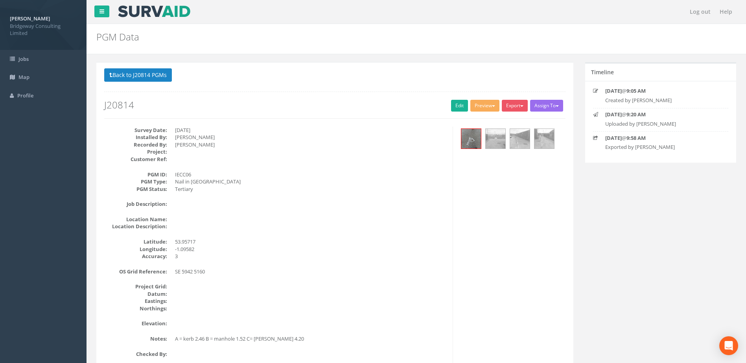
drag, startPoint x: 670, startPoint y: 262, endPoint x: 661, endPoint y: 264, distance: 8.8
click at [670, 262] on div "Back to J20814 PGMs Back to Map Assign To No Companies Added Export Bridgeway N…" at bounding box center [416, 311] width 652 height 499
click at [150, 76] on button "Back to J20814 PGMs" at bounding box center [138, 74] width 68 height 13
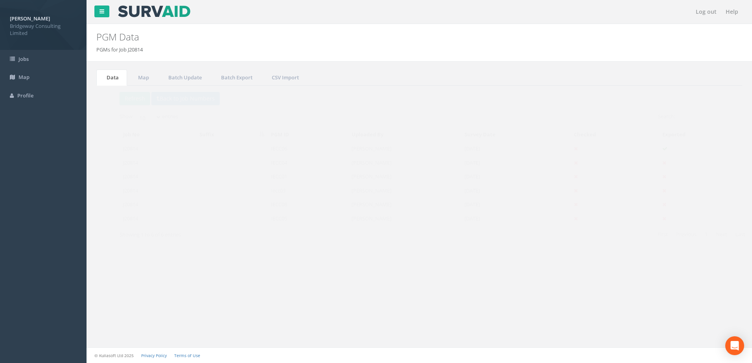
click at [172, 160] on td "J20814" at bounding box center [143, 163] width 77 height 14
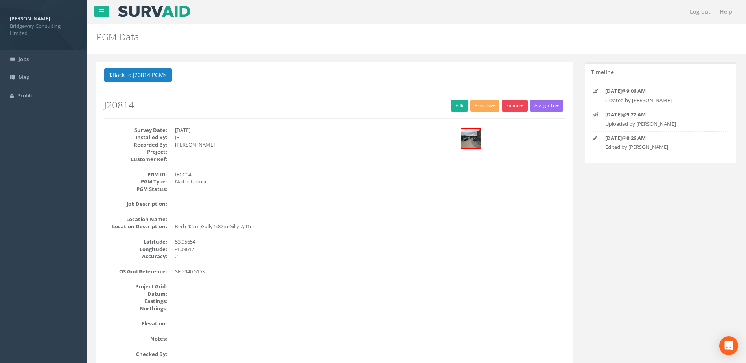
click at [511, 107] on button "Export" at bounding box center [515, 106] width 26 height 12
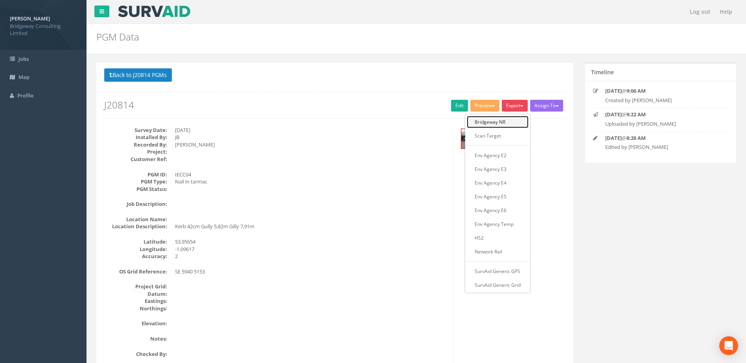
click at [505, 121] on link "Bridgeway NR" at bounding box center [498, 122] width 62 height 12
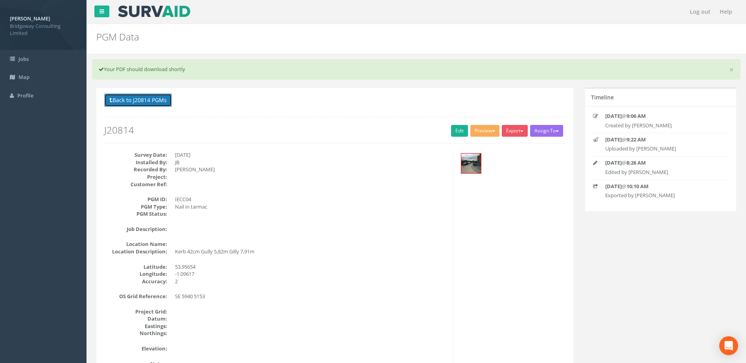
click at [160, 101] on button "Back to J20814 PGMs" at bounding box center [138, 100] width 68 height 13
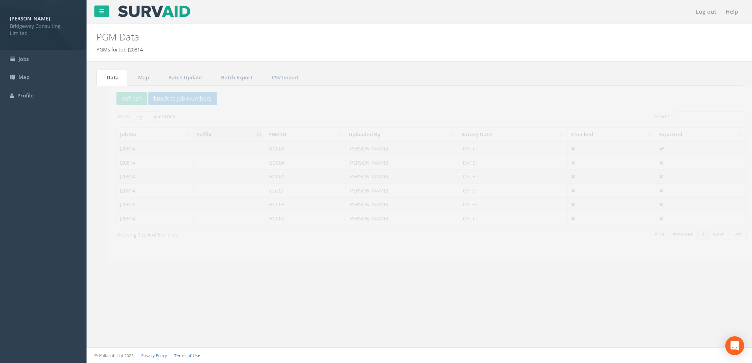
click at [213, 177] on td at bounding box center [217, 177] width 72 height 14
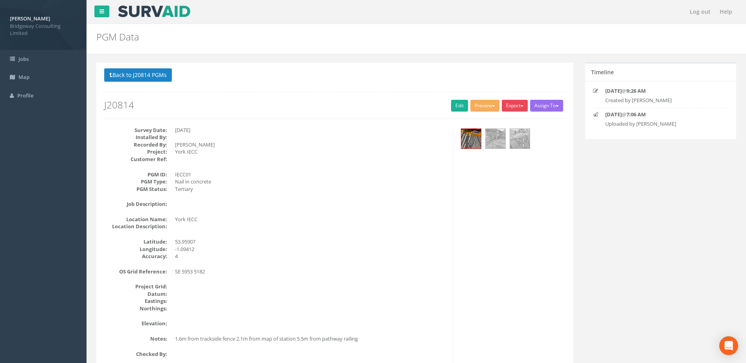
click at [516, 110] on button "Export" at bounding box center [515, 106] width 26 height 12
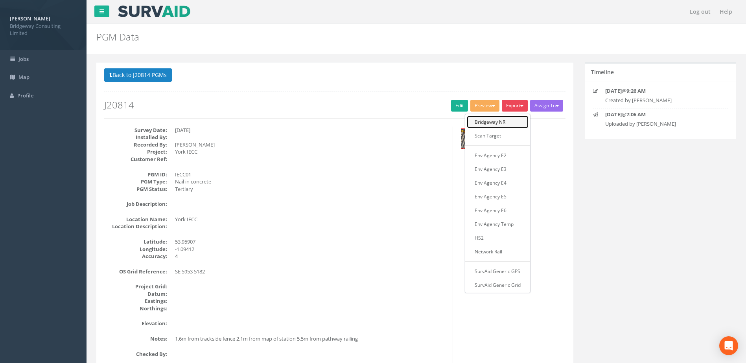
click at [509, 120] on link "Bridgeway NR" at bounding box center [498, 122] width 62 height 12
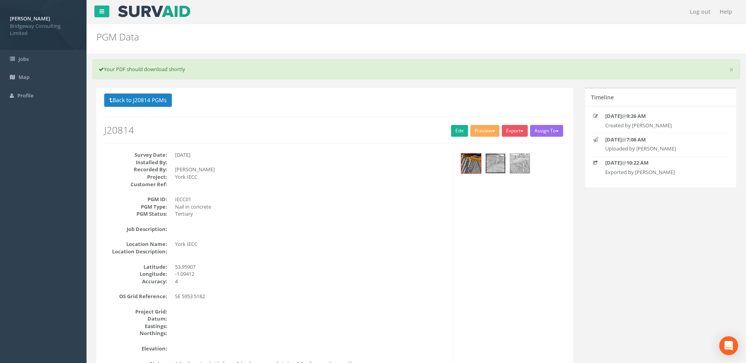
click at [496, 165] on img at bounding box center [496, 164] width 20 height 20
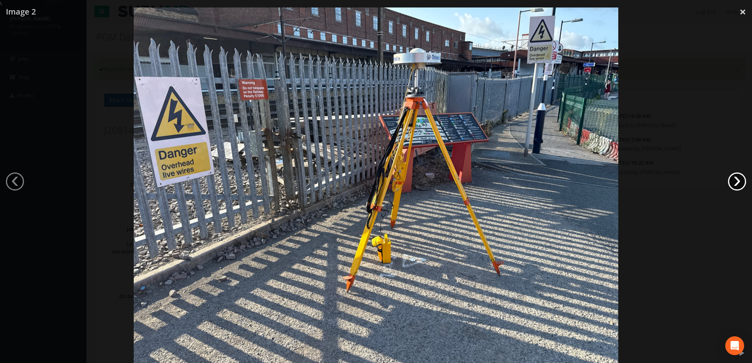
click at [736, 180] on link "›" at bounding box center [737, 182] width 18 height 18
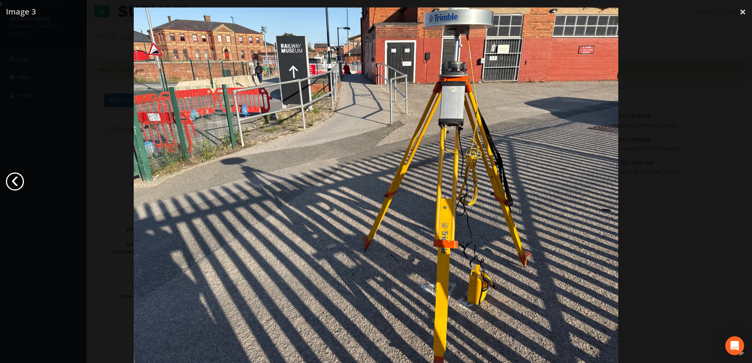
drag, startPoint x: 9, startPoint y: 181, endPoint x: 13, endPoint y: 182, distance: 4.0
click at [10, 182] on link "‹" at bounding box center [15, 182] width 18 height 18
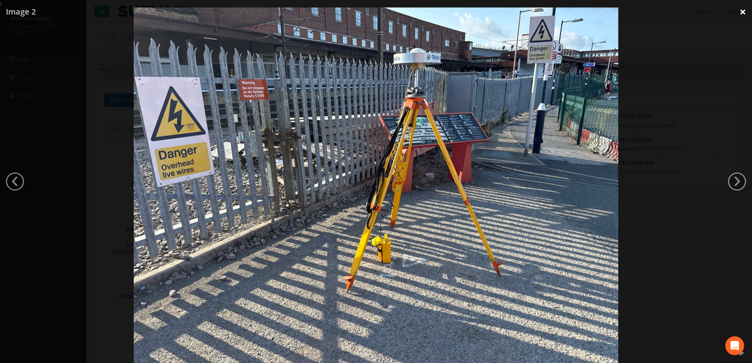
click at [742, 11] on link "×" at bounding box center [743, 12] width 18 height 24
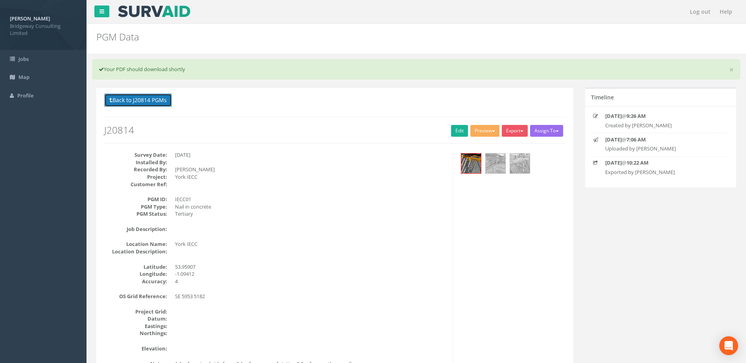
click at [127, 105] on button "Back to J20814 PGMs" at bounding box center [138, 100] width 68 height 13
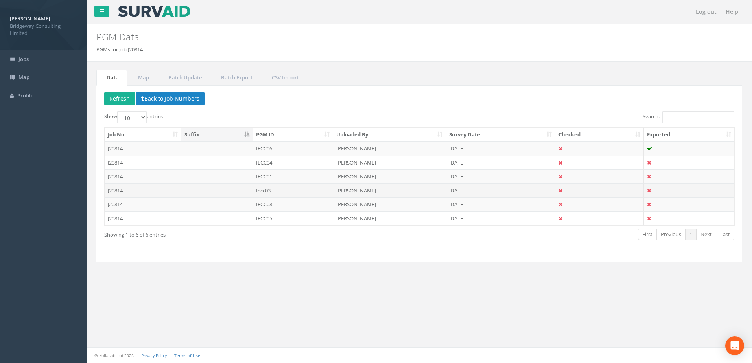
click at [213, 190] on td at bounding box center [217, 191] width 72 height 14
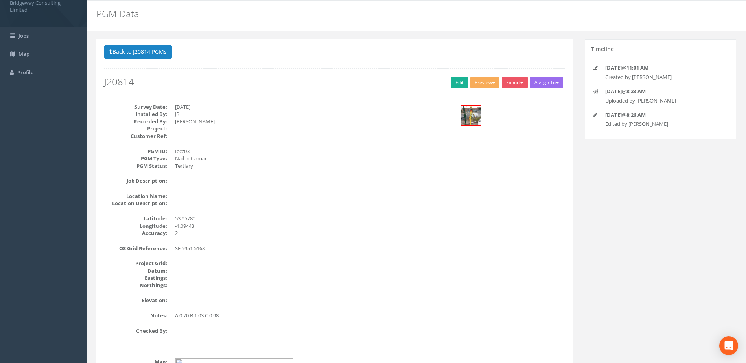
scroll to position [17, 0]
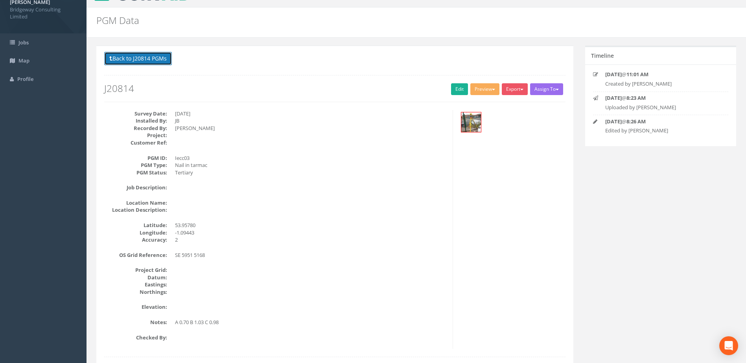
click at [155, 61] on button "Back to J20814 PGMs" at bounding box center [138, 58] width 68 height 13
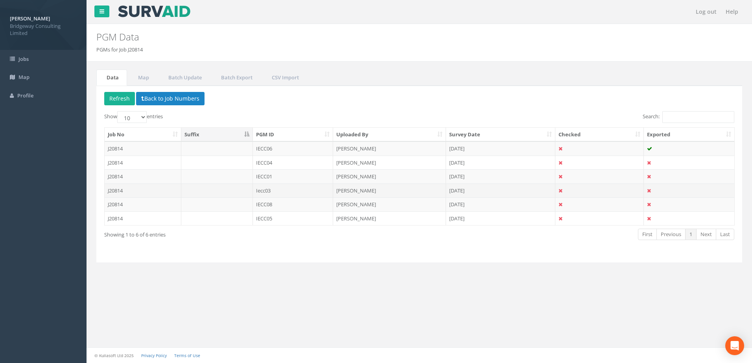
click at [226, 193] on td at bounding box center [217, 191] width 72 height 14
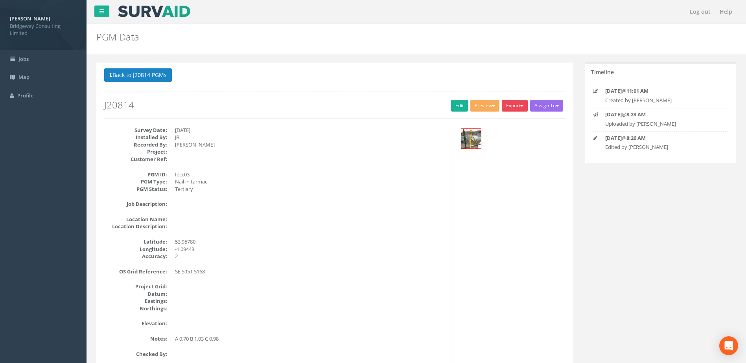
click at [516, 105] on button "Export" at bounding box center [515, 106] width 26 height 12
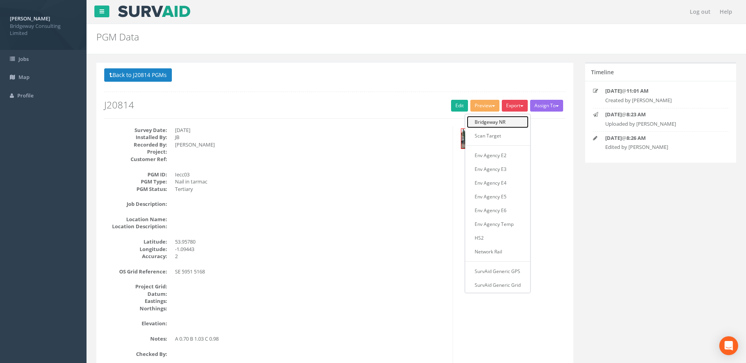
click at [504, 124] on link "Bridgeway NR" at bounding box center [498, 122] width 62 height 12
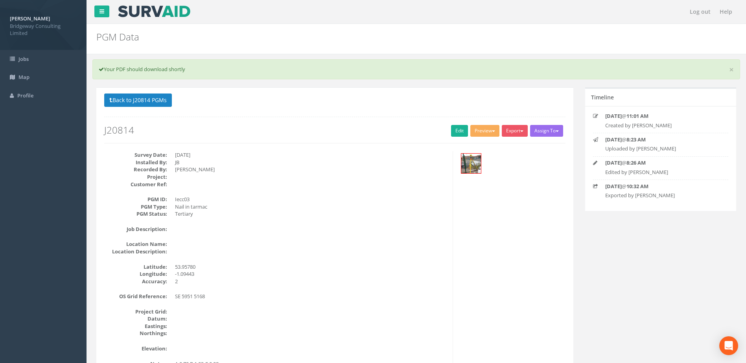
click at [361, 129] on h2 "J20814" at bounding box center [334, 130] width 461 height 10
click at [503, 127] on button "Export" at bounding box center [515, 131] width 26 height 12
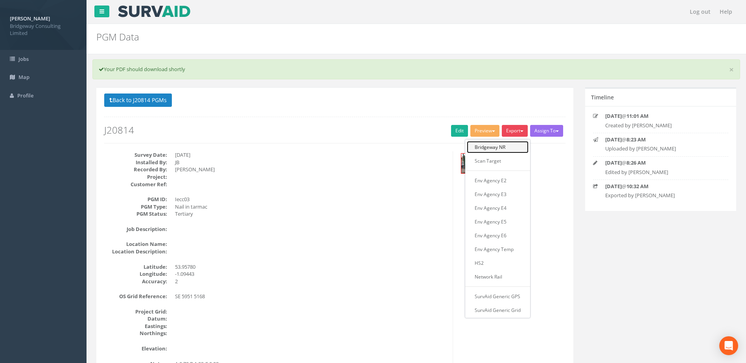
click at [500, 146] on link "Bridgeway NR" at bounding box center [498, 147] width 62 height 12
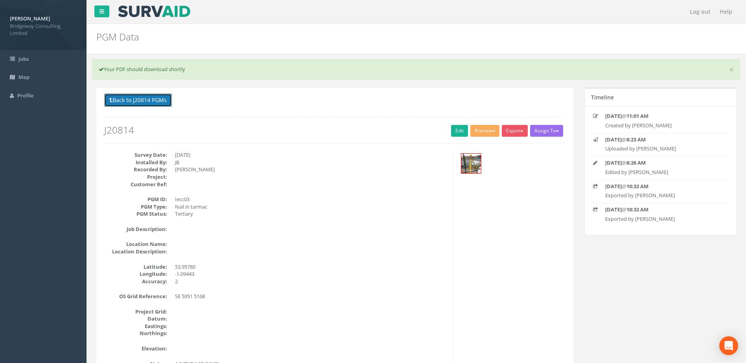
click at [136, 96] on button "Back to J20814 PGMs" at bounding box center [138, 100] width 68 height 13
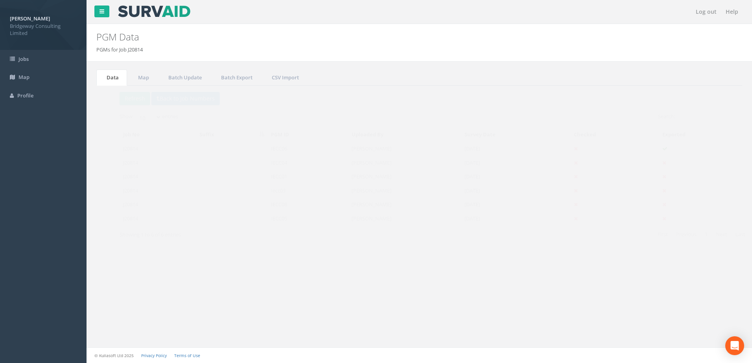
click at [243, 207] on td at bounding box center [217, 204] width 72 height 14
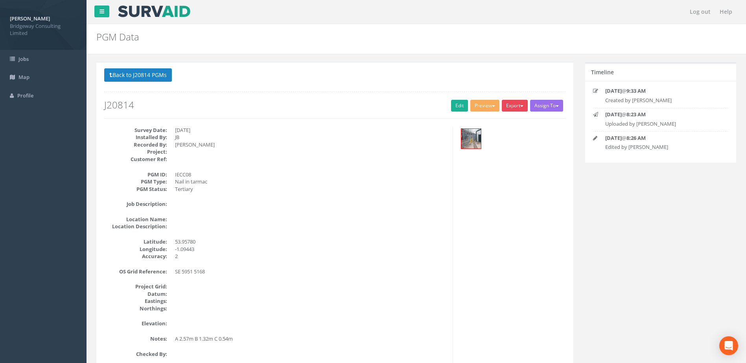
click at [514, 105] on button "Export" at bounding box center [515, 106] width 26 height 12
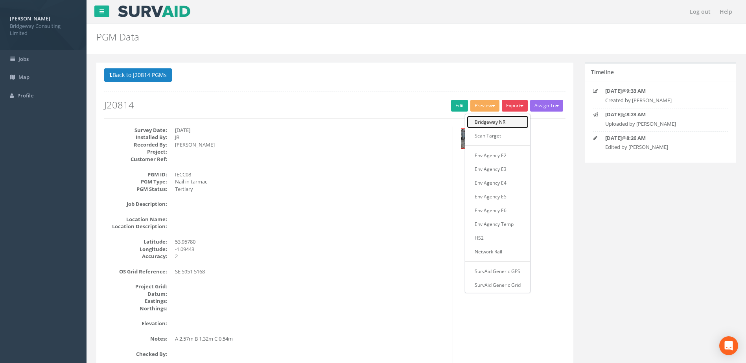
click at [510, 120] on link "Bridgeway NR" at bounding box center [498, 122] width 62 height 12
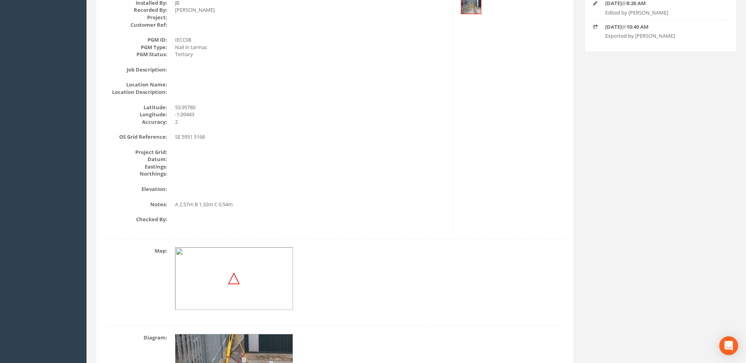
scroll to position [120, 0]
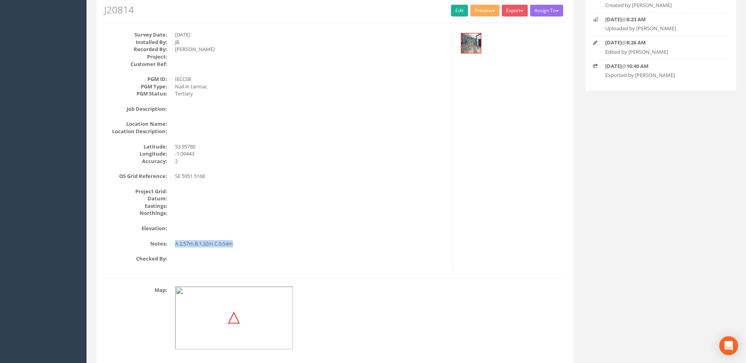
drag, startPoint x: 236, startPoint y: 244, endPoint x: 175, endPoint y: 246, distance: 60.2
click at [175, 246] on dd "A 2.57m B 1.32m C 0.54m" at bounding box center [311, 243] width 272 height 7
copy dd "A 2.57m B 1.32m C 0.54m"
click at [270, 117] on div "Survey Date: 07/08/2025 Installed By: JB Recorded By: Alasdair Taylor Project: …" at bounding box center [275, 150] width 355 height 239
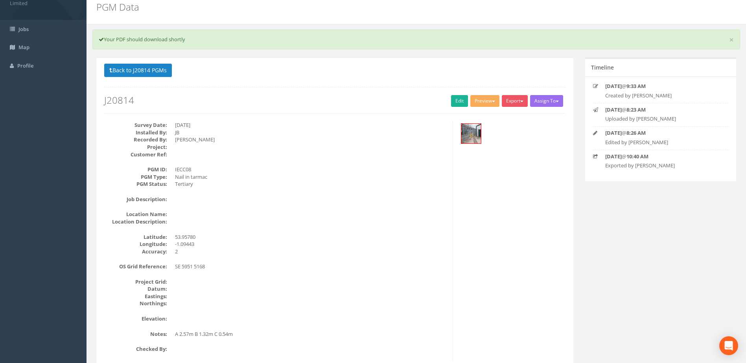
scroll to position [0, 0]
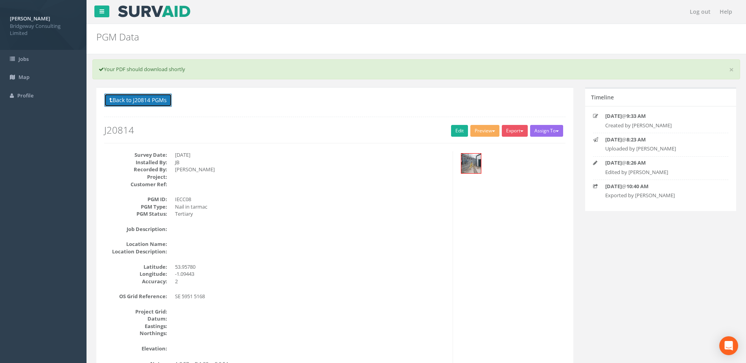
click at [129, 103] on button "Back to J20814 PGMs" at bounding box center [138, 100] width 68 height 13
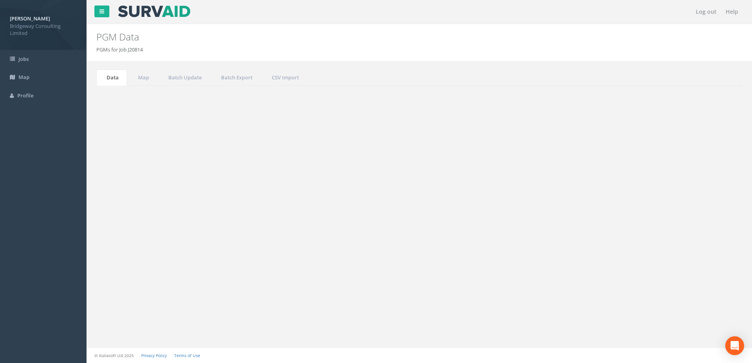
click at [243, 221] on td at bounding box center [217, 219] width 72 height 14
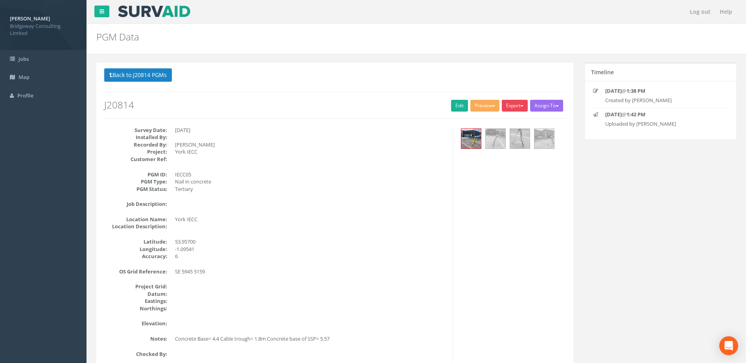
drag, startPoint x: 510, startPoint y: 106, endPoint x: 511, endPoint y: 112, distance: 6.0
click at [510, 106] on button "Export" at bounding box center [515, 106] width 26 height 12
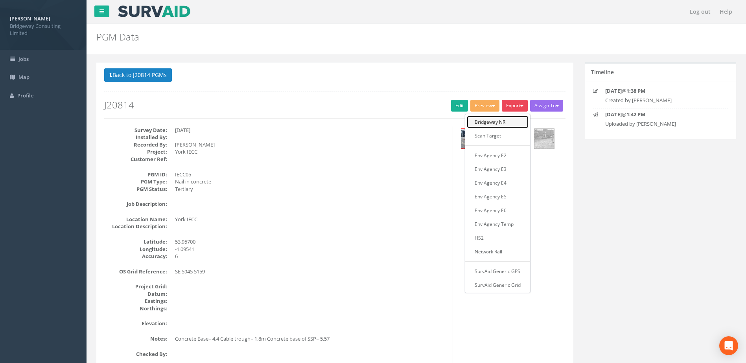
click at [507, 123] on link "Bridgeway NR" at bounding box center [498, 122] width 62 height 12
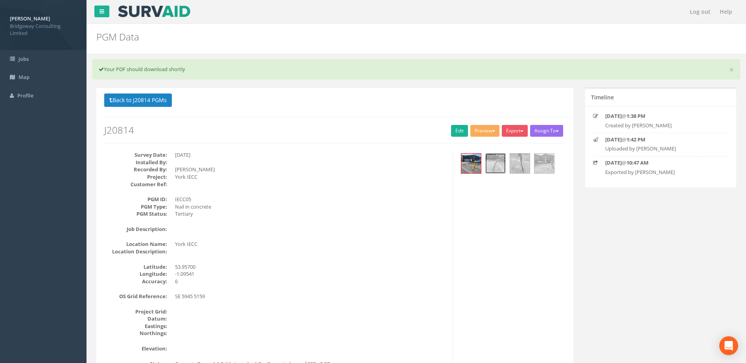
click at [501, 162] on img at bounding box center [496, 164] width 20 height 20
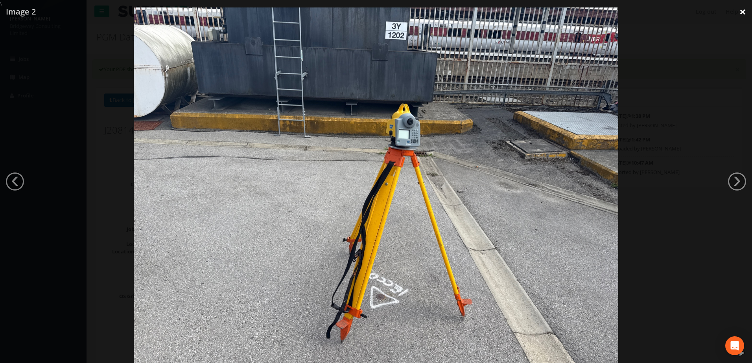
click at [743, 11] on link "×" at bounding box center [743, 12] width 18 height 24
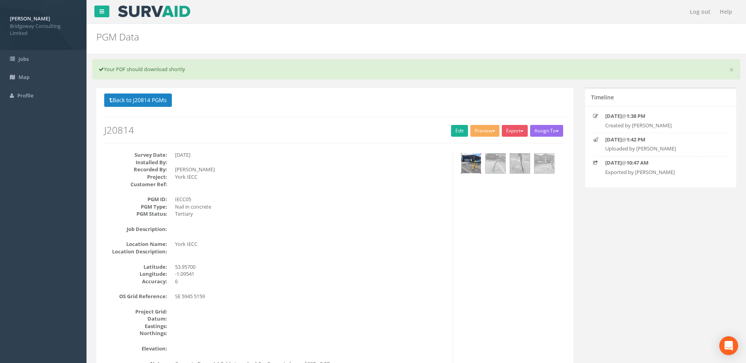
click at [471, 166] on img at bounding box center [471, 164] width 20 height 20
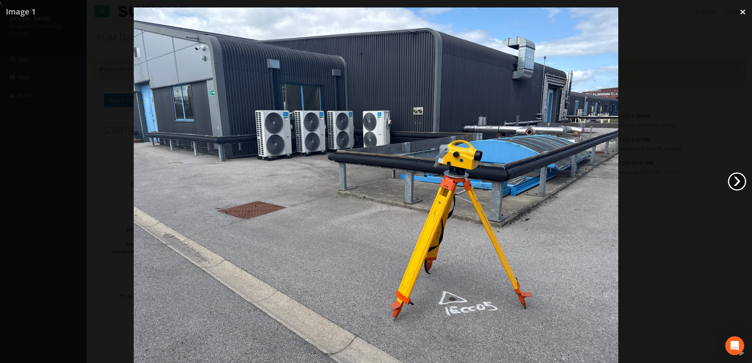
click at [742, 185] on link "›" at bounding box center [737, 182] width 18 height 18
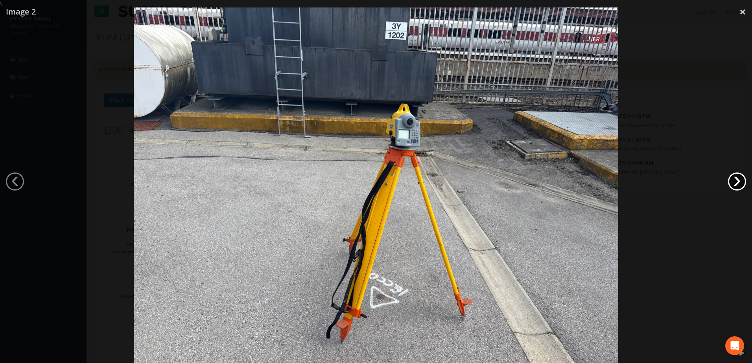
click at [736, 183] on link "›" at bounding box center [737, 182] width 18 height 18
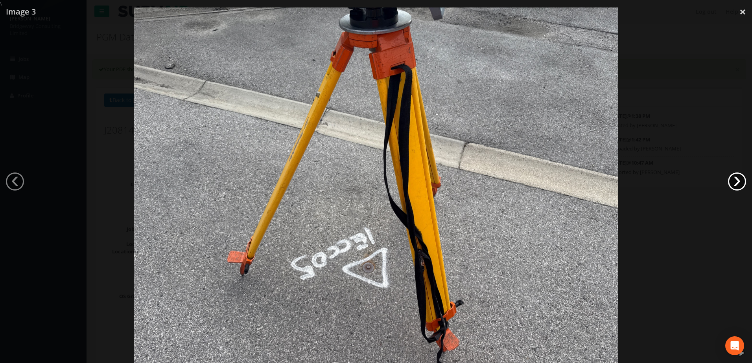
click at [736, 183] on link "›" at bounding box center [737, 182] width 18 height 18
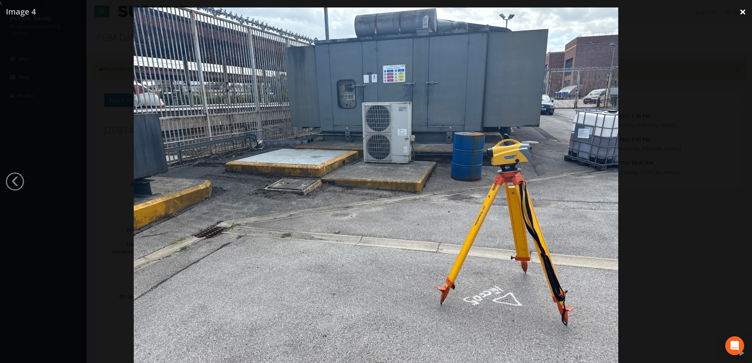
click at [741, 13] on link "×" at bounding box center [743, 12] width 18 height 24
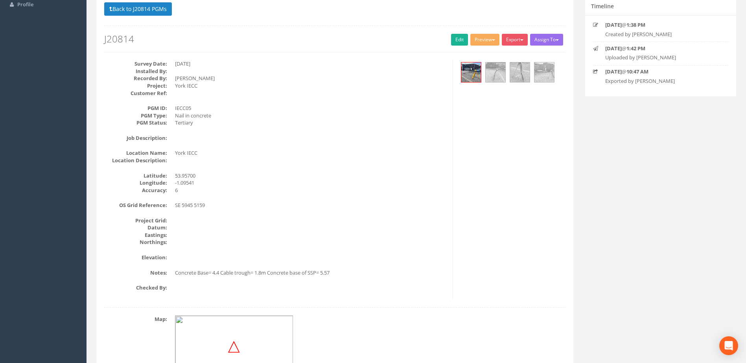
scroll to position [85, 0]
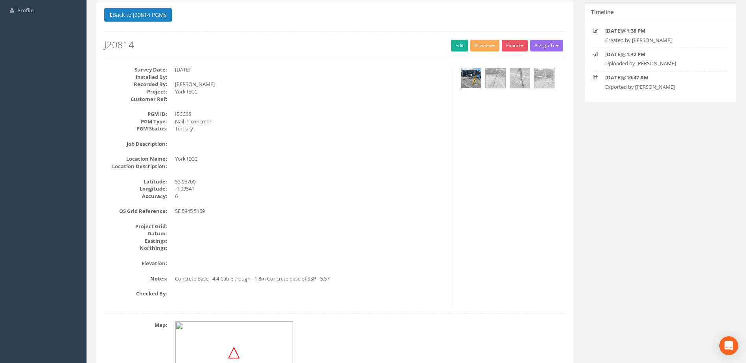
click at [476, 82] on img at bounding box center [471, 78] width 20 height 20
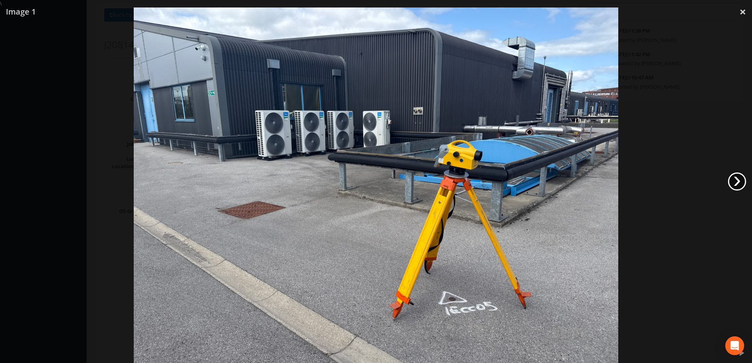
click at [739, 182] on link "›" at bounding box center [737, 182] width 18 height 18
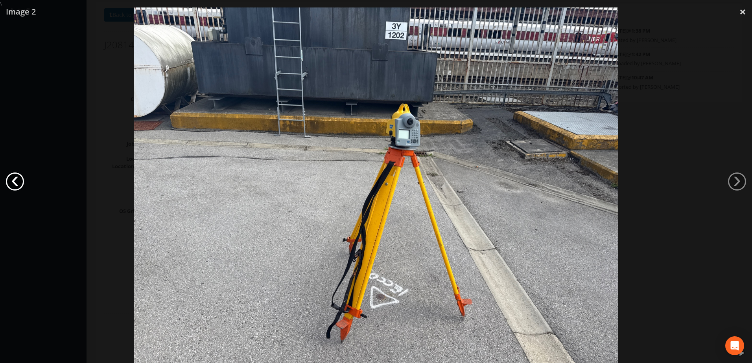
click at [17, 185] on link "‹" at bounding box center [15, 182] width 18 height 18
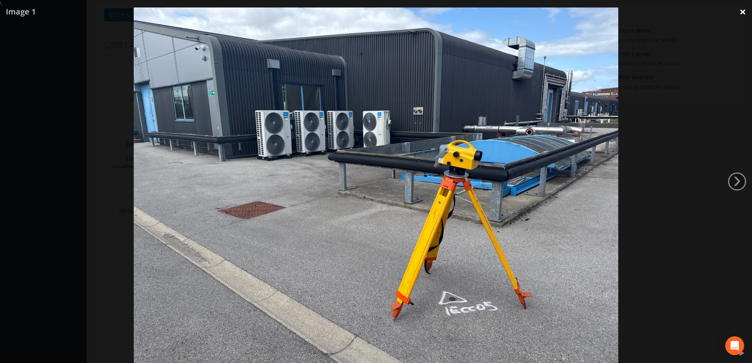
click at [740, 15] on link "×" at bounding box center [743, 12] width 18 height 24
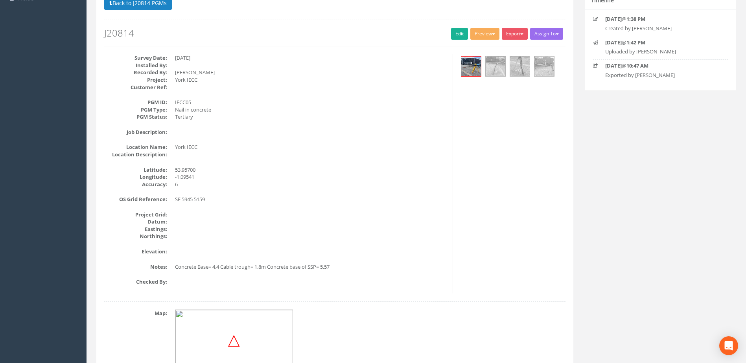
scroll to position [46, 0]
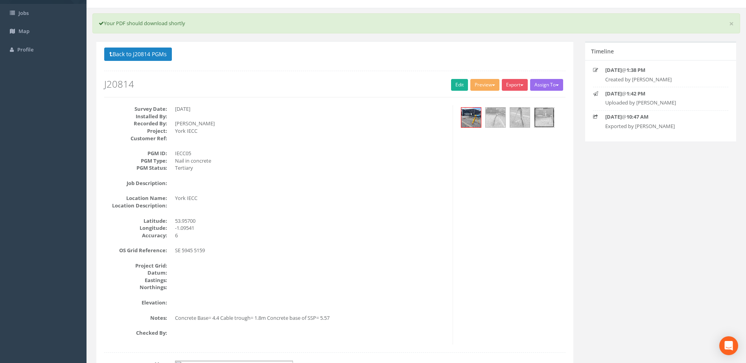
click at [547, 114] on img at bounding box center [545, 118] width 20 height 20
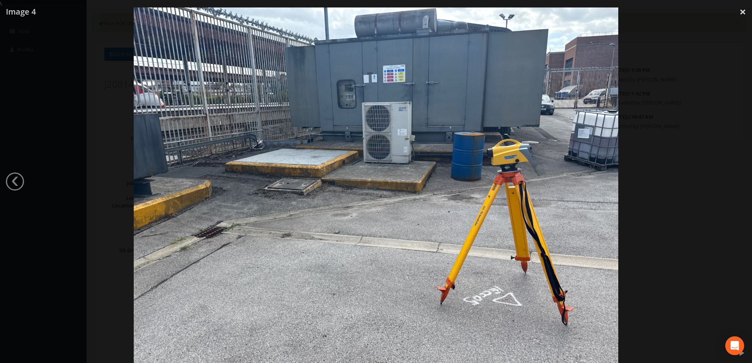
click at [693, 76] on div at bounding box center [376, 188] width 752 height 363
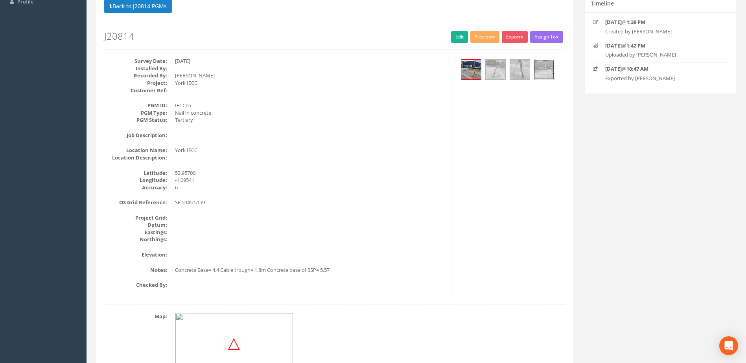
scroll to position [85, 0]
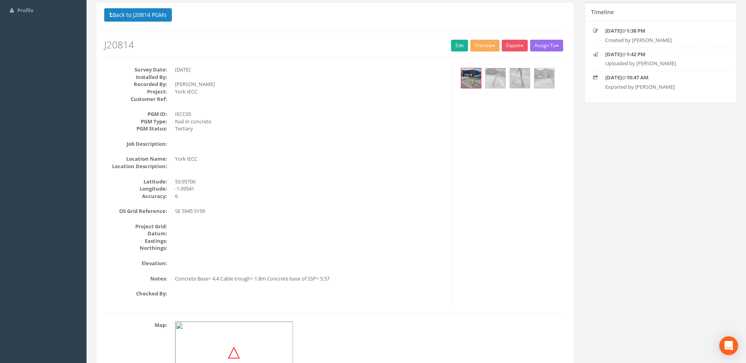
click at [671, 188] on div "Back to J20814 PGMs Back to Map Assign To No Companies Added Export Bridgeway N…" at bounding box center [416, 214] width 652 height 424
drag, startPoint x: 334, startPoint y: 279, endPoint x: 175, endPoint y: 280, distance: 159.7
click at [175, 280] on dl "Notes: Concrete Base= 4.4 Cable trough= 1.8m Concrete base of SSP= 5.57" at bounding box center [275, 278] width 343 height 7
copy dd "Concrete Base= 4.4 Cable trough= 1.8m Concrete base of SSP= 5.57"
click at [584, 239] on div "Back to J20814 PGMs Back to Map Assign To No Companies Added Export Bridgeway N…" at bounding box center [416, 214] width 652 height 424
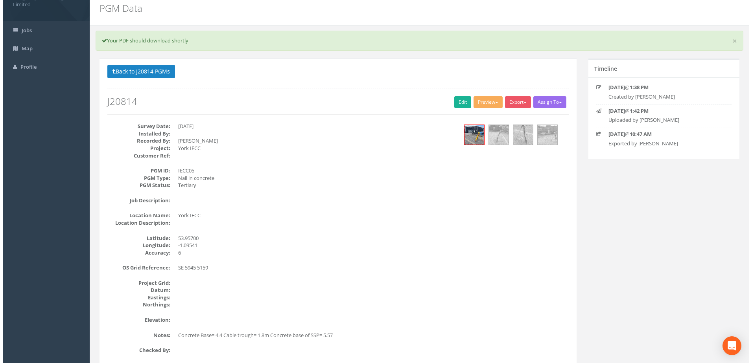
scroll to position [7, 0]
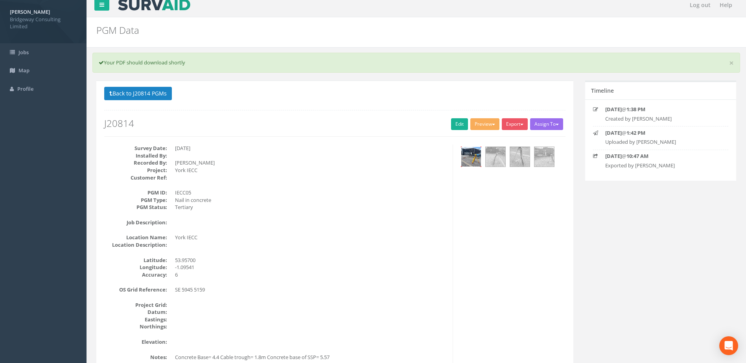
click at [472, 160] on img at bounding box center [471, 157] width 20 height 20
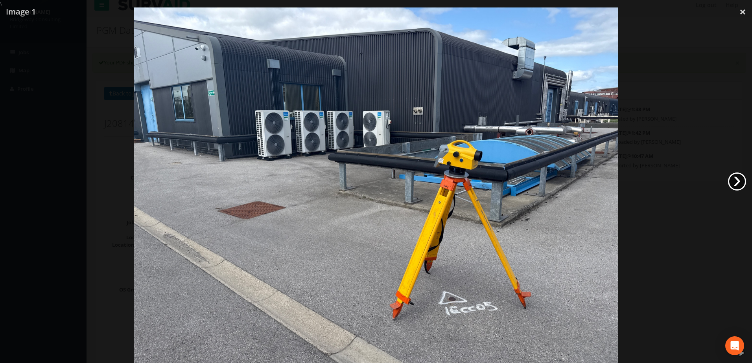
click at [738, 182] on link "›" at bounding box center [737, 182] width 18 height 18
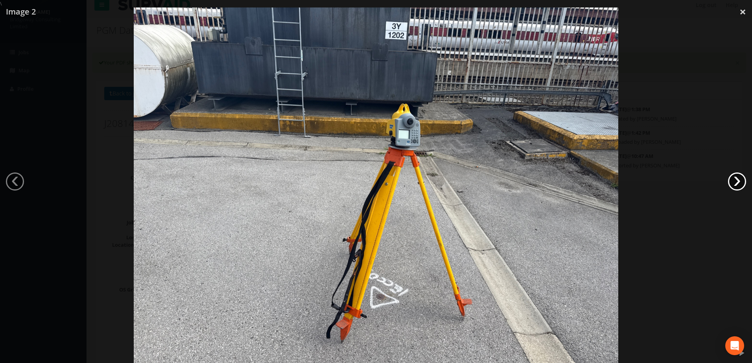
click at [738, 182] on link "›" at bounding box center [737, 182] width 18 height 18
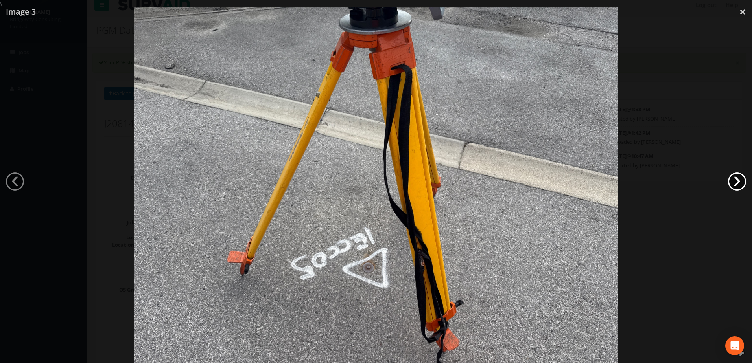
click at [738, 182] on link "›" at bounding box center [737, 182] width 18 height 18
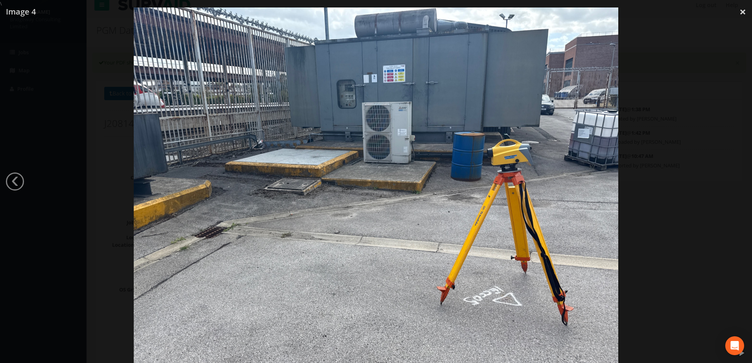
click at [738, 182] on div at bounding box center [376, 188] width 752 height 363
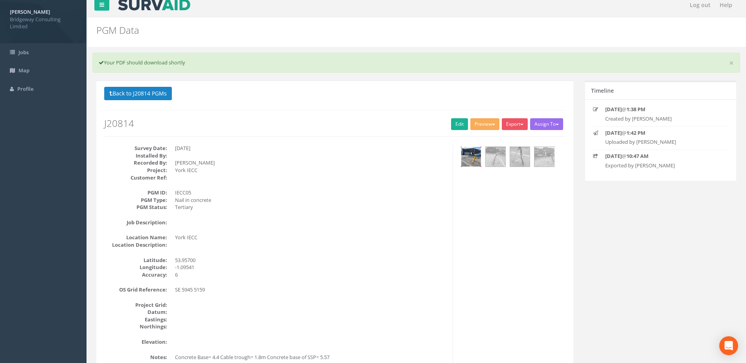
click at [473, 160] on img at bounding box center [471, 157] width 20 height 20
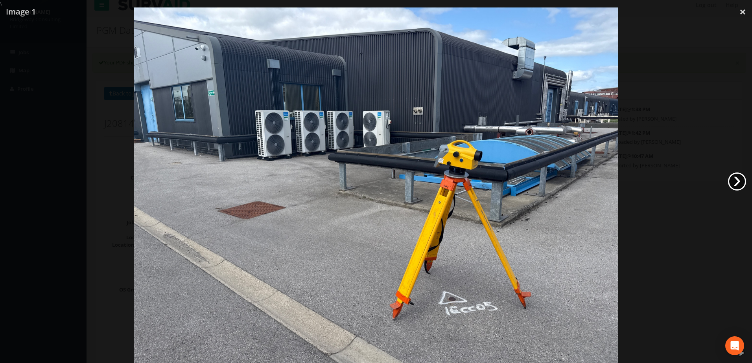
click at [733, 183] on link "›" at bounding box center [737, 182] width 18 height 18
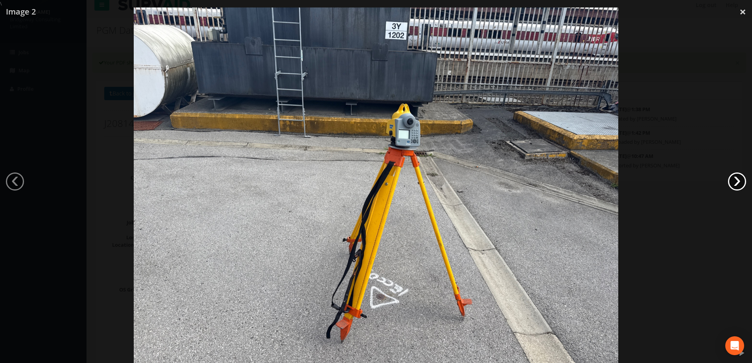
click at [733, 183] on link "›" at bounding box center [737, 182] width 18 height 18
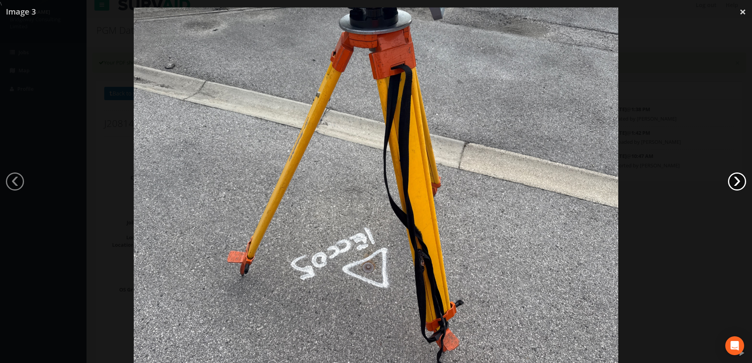
click at [733, 183] on link "›" at bounding box center [737, 182] width 18 height 18
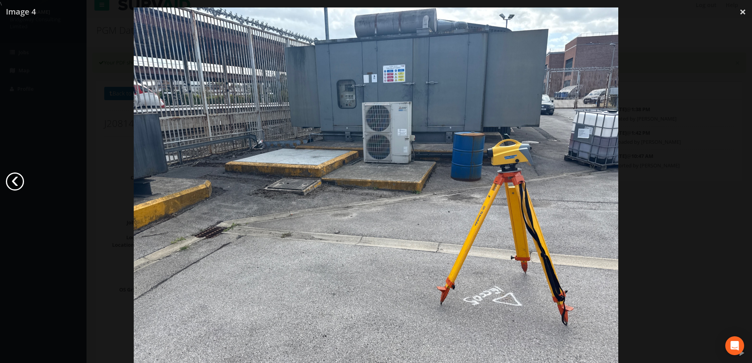
click at [18, 179] on link "‹" at bounding box center [15, 182] width 18 height 18
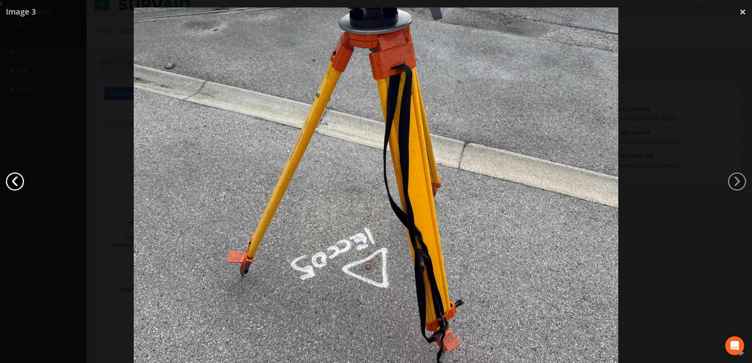
click at [18, 179] on link "‹" at bounding box center [15, 182] width 18 height 18
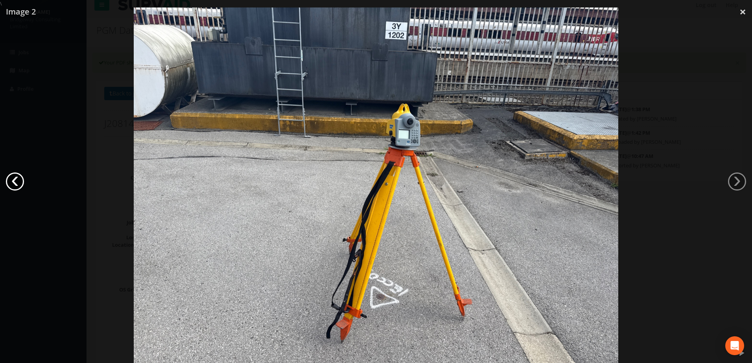
click at [21, 178] on link "‹" at bounding box center [15, 182] width 18 height 18
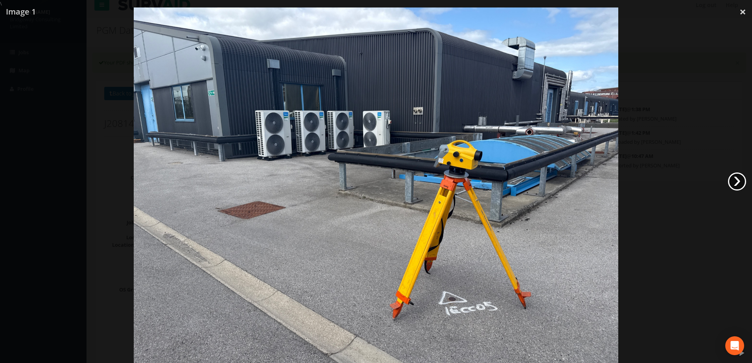
click at [737, 178] on link "›" at bounding box center [737, 182] width 18 height 18
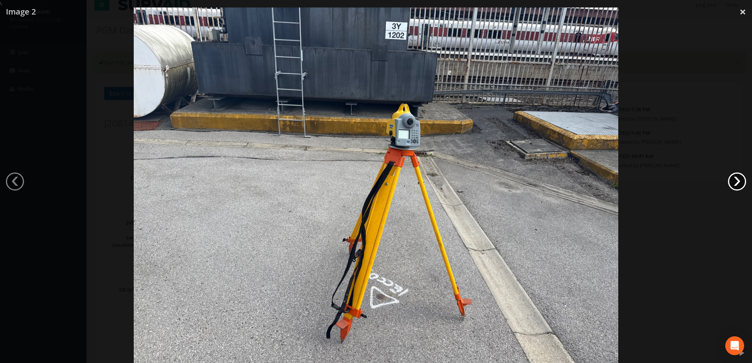
click at [733, 184] on link "›" at bounding box center [737, 182] width 18 height 18
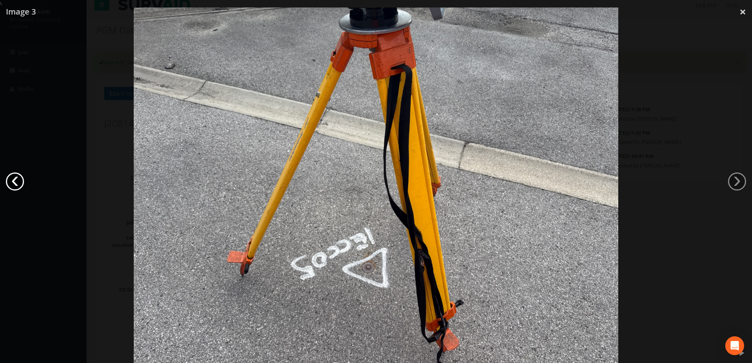
click at [20, 183] on link "‹" at bounding box center [15, 182] width 18 height 18
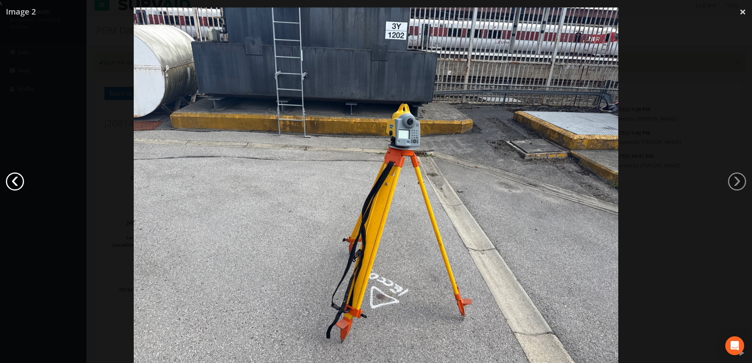
click at [18, 182] on link "‹" at bounding box center [15, 182] width 18 height 18
